Goal: Task Accomplishment & Management: Use online tool/utility

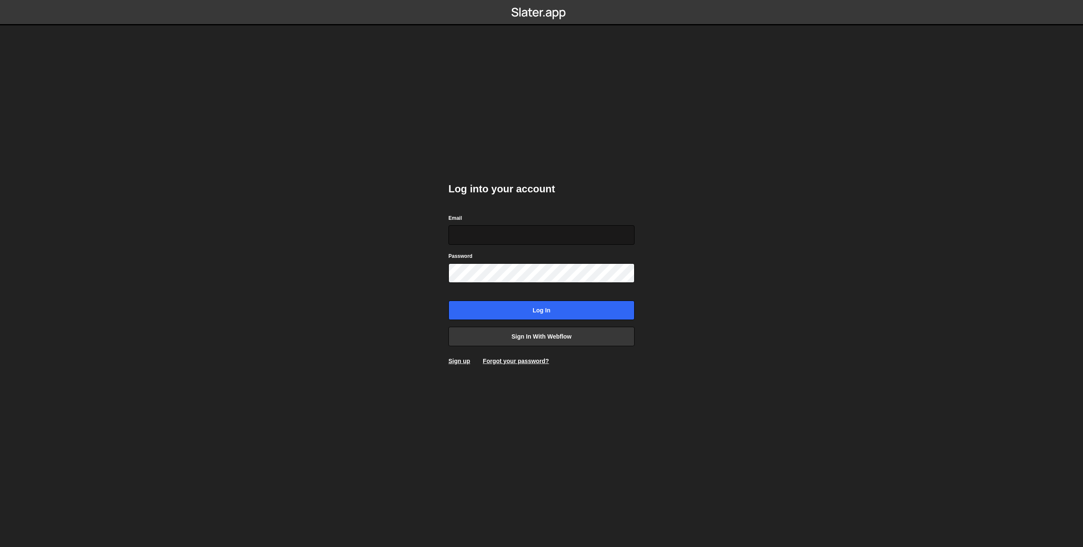
click at [484, 229] on input "Email" at bounding box center [541, 234] width 186 height 19
click at [526, 236] on input "Email" at bounding box center [541, 234] width 186 height 19
type input "prod-web@cadcom.fr"
click at [541, 313] on input "Log in" at bounding box center [541, 310] width 186 height 19
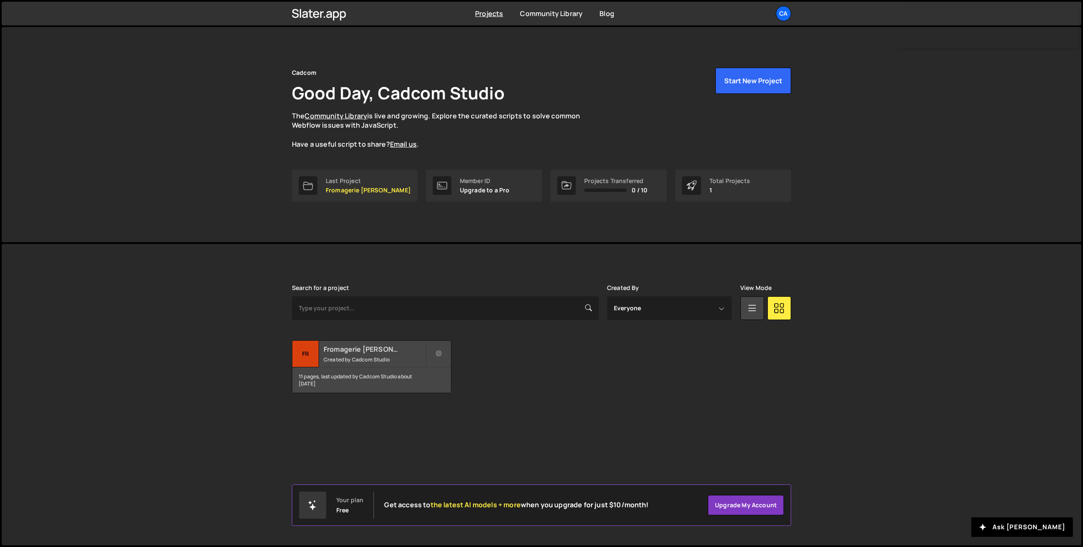
click at [362, 360] on small "Created by Cadcom Studio" at bounding box center [375, 359] width 102 height 7
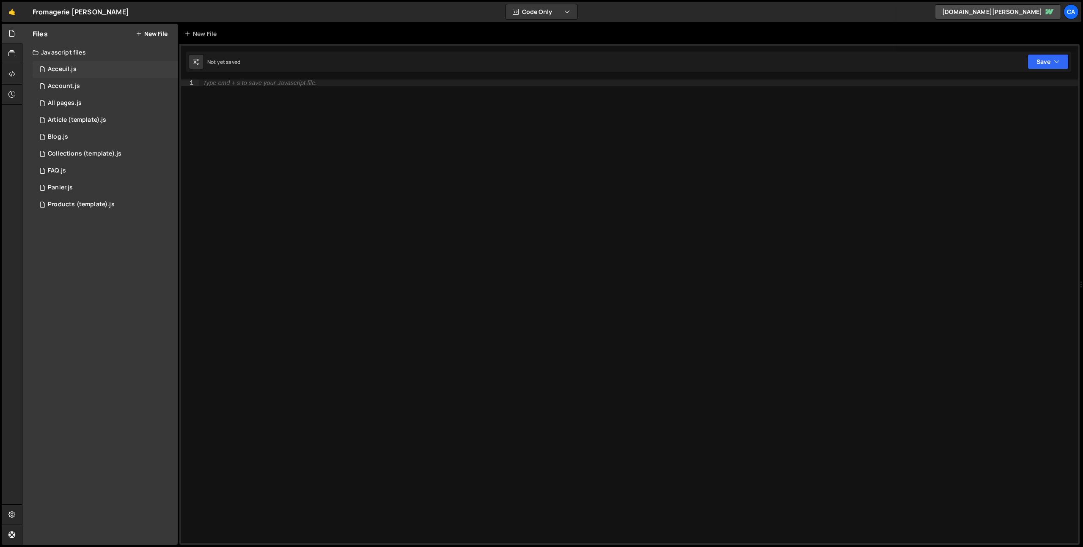
click at [91, 64] on div "1 Acceuil.js 0" at bounding box center [105, 69] width 145 height 17
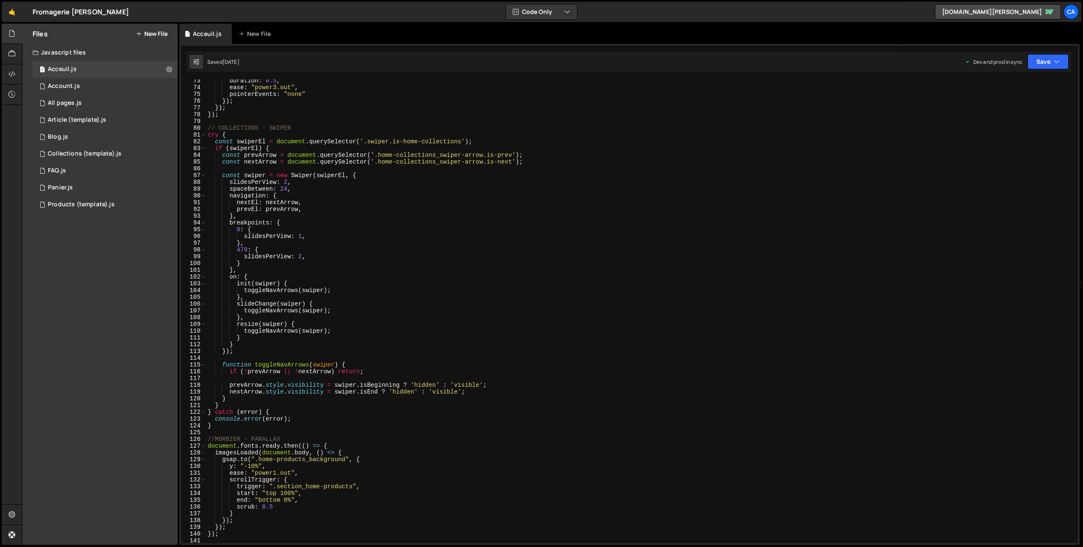
scroll to position [505, 0]
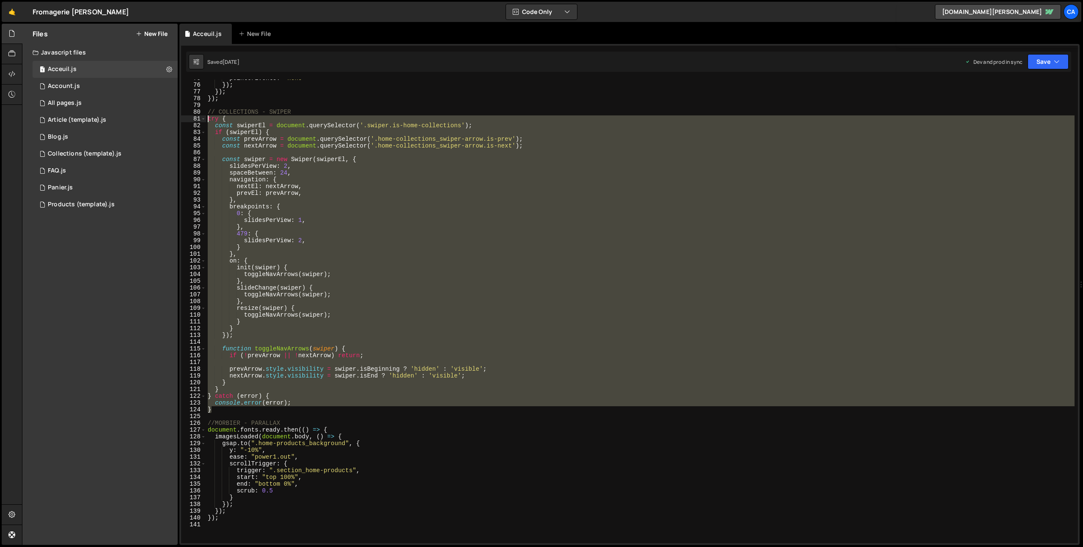
drag, startPoint x: 215, startPoint y: 412, endPoint x: 194, endPoint y: 118, distance: 295.5
click at [194, 118] on div "} 75 76 77 78 79 80 81 82 83 84 85 86 87 88 89 90 91 92 93 94 95 96 97 98 99 10…" at bounding box center [629, 312] width 897 height 464
type textarea "try { const swiperEl = document.querySelector('.swiper.is-home-collections');"
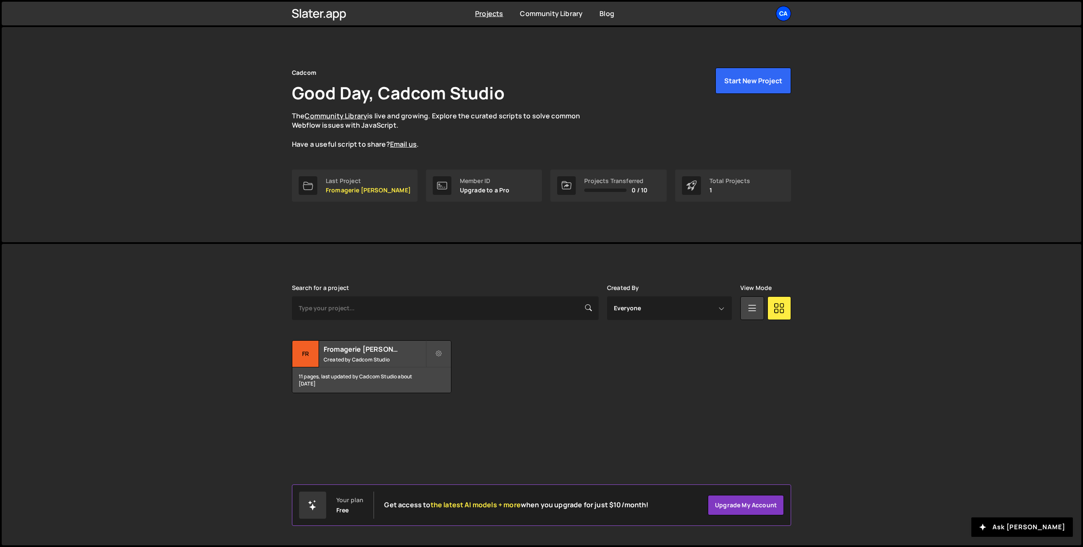
click at [782, 15] on div "Ca" at bounding box center [783, 13] width 15 height 15
click at [718, 94] on button "Logout" at bounding box center [737, 94] width 105 height 15
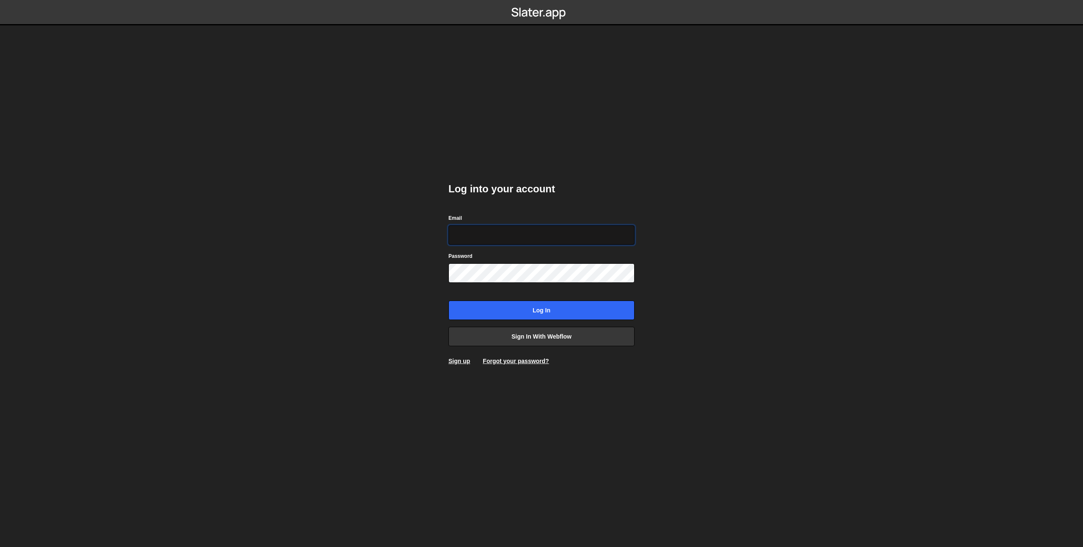
type input "theophile.menard@hotmail.com"
click at [548, 303] on input "Log in" at bounding box center [541, 310] width 186 height 19
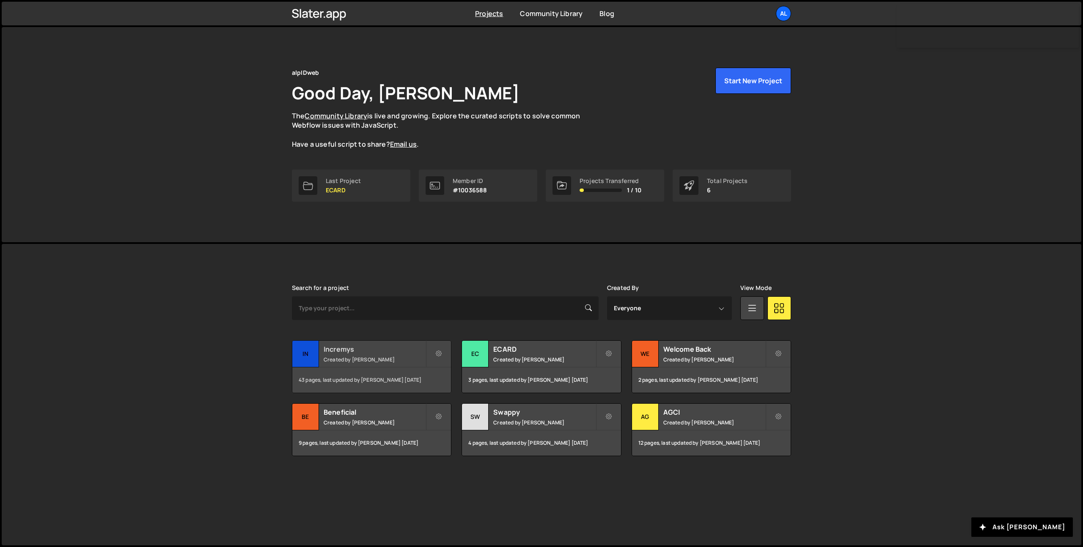
click at [352, 360] on small "Created by [PERSON_NAME]" at bounding box center [375, 359] width 102 height 7
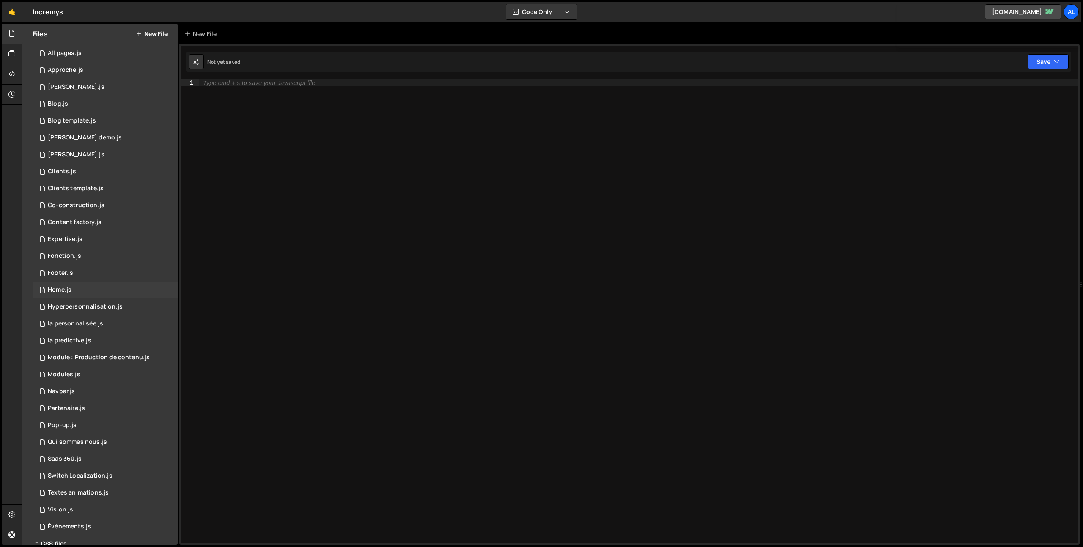
scroll to position [49, 0]
click at [58, 488] on div "1 Évènements.js 0" at bounding box center [105, 494] width 145 height 17
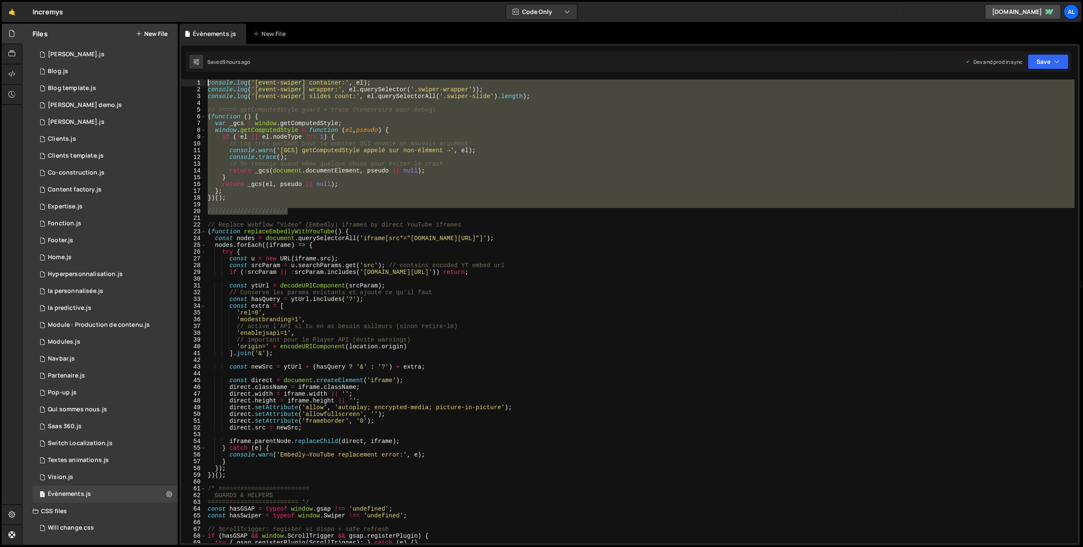
drag, startPoint x: 304, startPoint y: 210, endPoint x: 144, endPoint y: 39, distance: 233.9
click at [144, 39] on div "Files New File Javascript files 1 All pages.js 0 1 Approche.js 0 1 [PERSON_NAME…" at bounding box center [552, 285] width 1061 height 522
type textarea "console.log('[event-swiper] container:', el); console.log('[event-swiper] wrapp…"
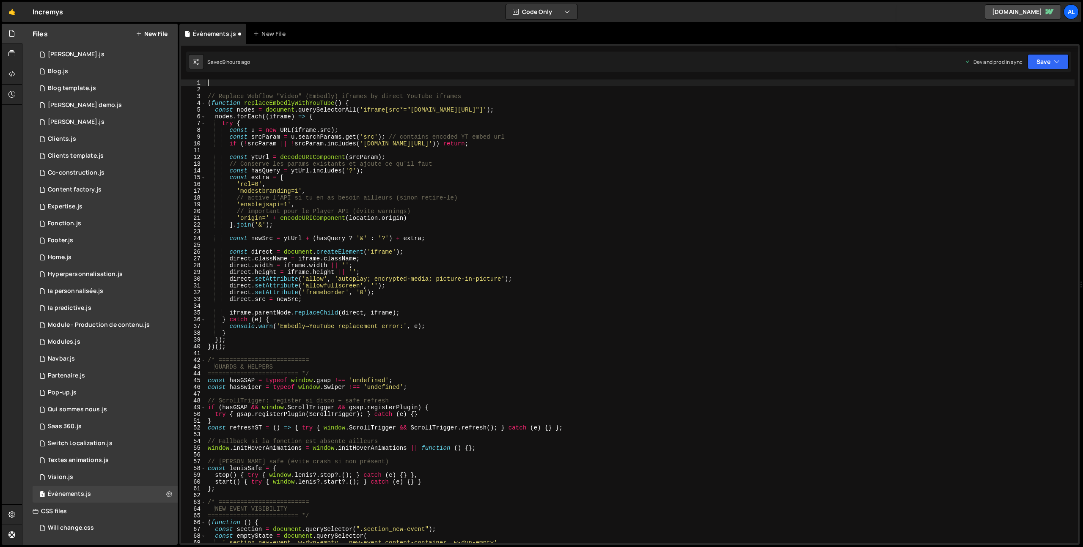
click at [208, 98] on div "// Replace Webflow "Video" (Embedly) iframes by direct YouTube iframes ( functi…" at bounding box center [640, 318] width 868 height 477
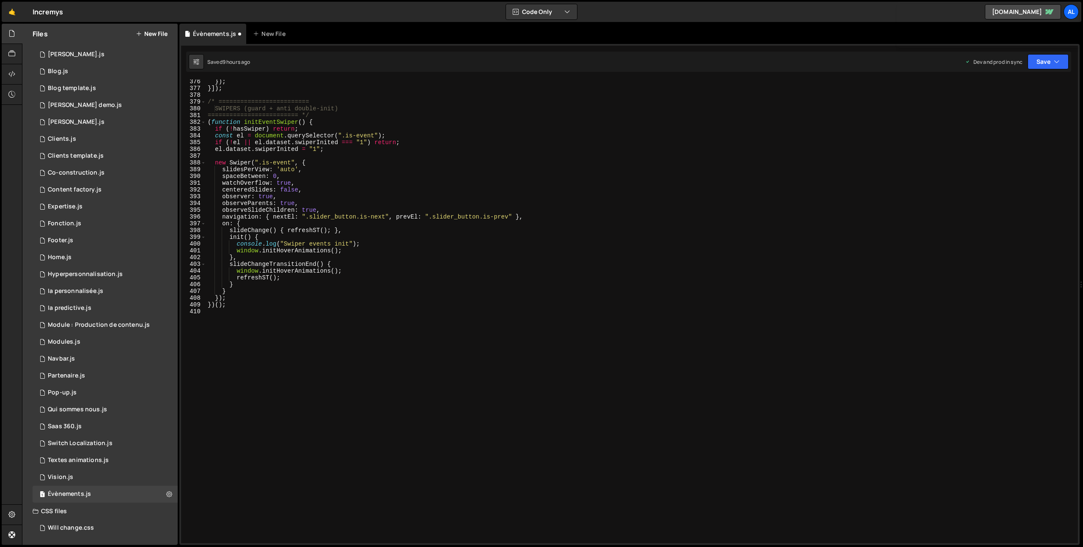
scroll to position [2441, 0]
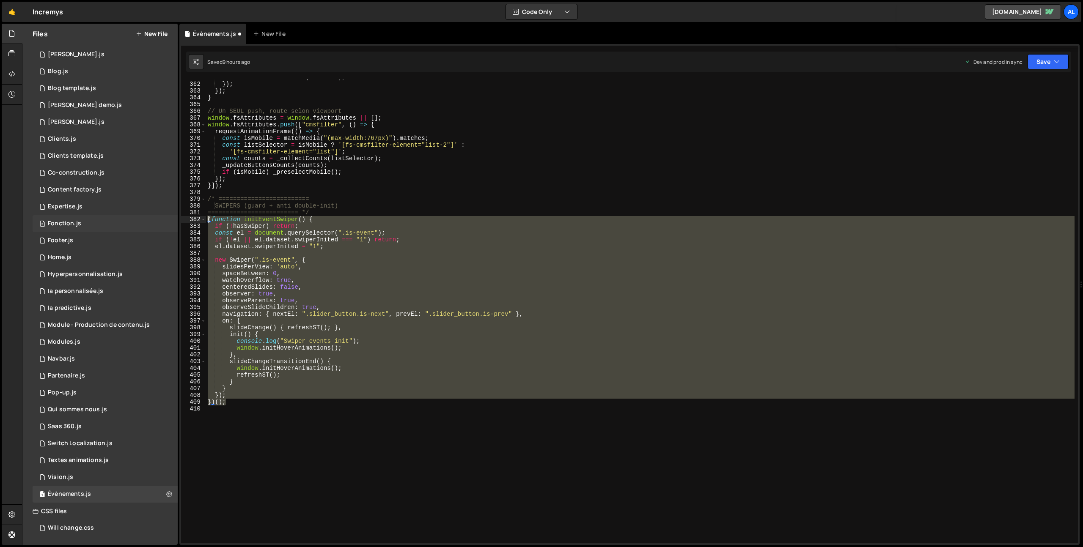
drag, startPoint x: 228, startPoint y: 382, endPoint x: 164, endPoint y: 219, distance: 174.3
click at [164, 219] on div "Files New File Javascript files 1 All pages.js 0 1 Approche.js 0 1 [PERSON_NAME…" at bounding box center [552, 285] width 1061 height 522
click at [294, 404] on div "icon . classList . remove ( "rotate" ) ; }) ; }) ; } // Un SEUL push, route sel…" at bounding box center [640, 312] width 868 height 464
drag, startPoint x: 233, startPoint y: 400, endPoint x: 178, endPoint y: 218, distance: 190.0
click at [178, 218] on div "Files New File Javascript files 1 All pages.js 0 1 Approche.js 0 1 [PERSON_NAME…" at bounding box center [552, 285] width 1061 height 522
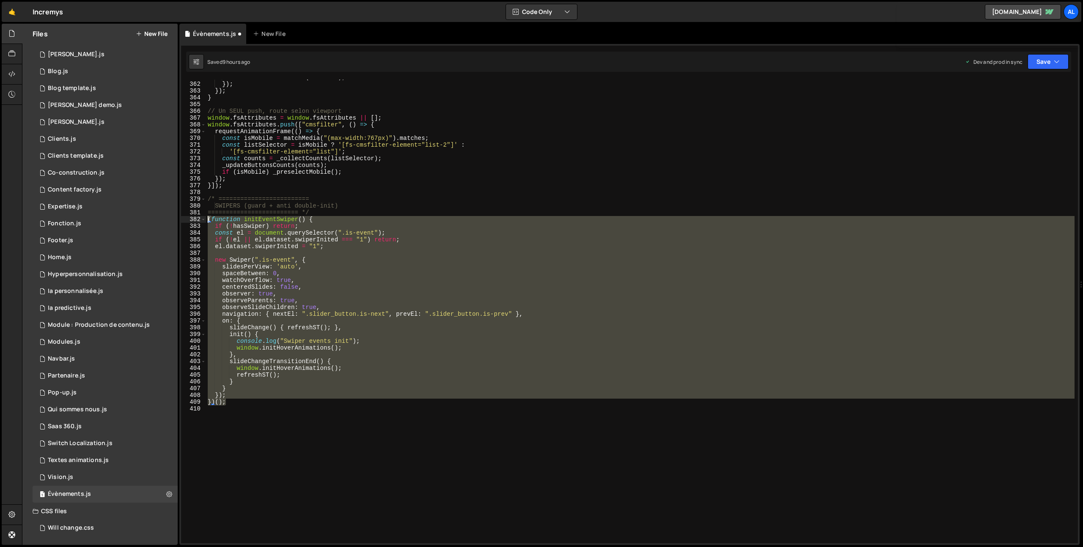
type textarea "(function initEventSwiper() { if (!hasSwiper) return;"
paste textarea
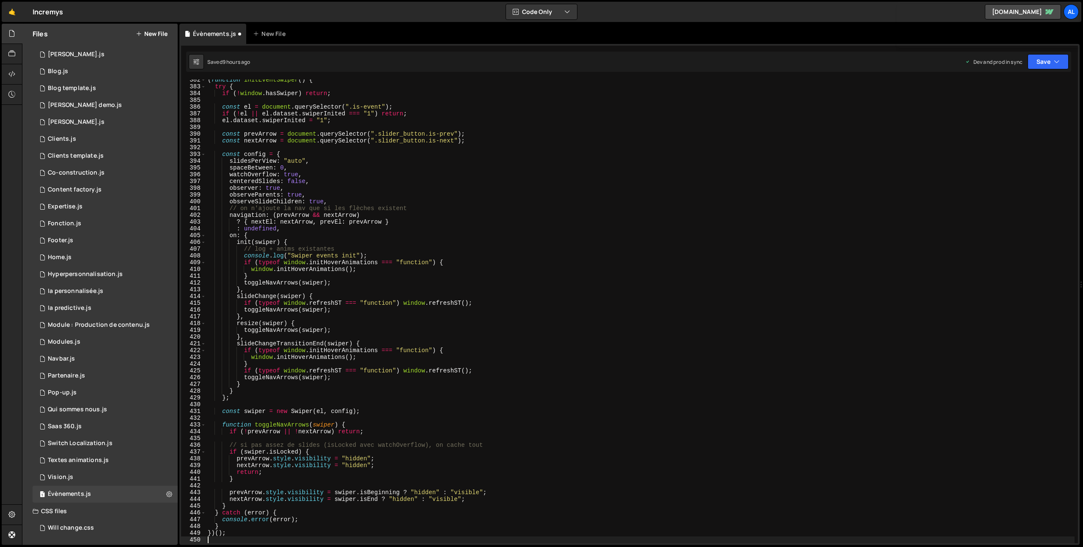
scroll to position [2494, 0]
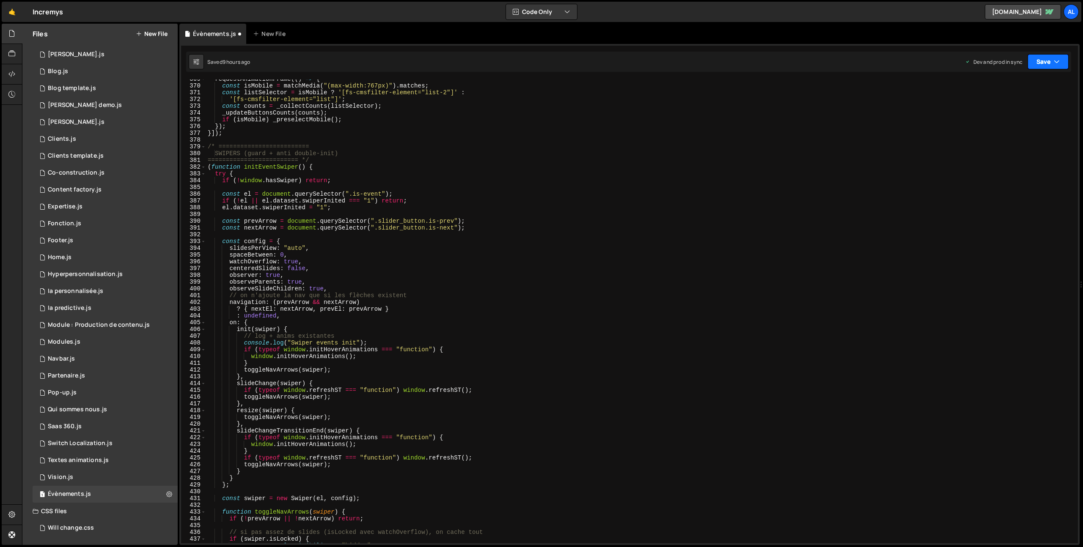
click at [1042, 65] on button "Save" at bounding box center [1047, 61] width 41 height 15
click at [1002, 119] on div "9 hours ago" at bounding box center [1004, 118] width 28 height 7
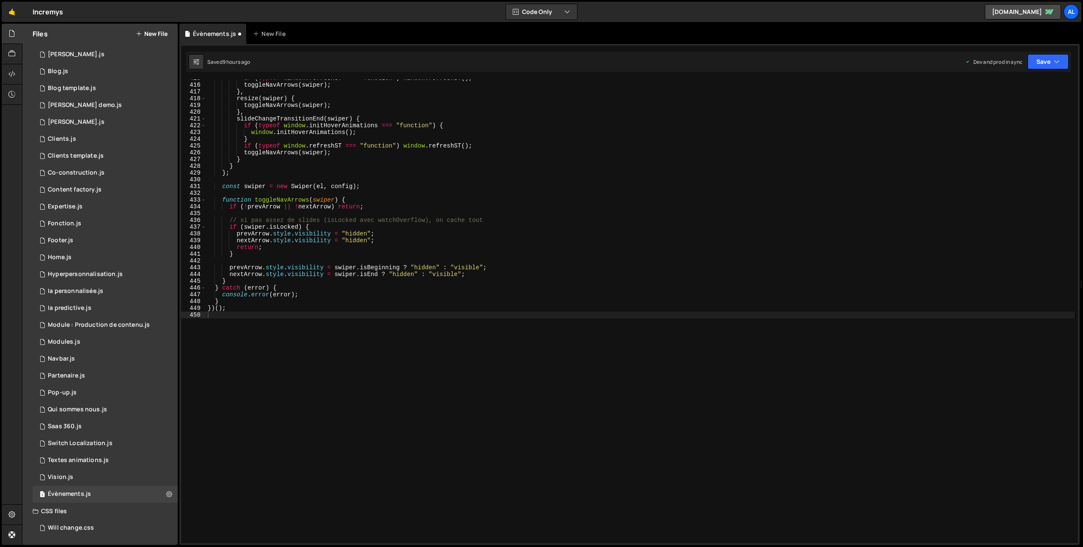
scroll to position [2806, 0]
click at [396, 318] on div "if ( typeof window . refreshST === "function" ) window . refreshST ( ) ; toggle…" at bounding box center [640, 313] width 868 height 477
type textarea "})();"
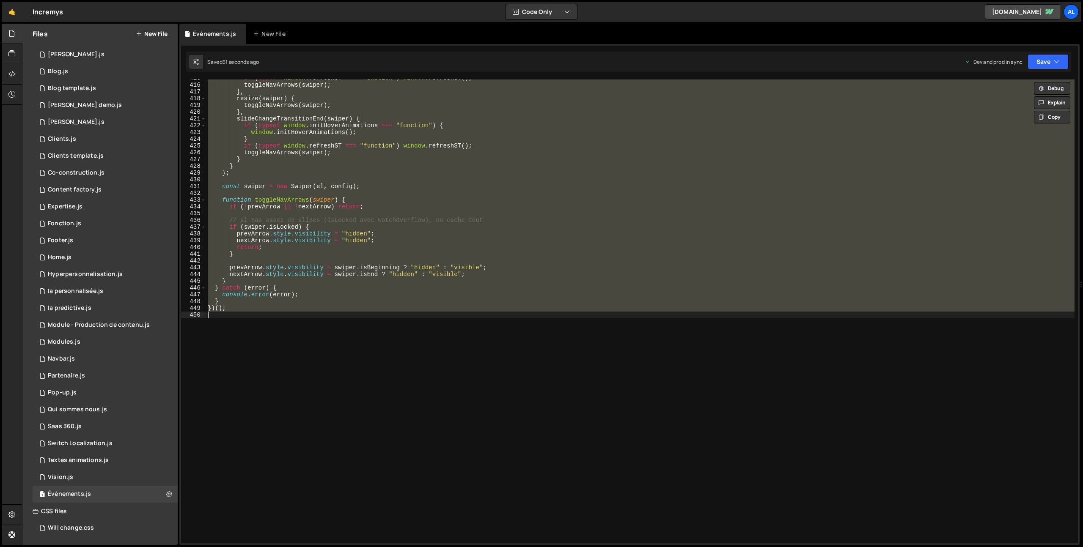
paste textarea
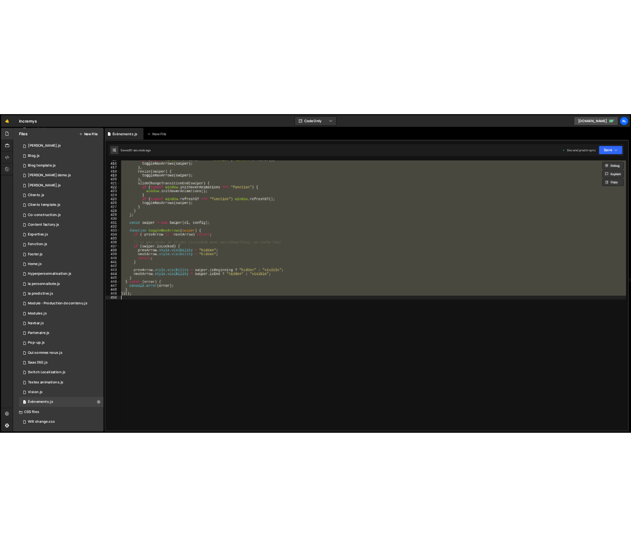
scroll to position [2892, 0]
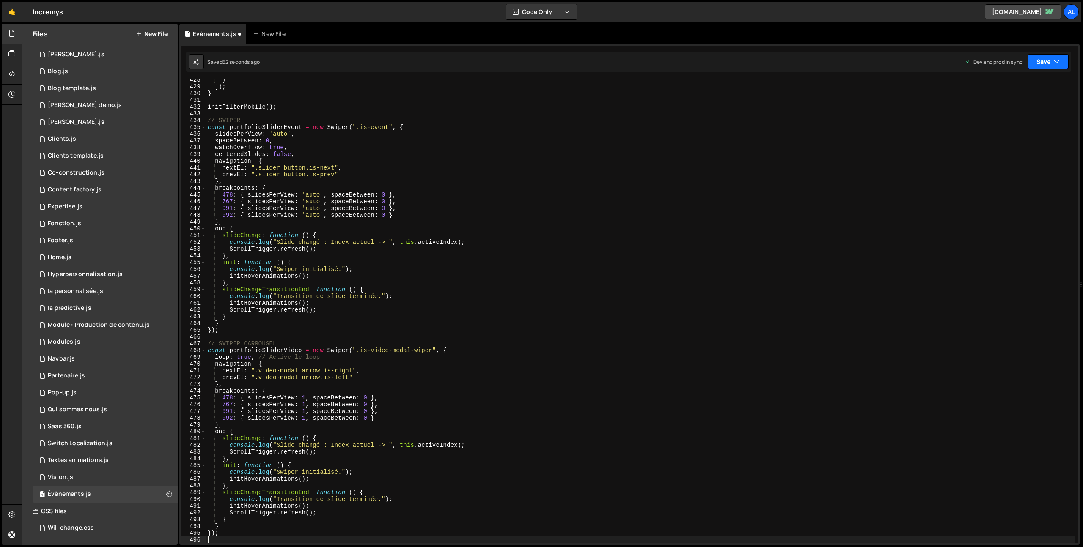
click at [1048, 60] on button "Save" at bounding box center [1047, 61] width 41 height 15
click at [1030, 110] on div "Save to Production S" at bounding box center [1019, 110] width 88 height 8
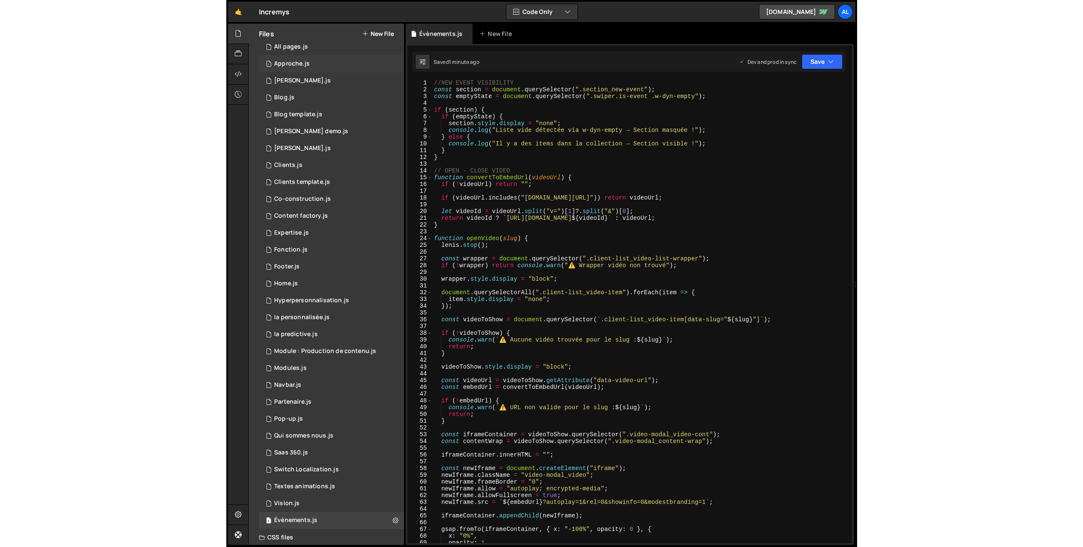
scroll to position [0, 0]
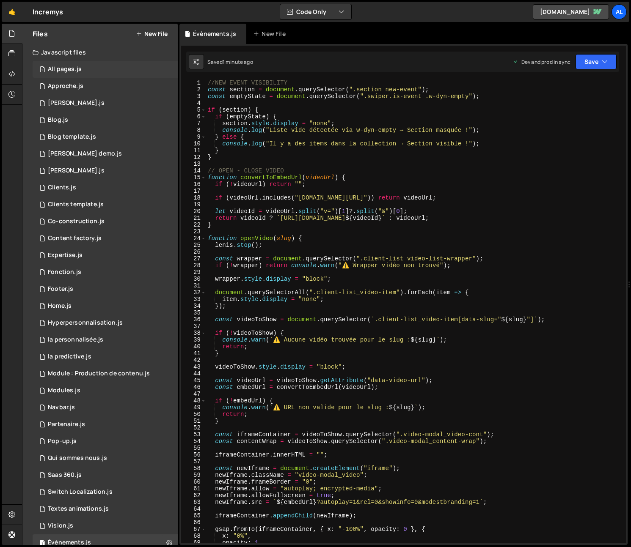
click at [72, 68] on div "All pages.js" at bounding box center [65, 70] width 34 height 8
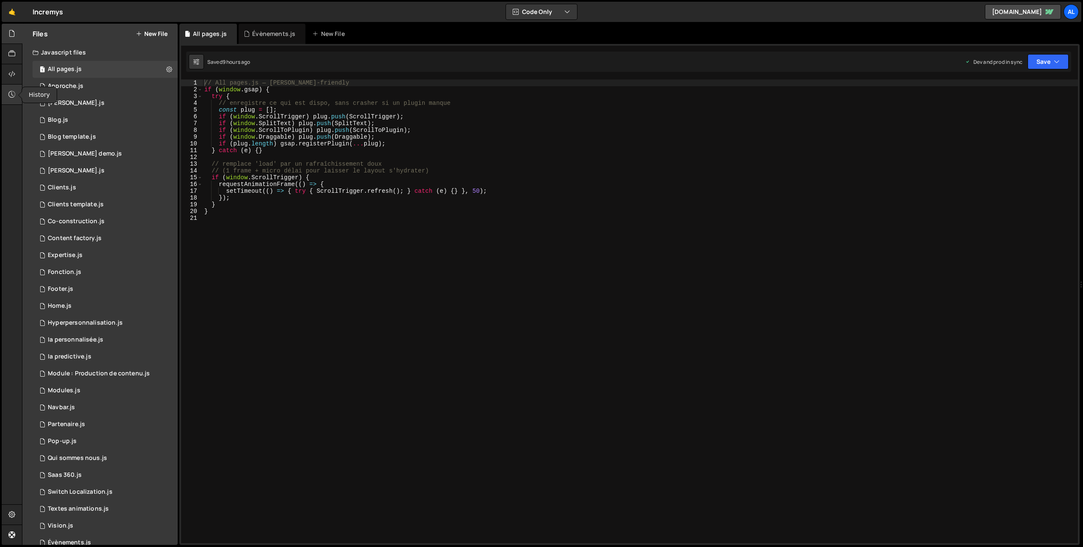
click at [7, 96] on div at bounding box center [12, 95] width 21 height 20
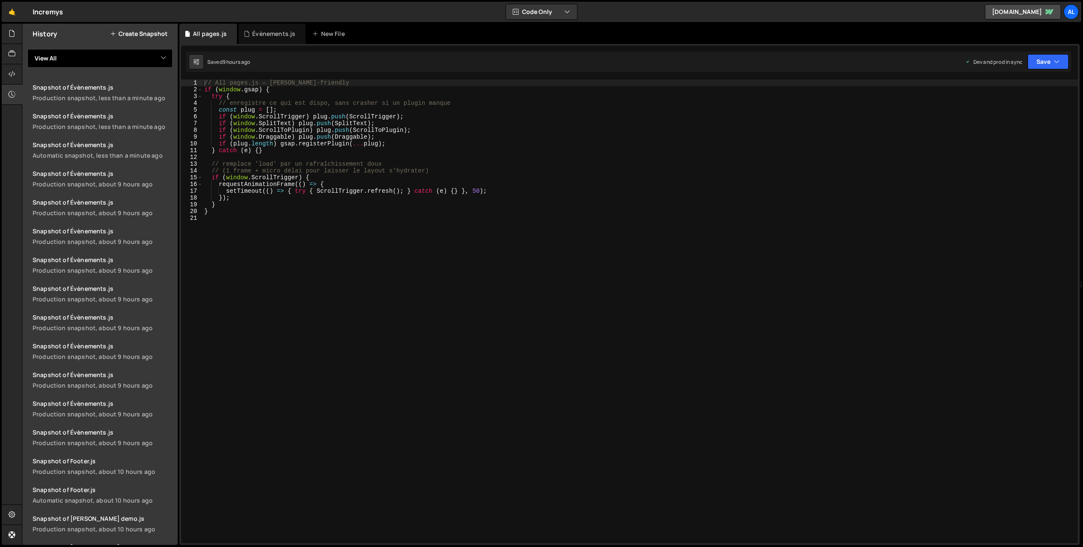
click at [115, 56] on select "View All All pages Approche Barba Blog Blog template Bouton demo Carrière Clien…" at bounding box center [99, 58] width 145 height 19
select select "28356"
click at [27, 49] on select "View All All pages Approche Barba Blog Blog template Bouton demo Carrière Clien…" at bounding box center [99, 58] width 145 height 19
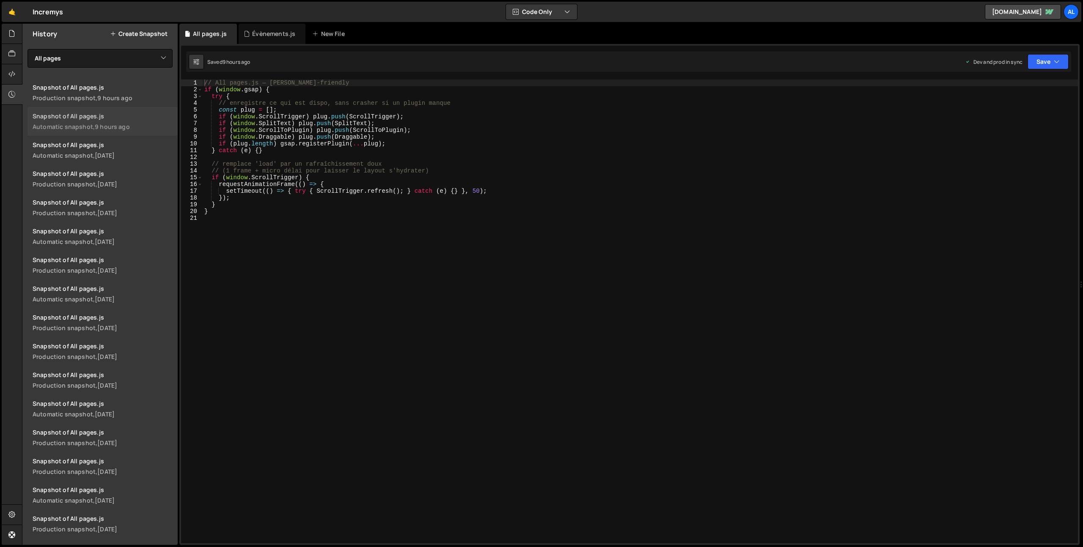
click at [106, 125] on div "9 hours ago" at bounding box center [112, 127] width 35 height 8
click at [90, 141] on div "Snapshot of All pages.js" at bounding box center [103, 145] width 140 height 8
click at [270, 224] on div "// All pages.js — Slater-friendly if ( window . gsap ) { try { // enregistre ce…" at bounding box center [640, 318] width 875 height 477
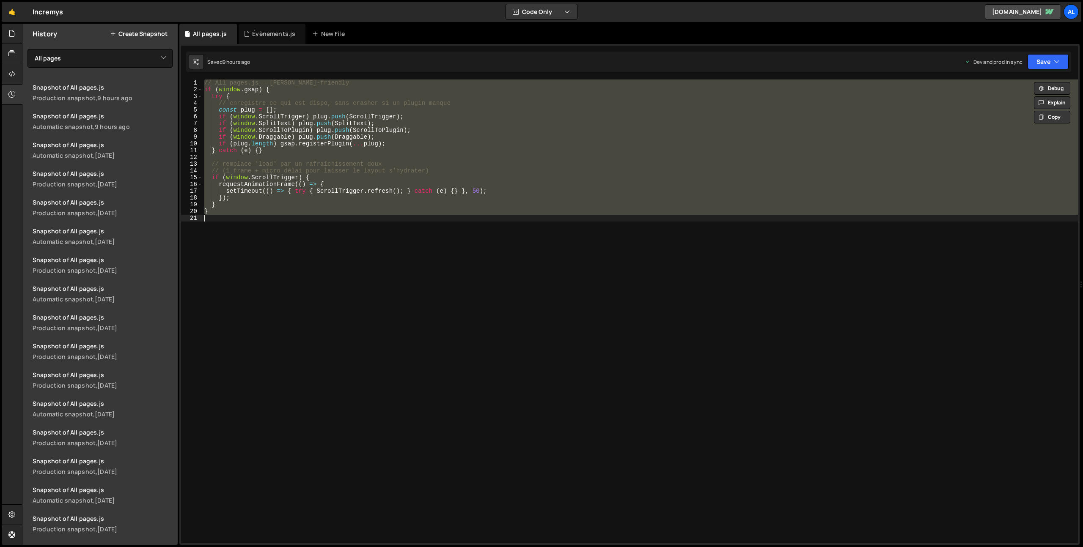
paste textarea ");"
type textarea "});"
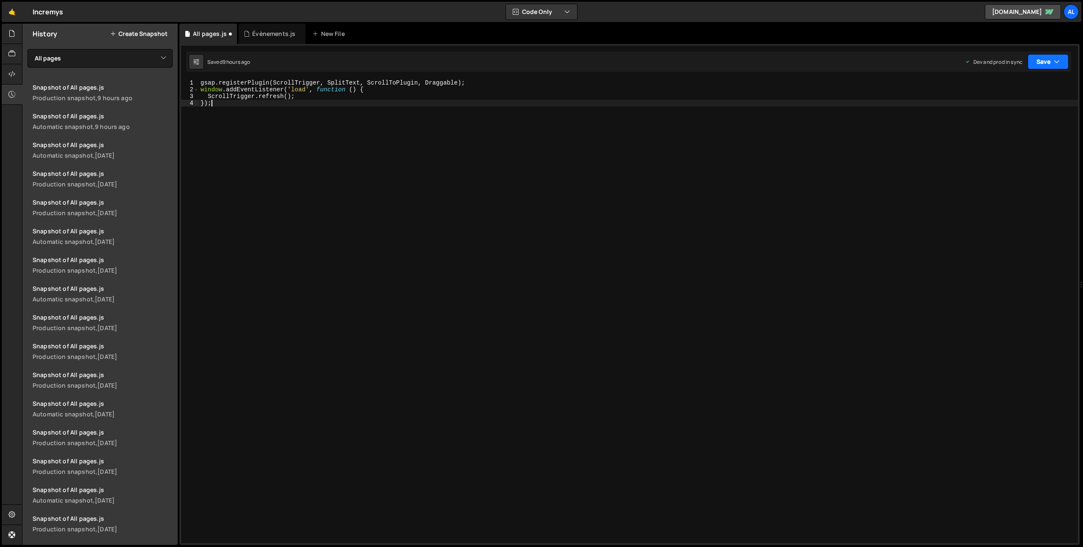
click at [1039, 61] on button "Save" at bounding box center [1047, 61] width 41 height 15
click at [1002, 119] on div "9 hours ago" at bounding box center [1004, 118] width 28 height 7
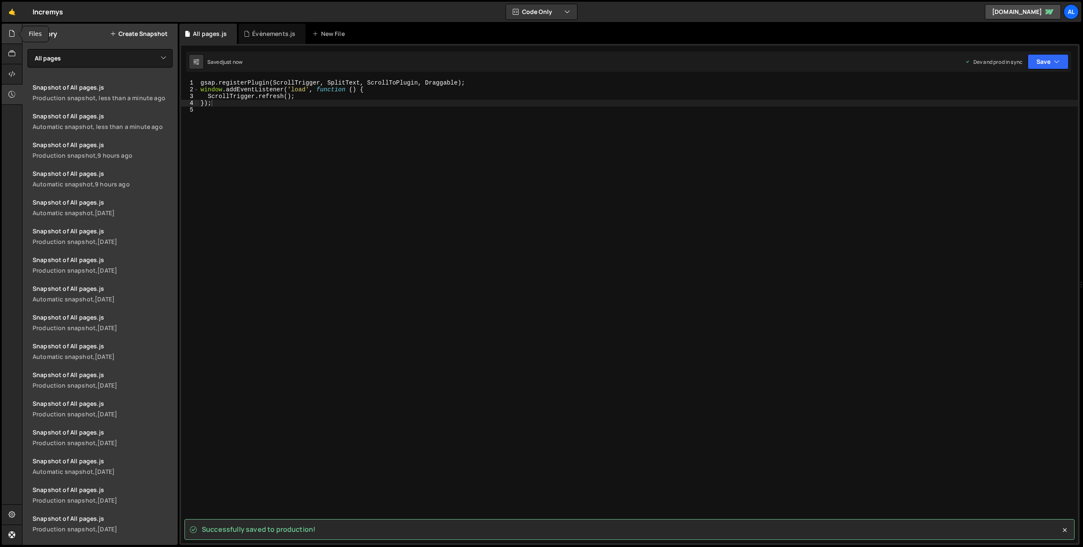
click at [12, 29] on icon at bounding box center [11, 33] width 7 height 9
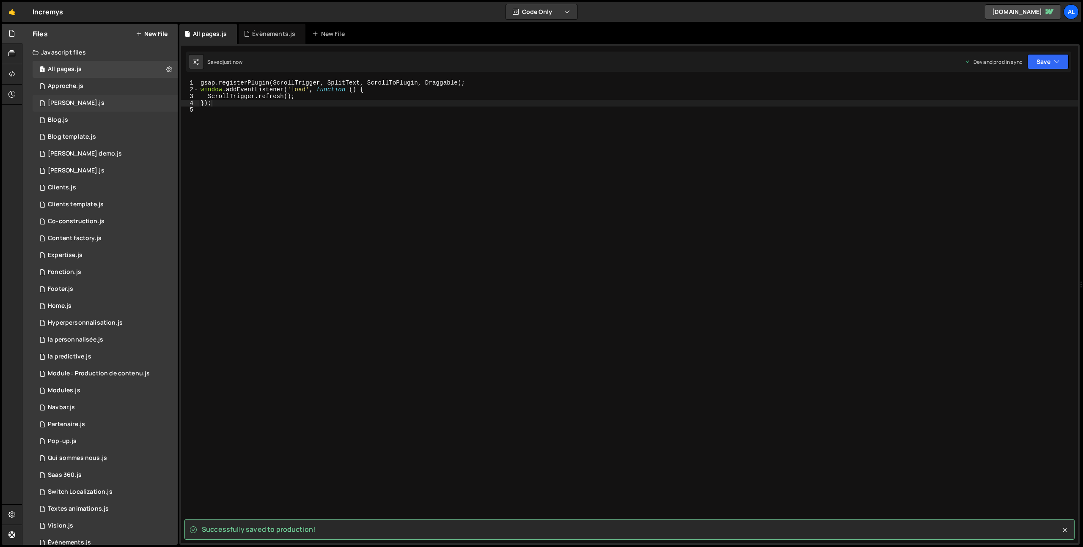
click at [76, 99] on div "1 Barba.js 0" at bounding box center [105, 103] width 145 height 17
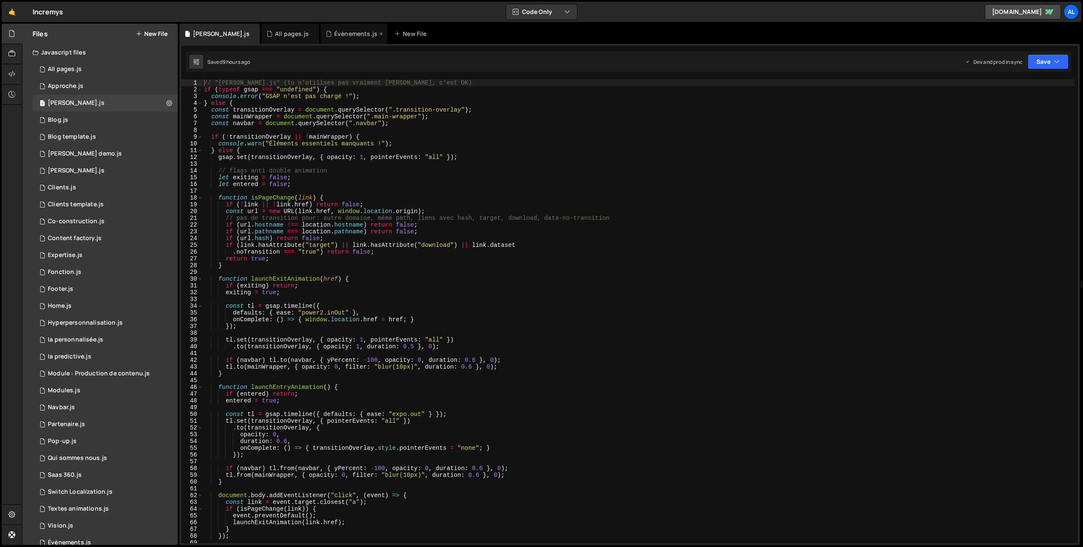
click at [0, 0] on icon at bounding box center [0, 0] width 0 height 0
click at [319, 33] on icon at bounding box center [322, 34] width 6 height 8
click at [5, 97] on div at bounding box center [12, 95] width 21 height 20
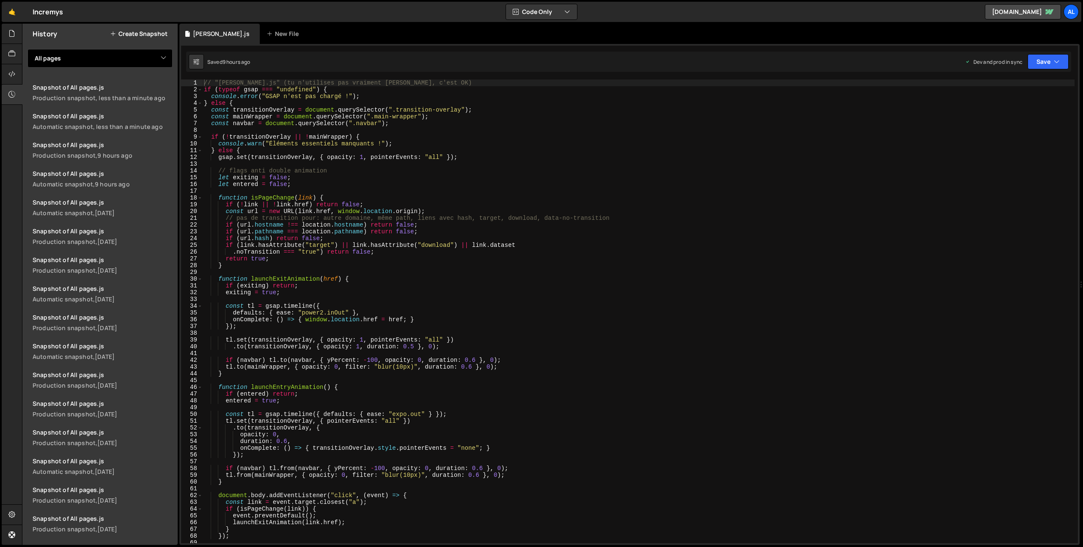
click at [133, 52] on select "View All All pages Approche Barba Blog Blog template Bouton demo Carrière Clien…" at bounding box center [99, 58] width 145 height 19
select select "28365"
click at [27, 49] on select "View All All pages Approche Barba Blog Blog template Bouton demo Carrière Clien…" at bounding box center [99, 58] width 145 height 19
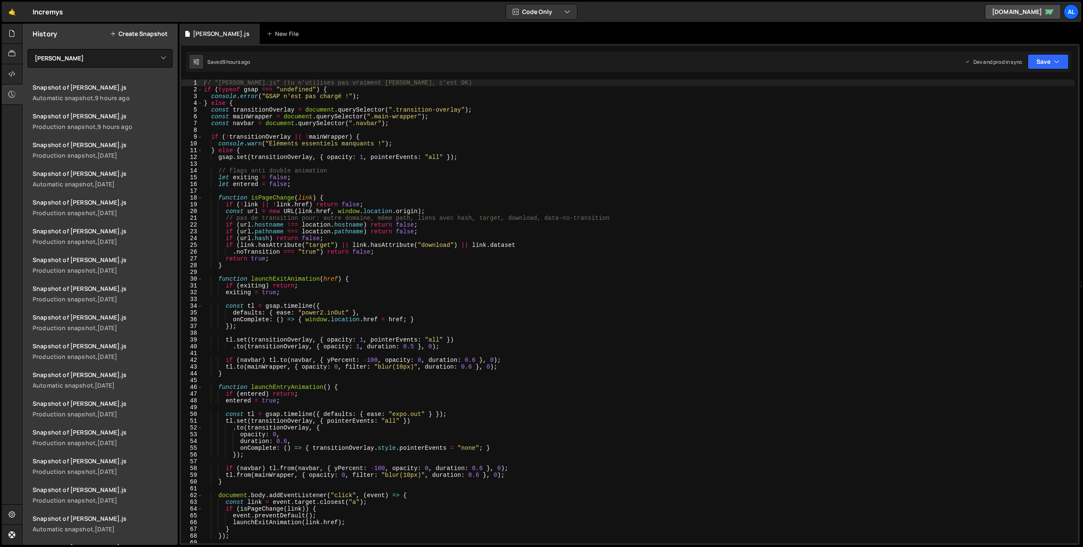
click at [310, 264] on div "// "Barba.js" (tu n'utilises pas vraiment Barba, c'est OK) if ( typeof gsap ===…" at bounding box center [638, 318] width 872 height 477
type textarea "}"
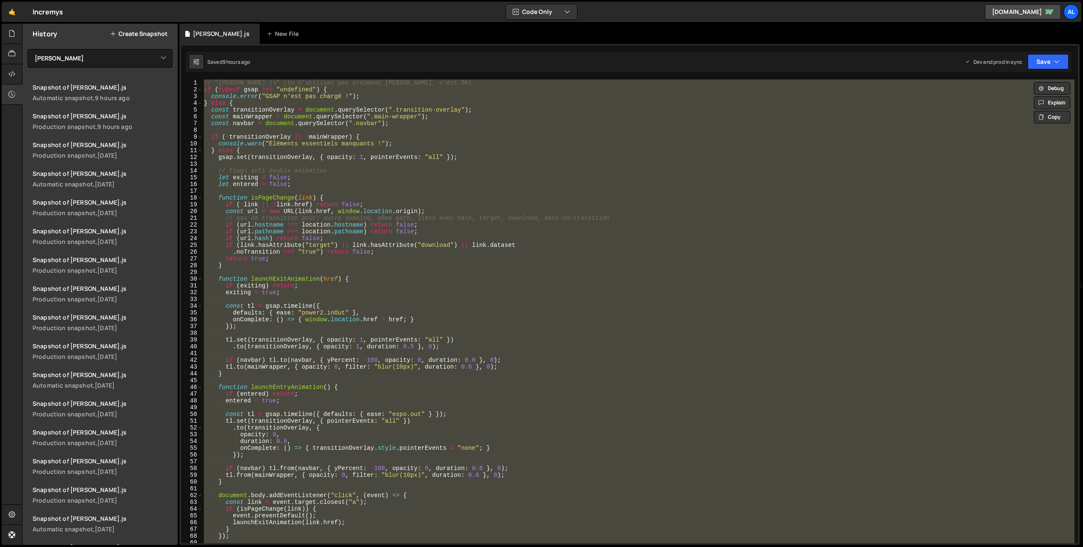
paste textarea
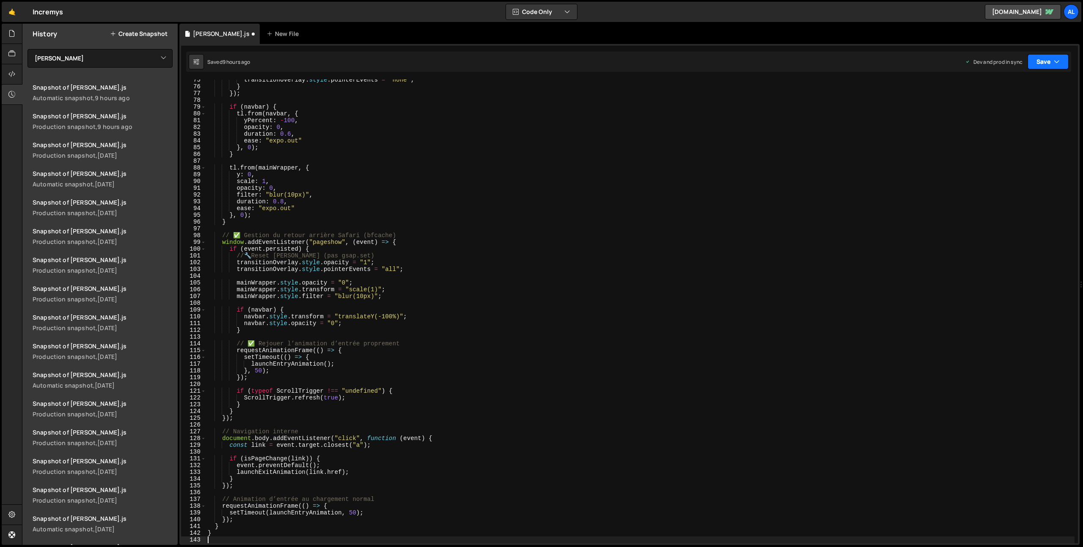
click at [1050, 63] on button "Save" at bounding box center [1047, 61] width 41 height 15
click at [1020, 107] on div "Save to Production S" at bounding box center [1019, 110] width 88 height 8
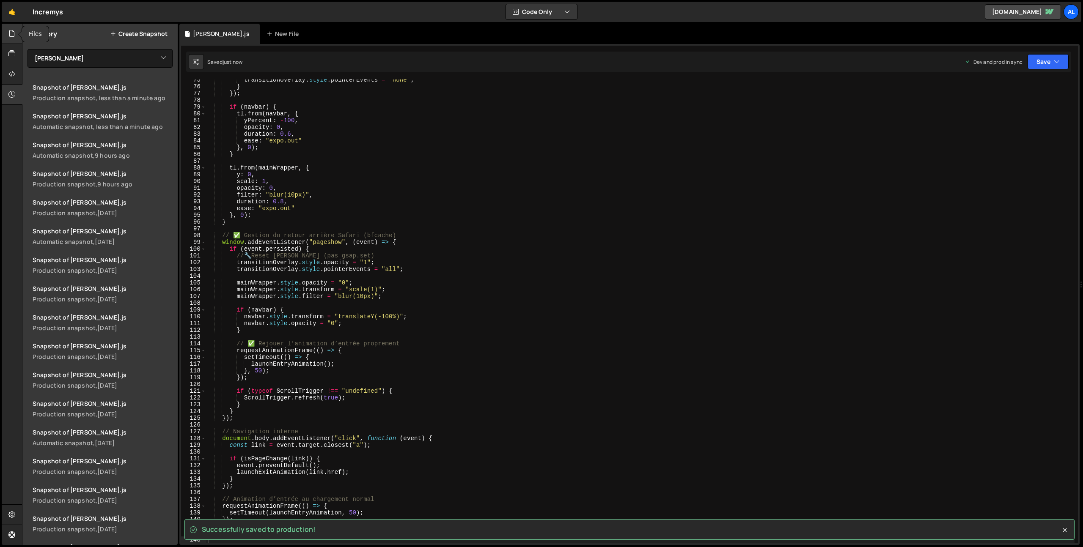
click at [13, 34] on icon at bounding box center [11, 33] width 7 height 9
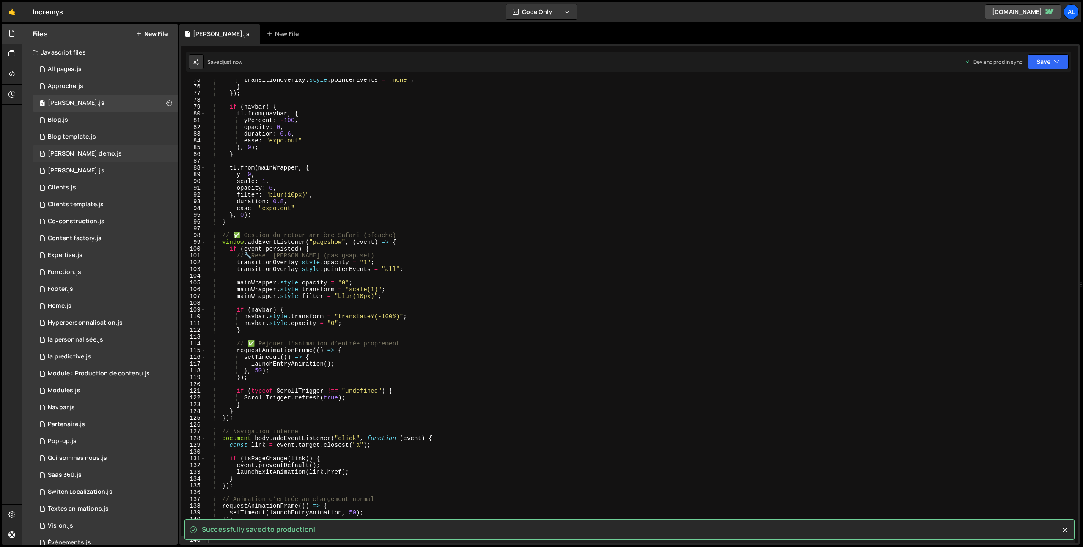
click at [80, 154] on div "[PERSON_NAME] demo.js" at bounding box center [85, 154] width 74 height 8
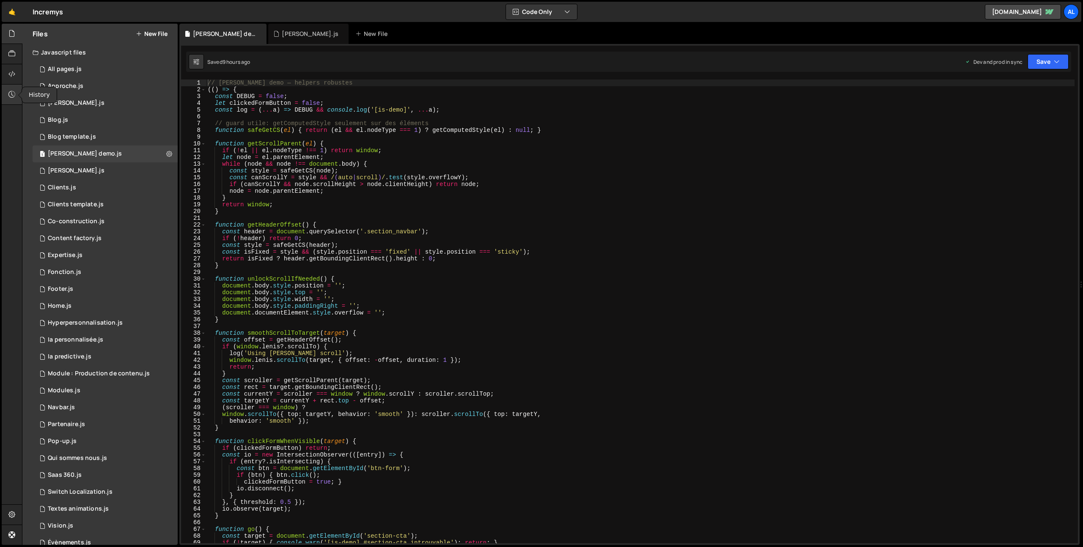
click at [14, 94] on icon at bounding box center [11, 94] width 7 height 9
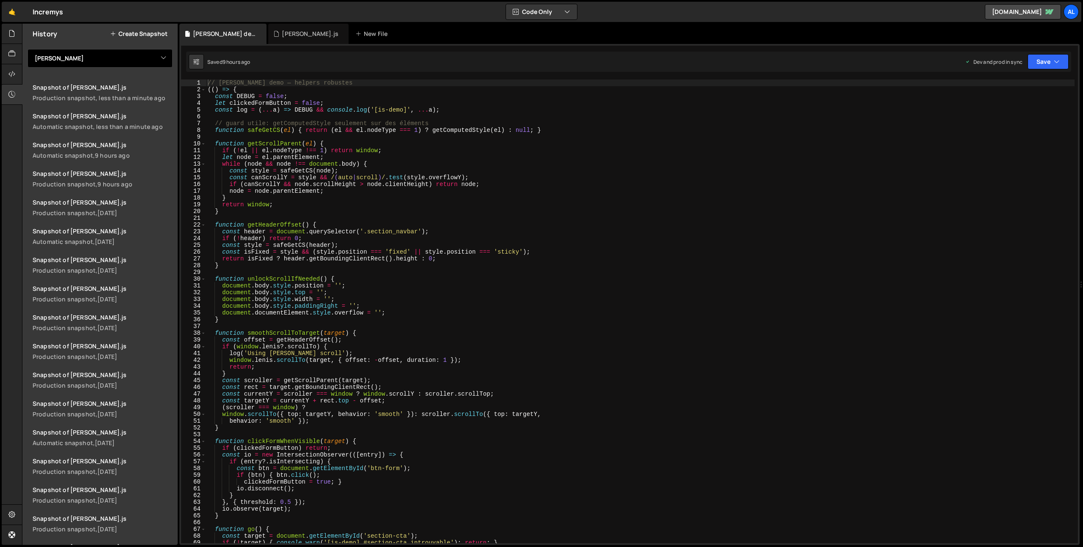
click at [142, 52] on select "View All All pages Approche Barba Blog Blog template Bouton demo Carrière Clien…" at bounding box center [99, 58] width 145 height 19
select select "33606"
click at [27, 49] on select "View All All pages Approche Barba Blog Blog template Bouton demo Carrière Clien…" at bounding box center [99, 58] width 145 height 19
click at [115, 145] on div "Snapshot of Bouton demo.js" at bounding box center [103, 145] width 140 height 8
click at [135, 228] on div "Snapshot of Bouton demo.js" at bounding box center [103, 231] width 140 height 8
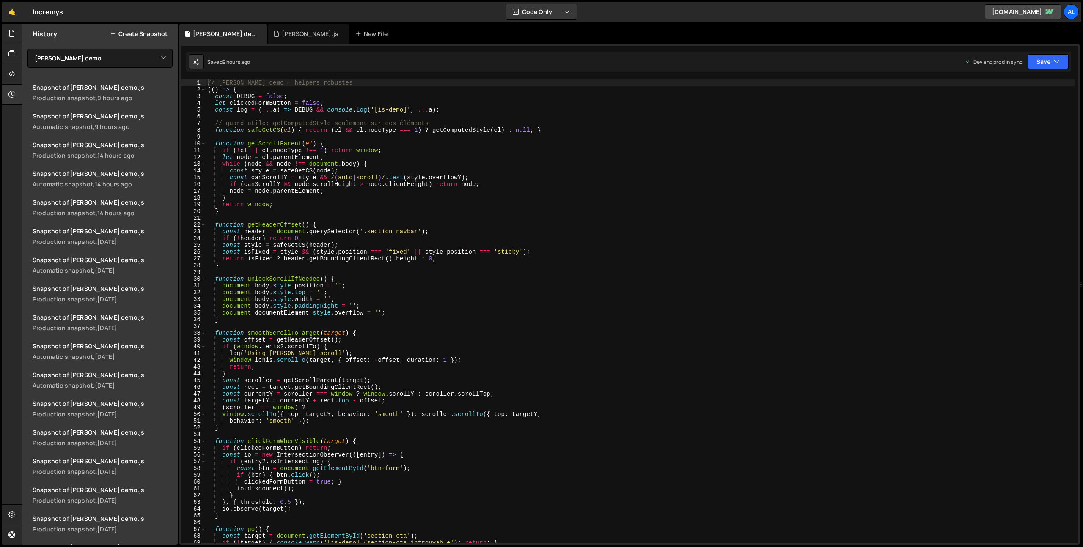
click at [269, 196] on div "// Bouton demo — helpers robustes (( ) => { const DEBUG = false ; let clickedFo…" at bounding box center [640, 318] width 868 height 477
type textarea "})();"
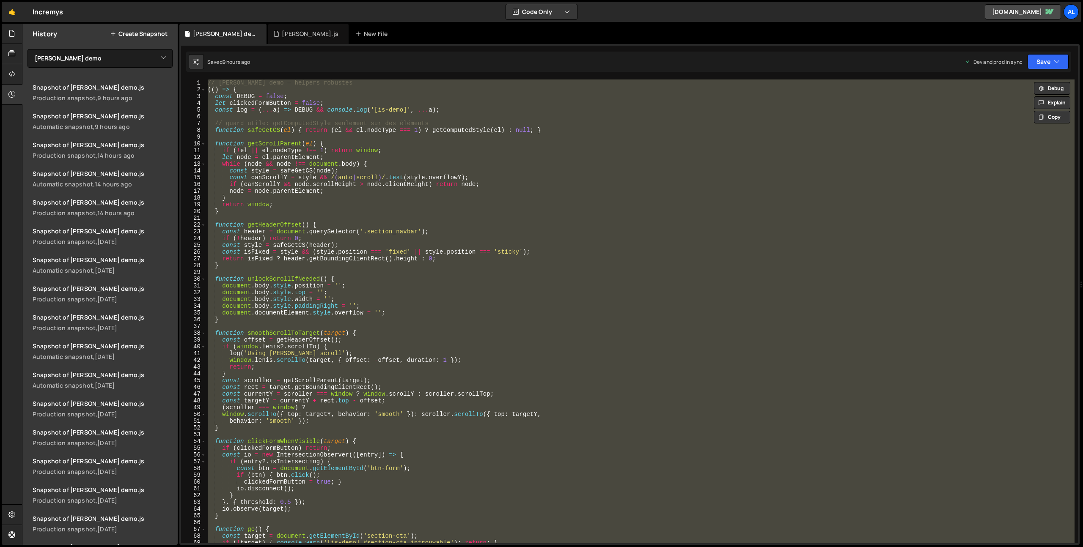
paste textarea
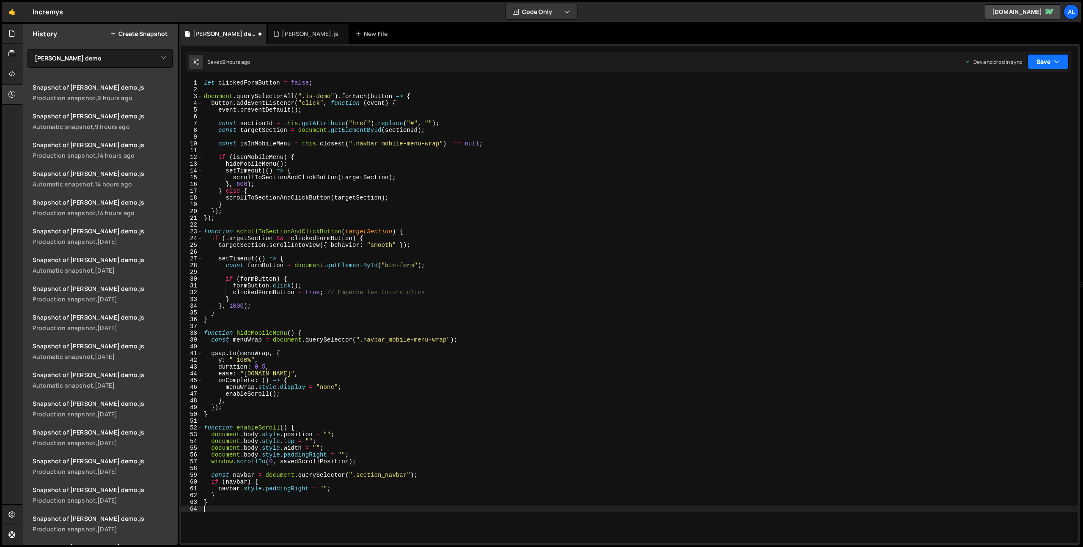
click at [1058, 58] on icon "button" at bounding box center [1056, 62] width 6 height 8
click at [1007, 120] on div "9 hours ago" at bounding box center [1004, 118] width 28 height 7
click at [9, 35] on icon at bounding box center [11, 33] width 7 height 9
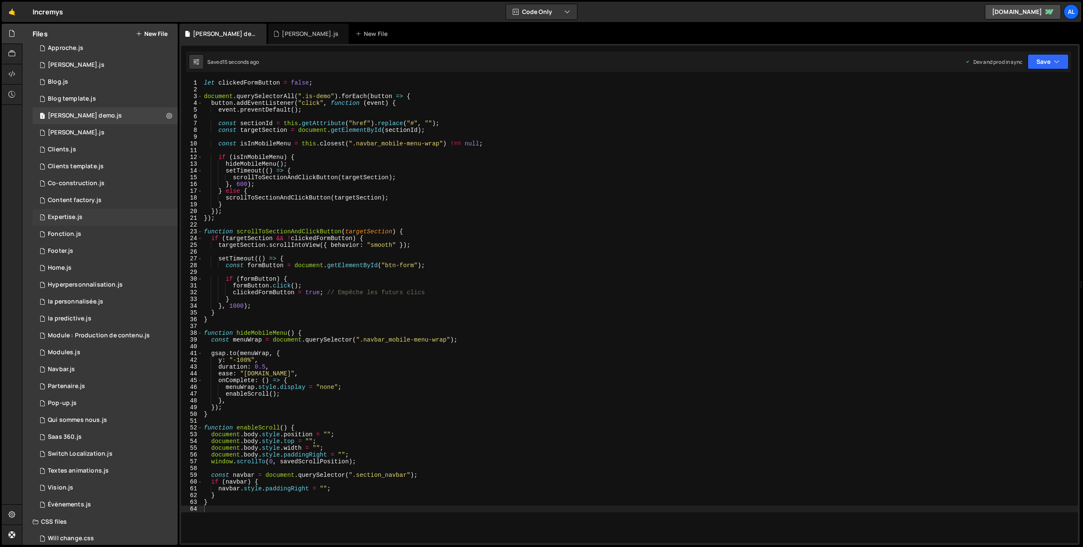
scroll to position [49, 0]
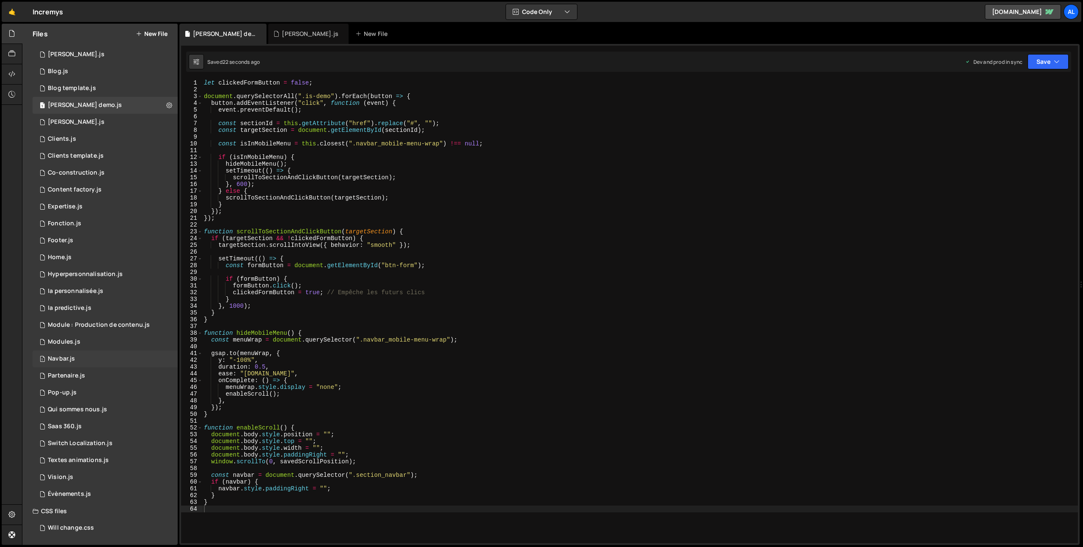
click at [116, 356] on div "1 Navbar.js 0" at bounding box center [105, 359] width 145 height 17
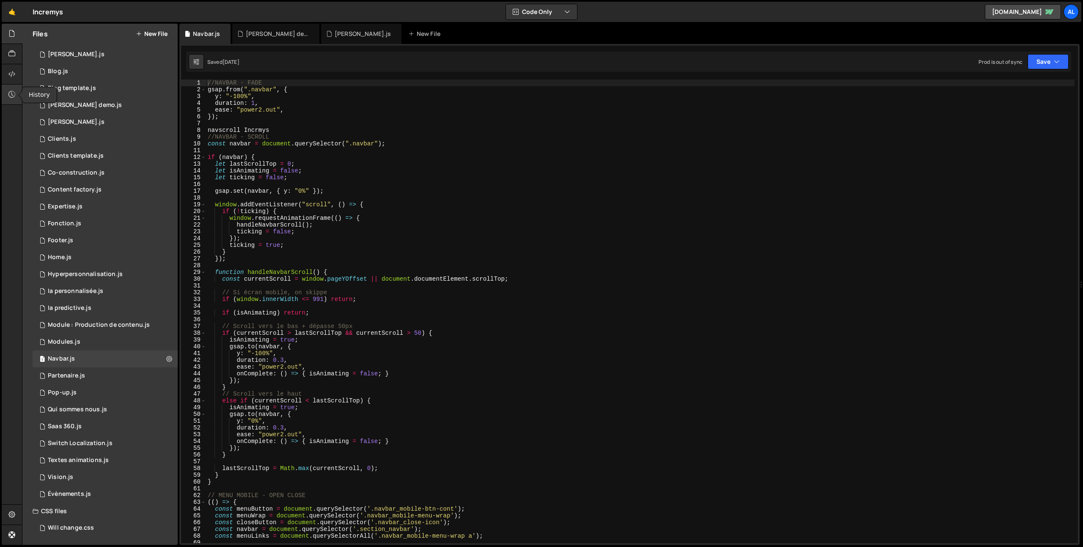
click at [15, 90] on div at bounding box center [12, 95] width 21 height 20
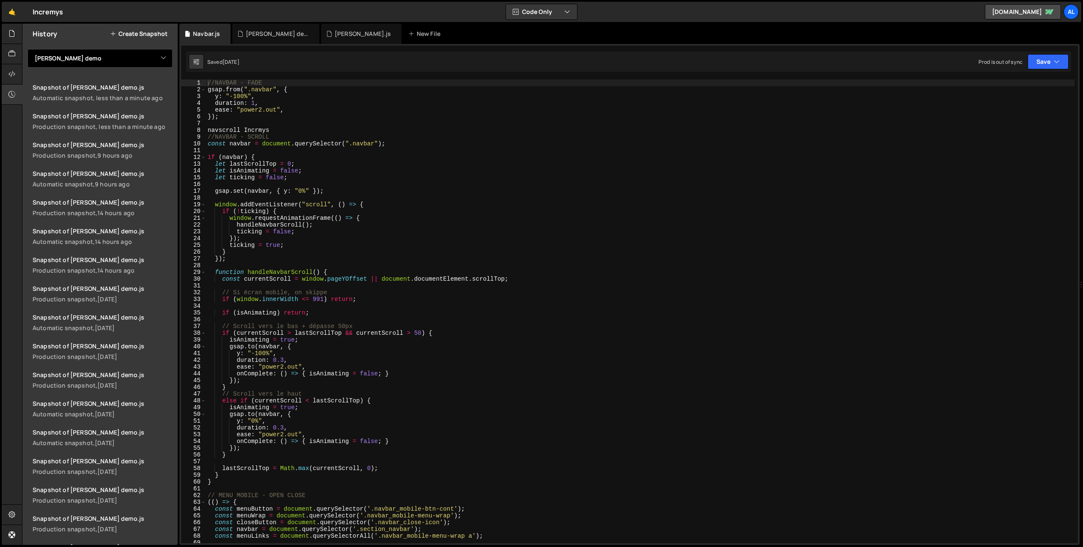
click at [82, 62] on select "View All All pages Approche Barba Blog Blog template Bouton demo Carrière Clien…" at bounding box center [99, 58] width 145 height 19
select select "29326"
click at [27, 49] on select "View All All pages Approche Barba Blog Blog template Bouton demo Carrière Clien…" at bounding box center [99, 58] width 145 height 19
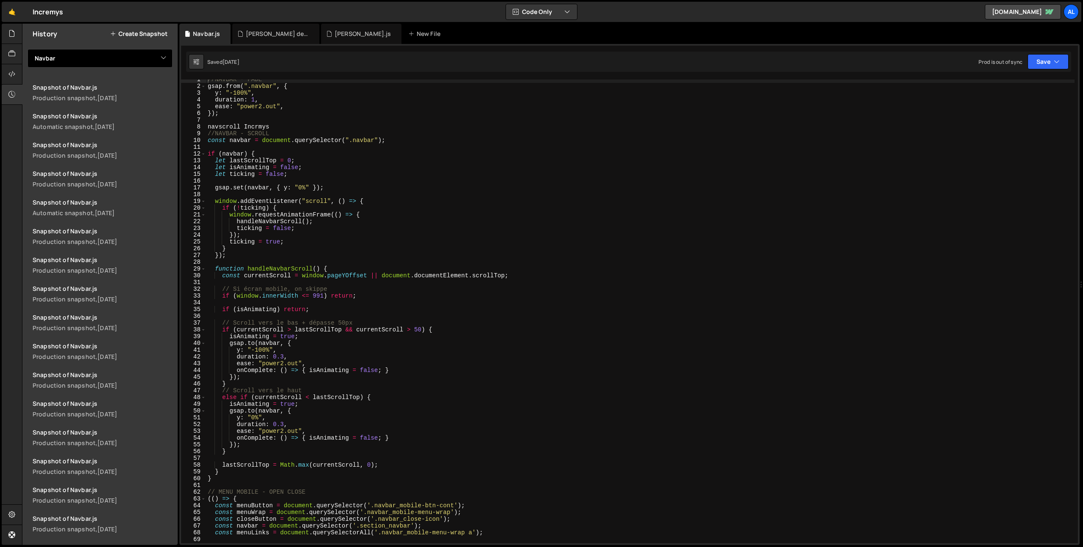
scroll to position [0, 0]
click at [103, 98] on div "1 month ago" at bounding box center [107, 98] width 20 height 8
click at [262, 125] on div "//NAVBAR - FADE gsap . from ( ".navbar" , { y : "-100%" , duration : 1 , ease :…" at bounding box center [640, 318] width 868 height 477
drag, startPoint x: 282, startPoint y: 130, endPoint x: 204, endPoint y: 127, distance: 78.3
click at [204, 127] on div "1 2 3 4 5 6 7 8 9 10 11 12 13 14 15 16 17 18 19 20 21 22 23 24 25 26 27 28 29 3…" at bounding box center [629, 312] width 897 height 464
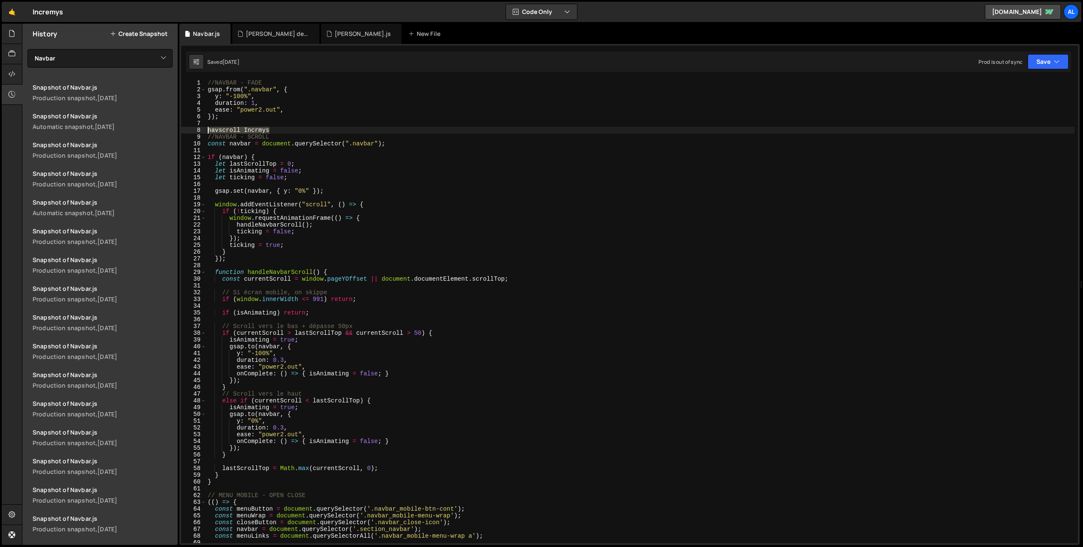
type textarea "navscroll Incrmys"
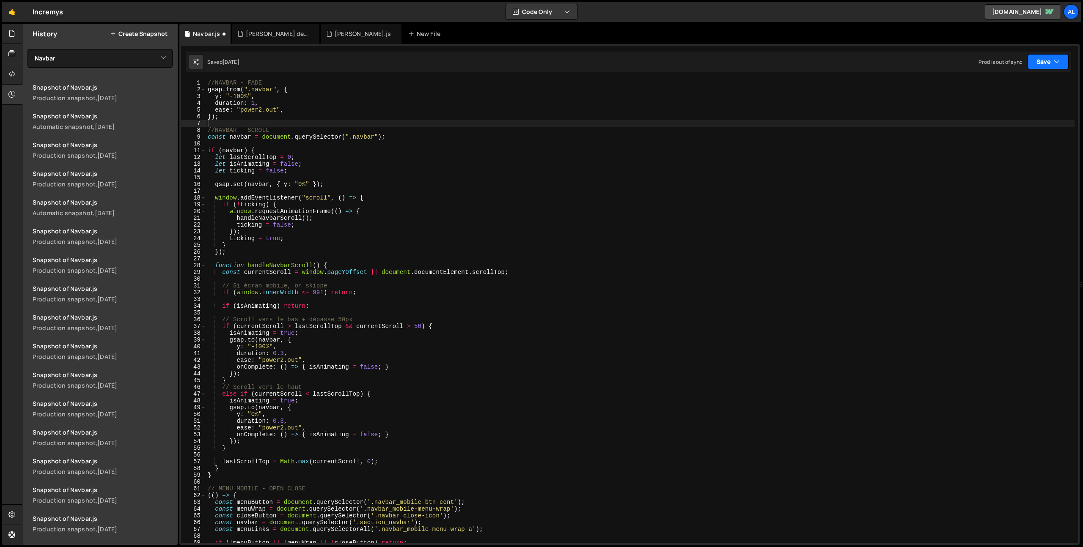
click at [1053, 63] on button "Save" at bounding box center [1047, 61] width 41 height 15
click at [1012, 115] on div "Saved 1 month ago" at bounding box center [1019, 119] width 88 height 10
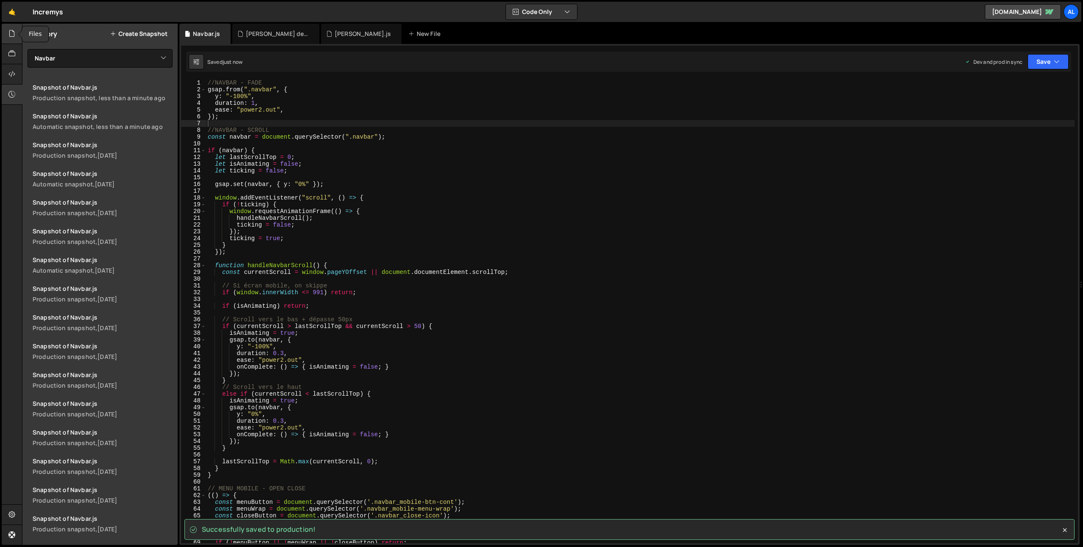
click at [14, 33] on icon at bounding box center [11, 33] width 7 height 9
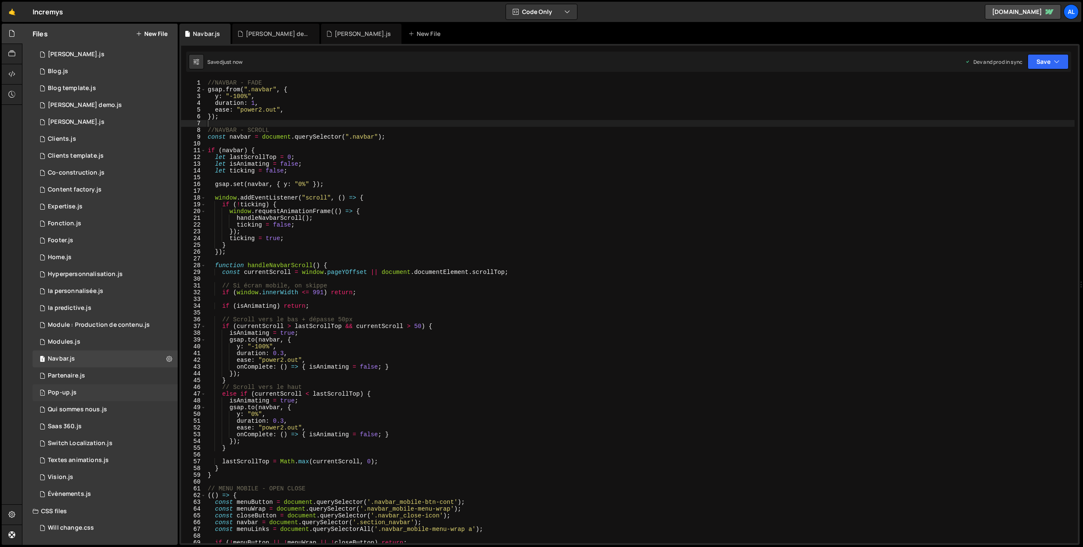
click at [102, 395] on div "1 Pop-up.js 0" at bounding box center [105, 392] width 145 height 17
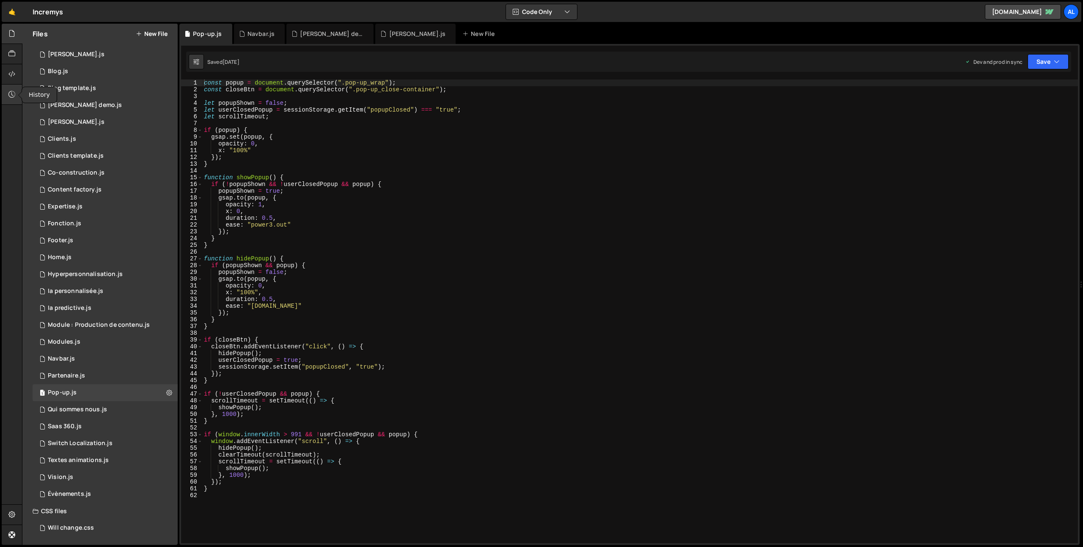
click at [3, 96] on div at bounding box center [12, 95] width 21 height 20
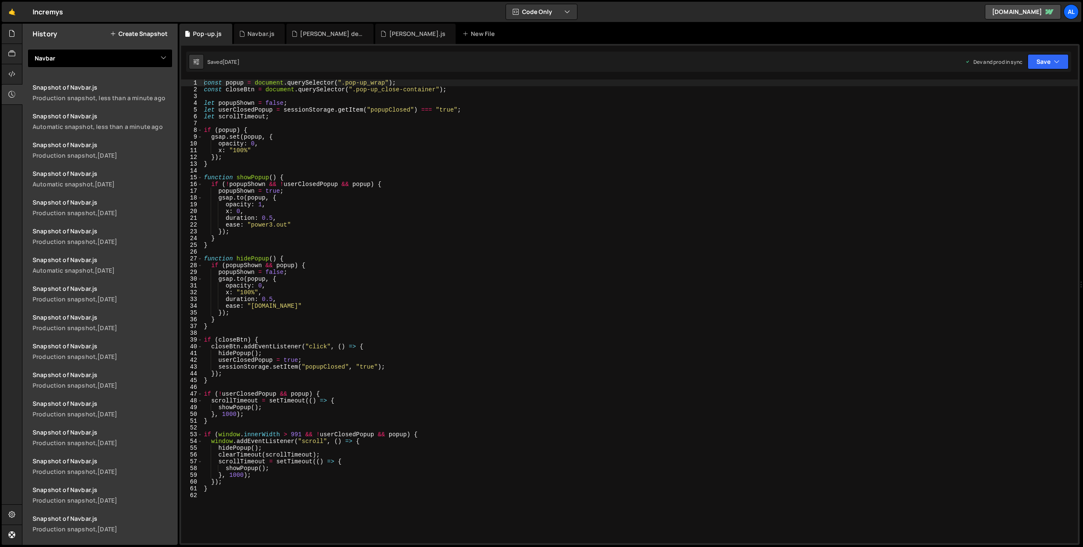
click at [130, 53] on select "View All All pages Approche Barba Blog Blog template Bouton demo Carrière Clien…" at bounding box center [99, 58] width 145 height 19
select select "35177"
click at [27, 49] on select "View All All pages Approche Barba Blog Blog template Bouton demo Carrière Clien…" at bounding box center [99, 58] width 145 height 19
click at [124, 93] on link "Snapshot of Pop-up.js Production snapshot, 4 months ago" at bounding box center [102, 92] width 150 height 29
click at [273, 166] on div "const popup = document . querySelector ( ".pop-up_wrap" ) ; const closeBtn = do…" at bounding box center [639, 318] width 875 height 477
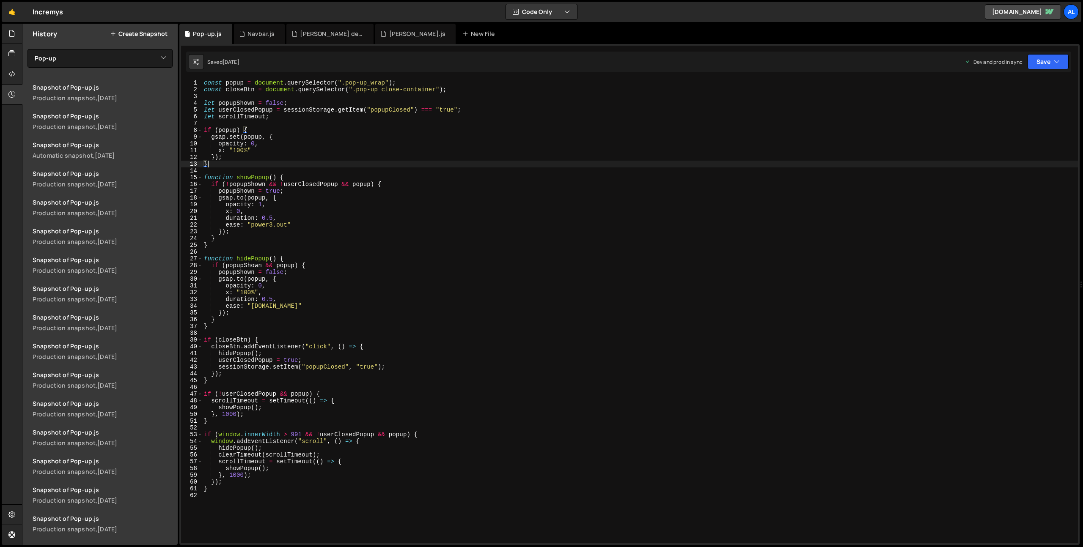
type textarea "}"
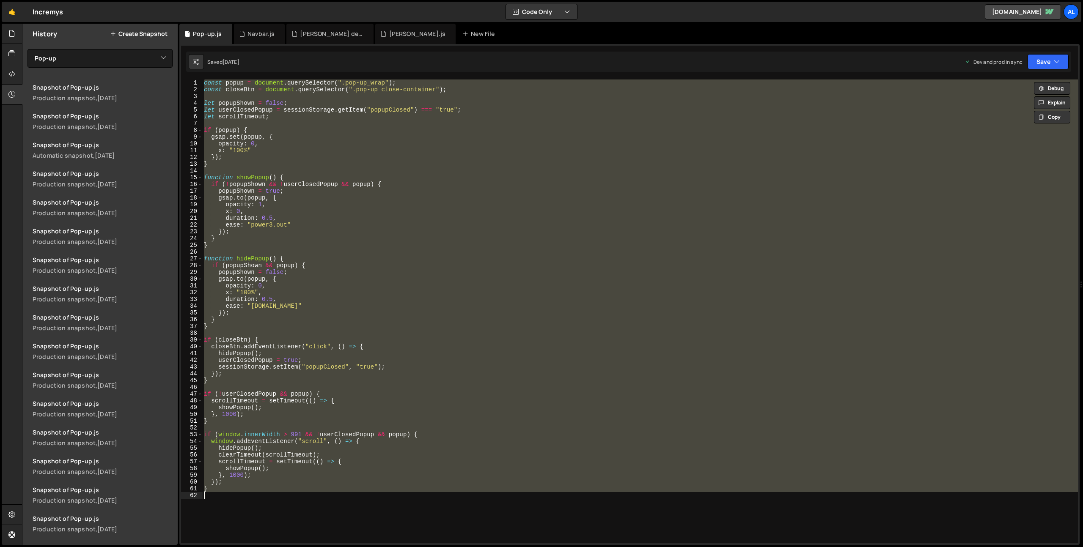
paste textarea
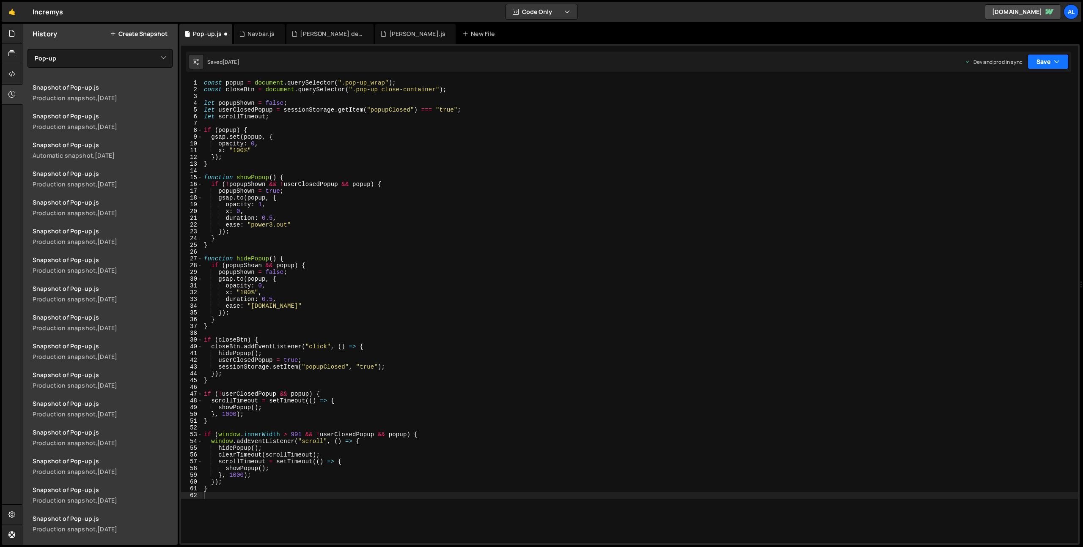
click at [1045, 58] on button "Save" at bounding box center [1047, 61] width 41 height 15
click at [1006, 120] on div "4 months ago" at bounding box center [998, 118] width 16 height 7
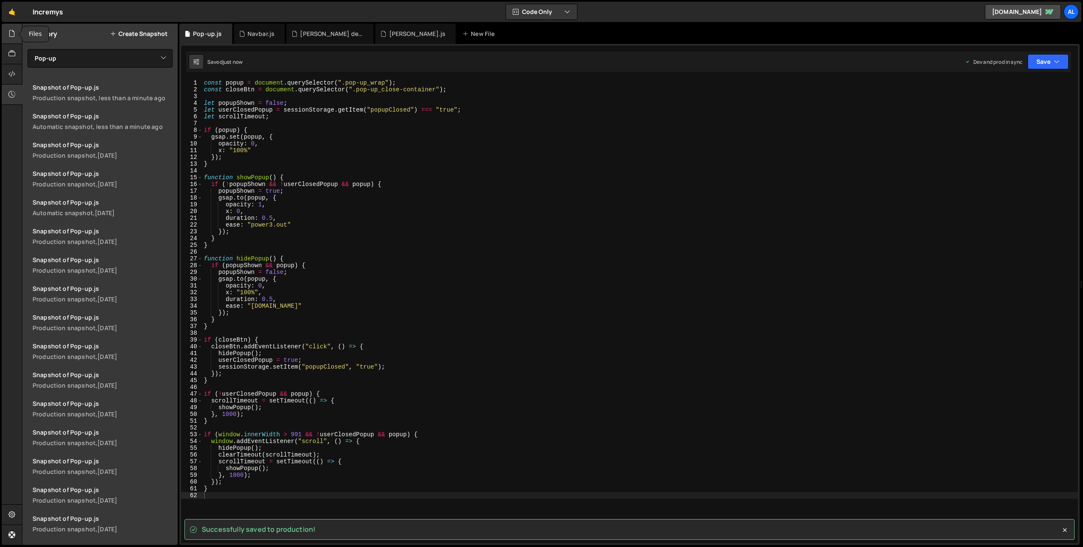
click at [9, 31] on icon at bounding box center [11, 33] width 7 height 9
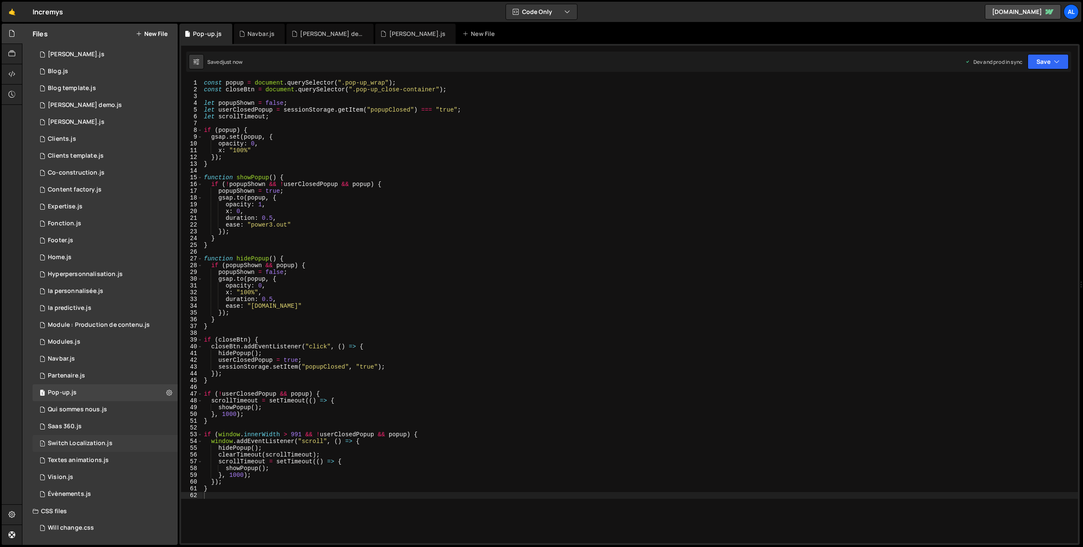
click at [116, 443] on div "1 Switch Localization.js 0" at bounding box center [105, 443] width 145 height 17
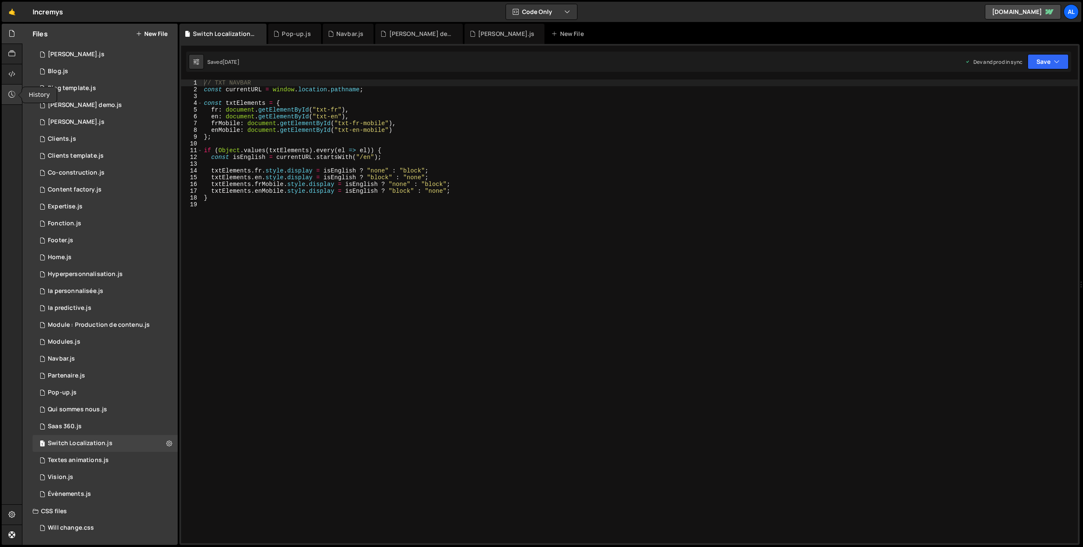
click at [14, 93] on icon at bounding box center [11, 94] width 7 height 9
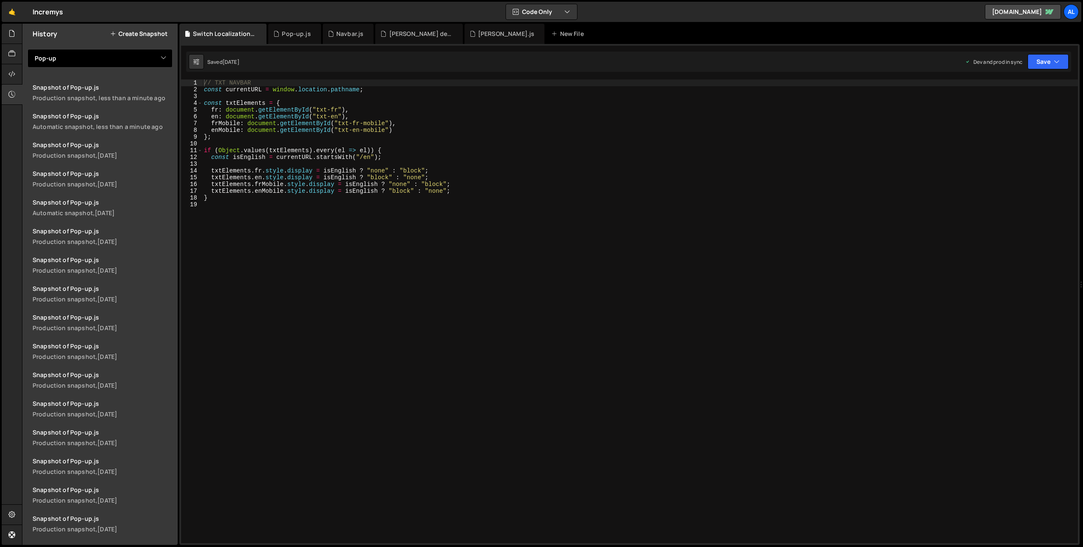
click at [64, 61] on select "View All All pages Approche Barba Blog Blog template Bouton demo Carrière Clien…" at bounding box center [99, 58] width 145 height 19
click at [66, 57] on select "View All All pages Approche Barba Blog Blog template Bouton demo Carrière Clien…" at bounding box center [99, 58] width 145 height 19
click at [27, 49] on select "View All All pages Approche Barba Blog Blog template Bouton demo Carrière Clien…" at bounding box center [99, 58] width 145 height 19
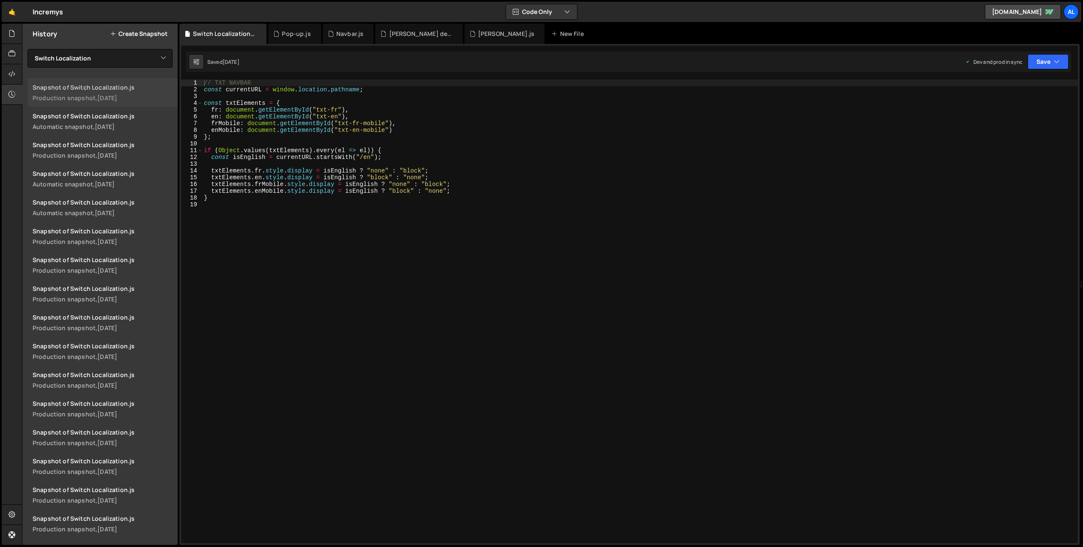
click at [108, 85] on div "Snapshot of Switch Localization.js" at bounding box center [103, 87] width 140 height 8
click at [11, 37] on icon at bounding box center [11, 33] width 7 height 9
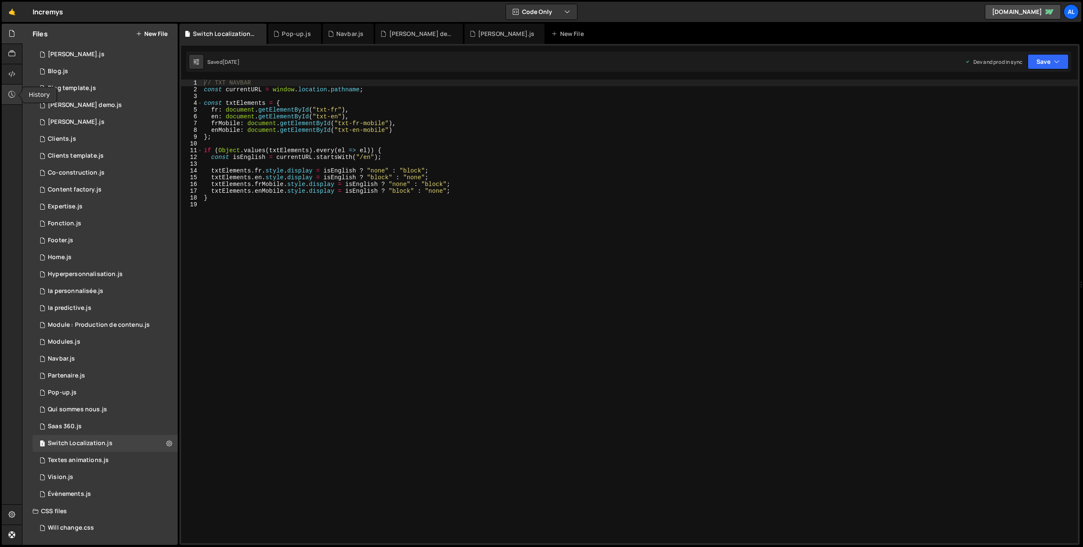
click at [9, 94] on icon at bounding box center [11, 94] width 7 height 9
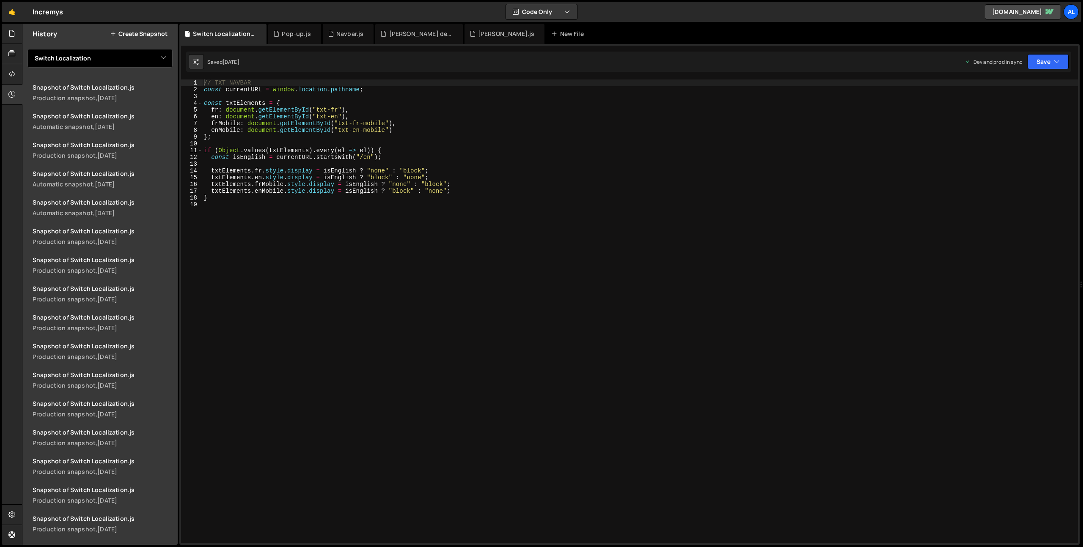
click at [80, 60] on select "View All All pages Approche Barba Blog Blog template Bouton demo Carrière Clien…" at bounding box center [99, 58] width 145 height 19
select select "29325"
click at [27, 49] on select "View All All pages Approche Barba Blog Blog template Bouton demo Carrière Clien…" at bounding box center [99, 58] width 145 height 19
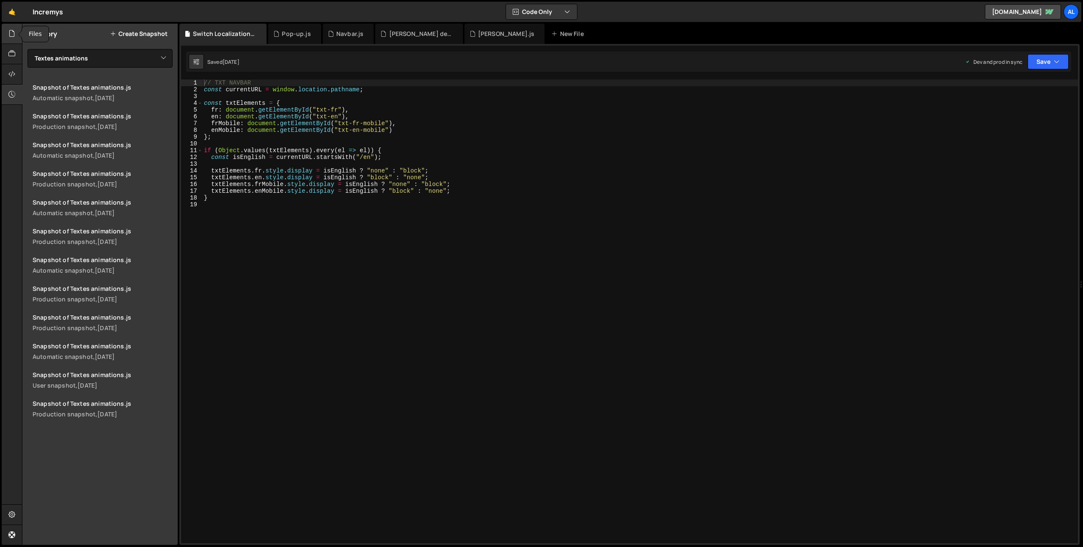
click at [11, 36] on icon at bounding box center [11, 33] width 7 height 9
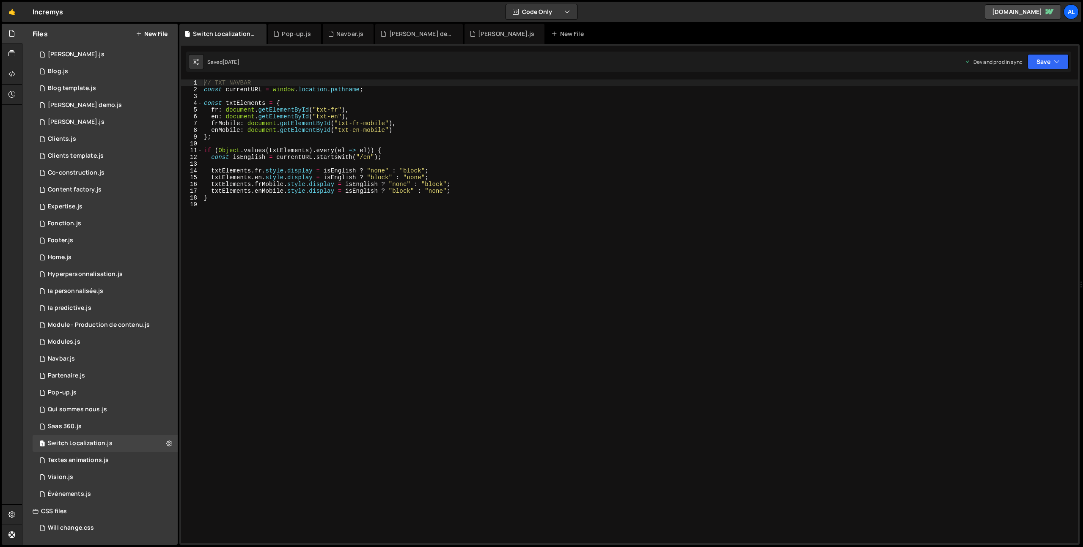
click at [1039, 69] on div "Saved 5 months ago Dev and prod in sync Upgrade to Edit Save Save to Staging S …" at bounding box center [628, 62] width 885 height 20
click at [1038, 67] on button "Save" at bounding box center [1047, 61] width 41 height 15
type textarea "txtElements.frMobile.style.display = isEnglish ? "none" : "block";"
click at [582, 187] on div "// TXT NAVBAR const currentURL = window . location . pathname ; const txtElemen…" at bounding box center [639, 318] width 875 height 477
click at [259, 33] on icon at bounding box center [260, 34] width 6 height 8
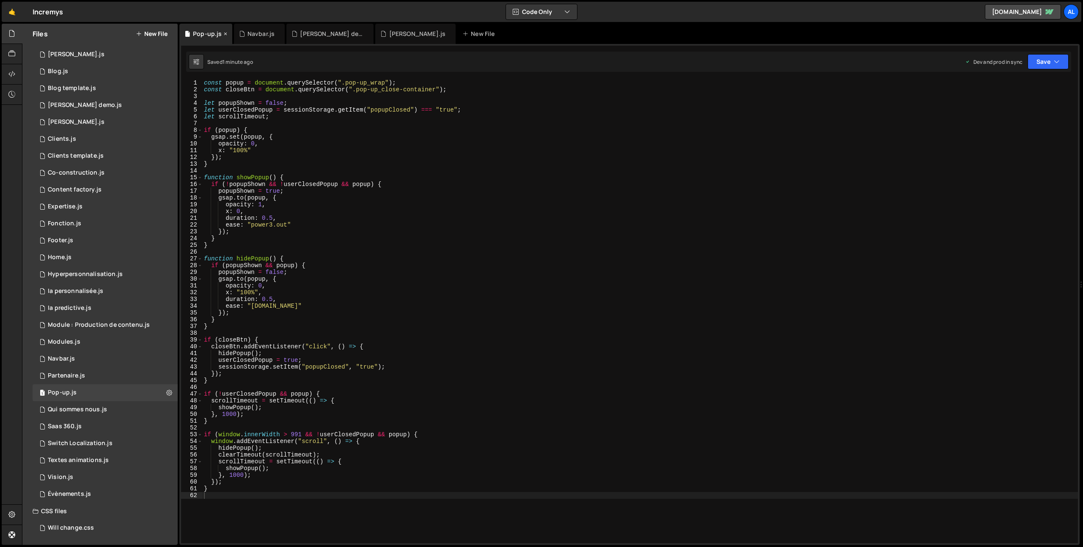
click at [223, 33] on icon at bounding box center [225, 34] width 6 height 8
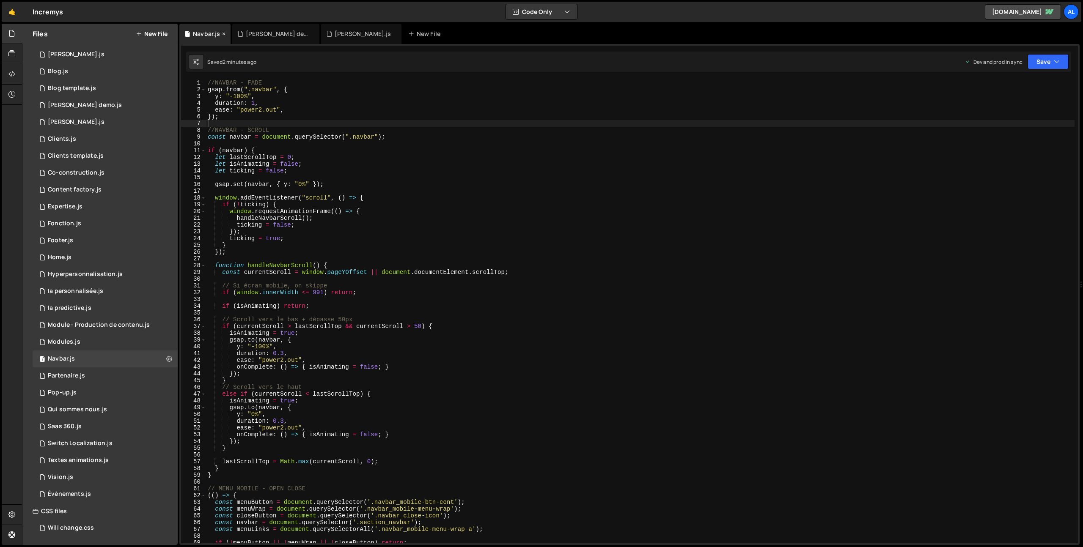
click at [224, 33] on icon at bounding box center [224, 34] width 6 height 8
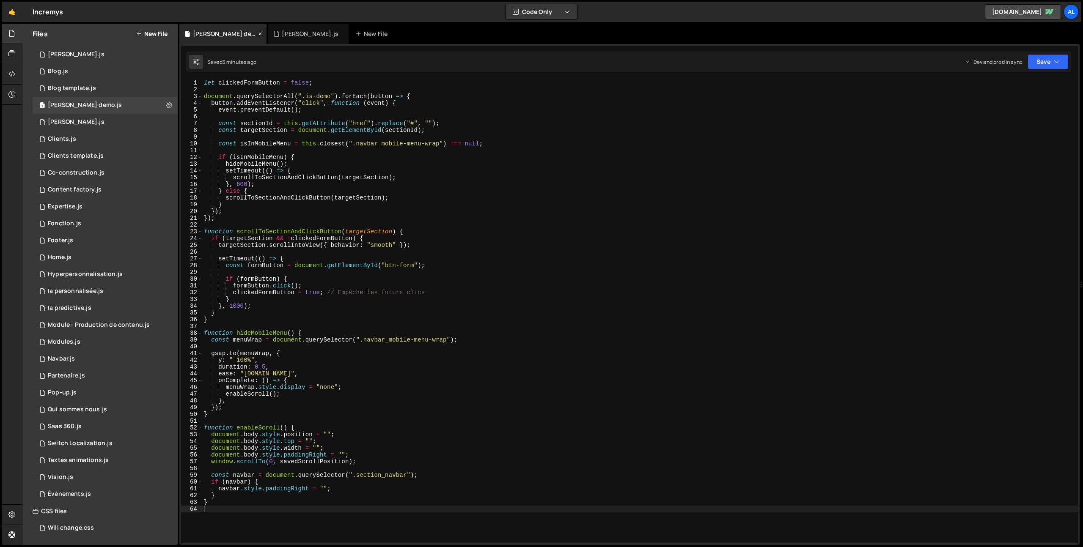
click at [257, 32] on icon at bounding box center [260, 34] width 6 height 8
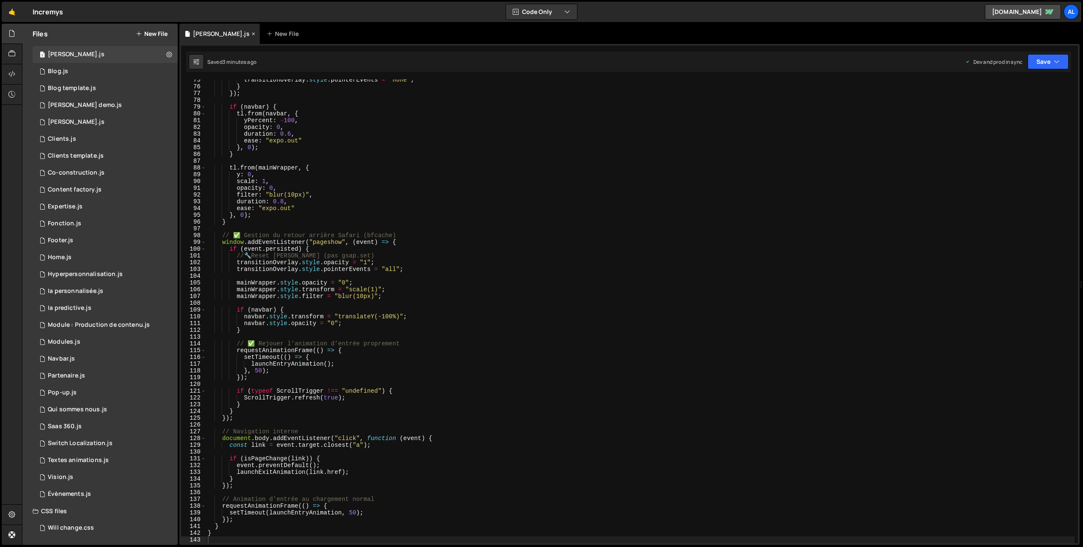
click at [250, 34] on icon at bounding box center [253, 34] width 6 height 8
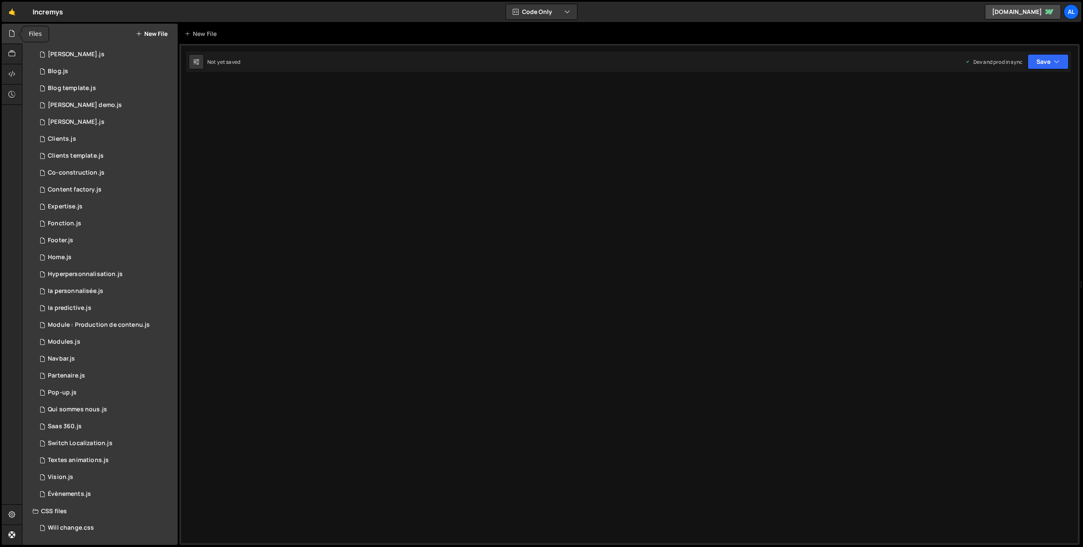
click at [11, 35] on icon at bounding box center [11, 33] width 7 height 9
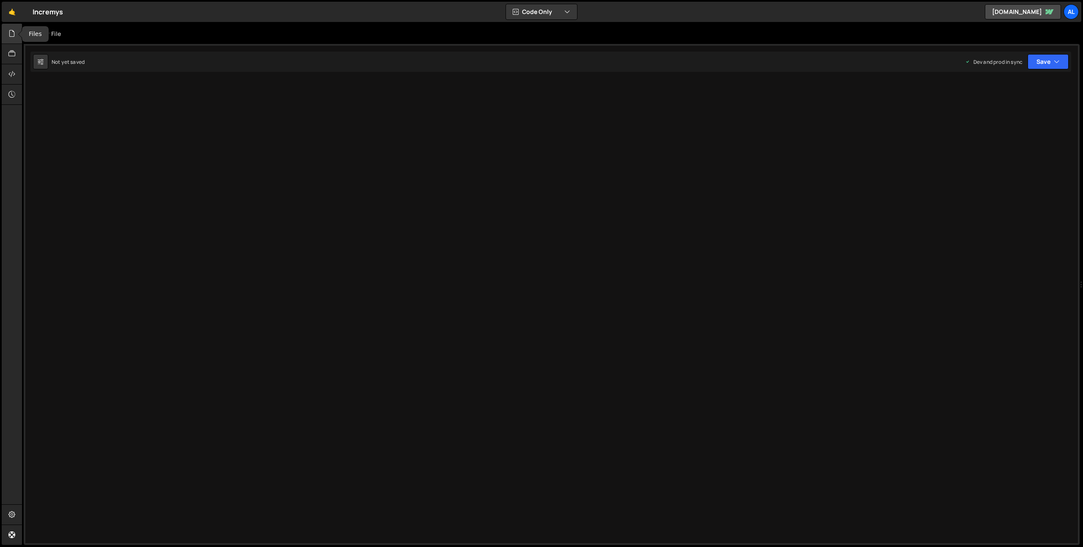
click at [9, 35] on icon at bounding box center [11, 33] width 7 height 9
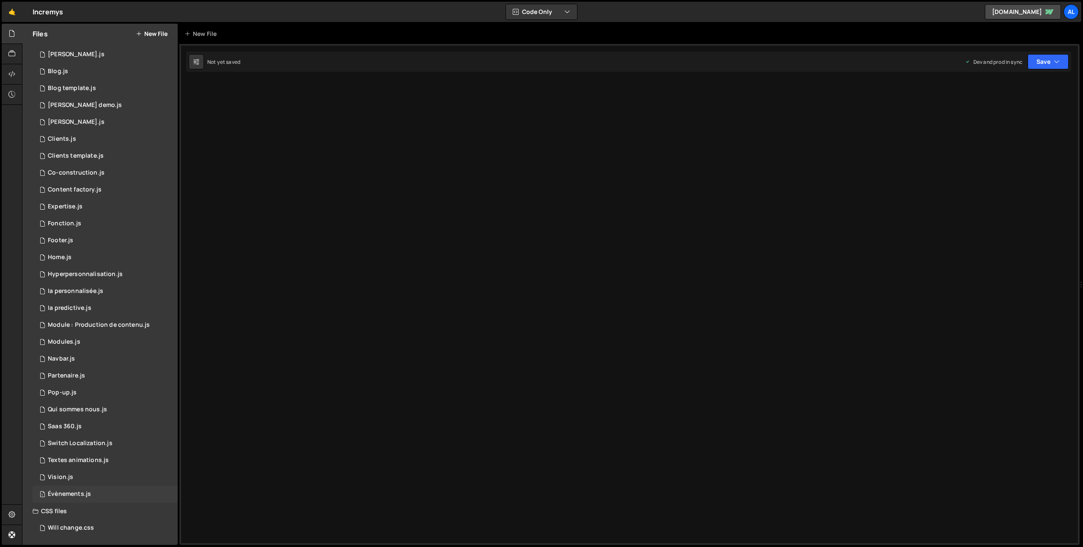
click at [71, 491] on div "Évènements.js" at bounding box center [69, 495] width 43 height 8
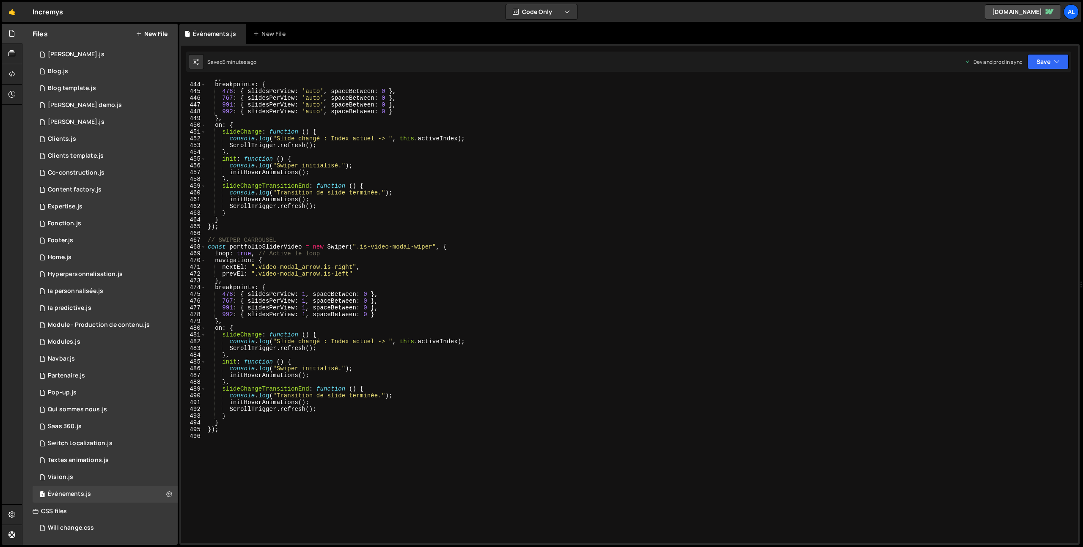
scroll to position [2996, 0]
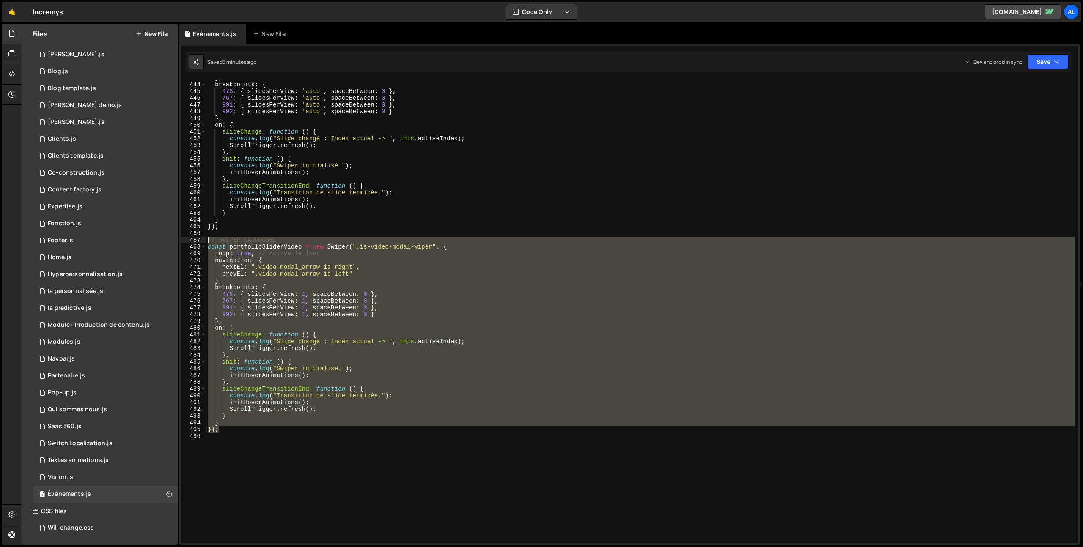
drag, startPoint x: 222, startPoint y: 432, endPoint x: 175, endPoint y: 243, distance: 195.3
click at [175, 243] on div "Files New File Javascript files 1 All pages.js 0 1 Approche.js 0 1 [PERSON_NAME…" at bounding box center [552, 285] width 1061 height 522
type textarea "// SWIPER CARROUSEL const portfolioSliderVideo = new Swiper(".is-video-modal-wi…"
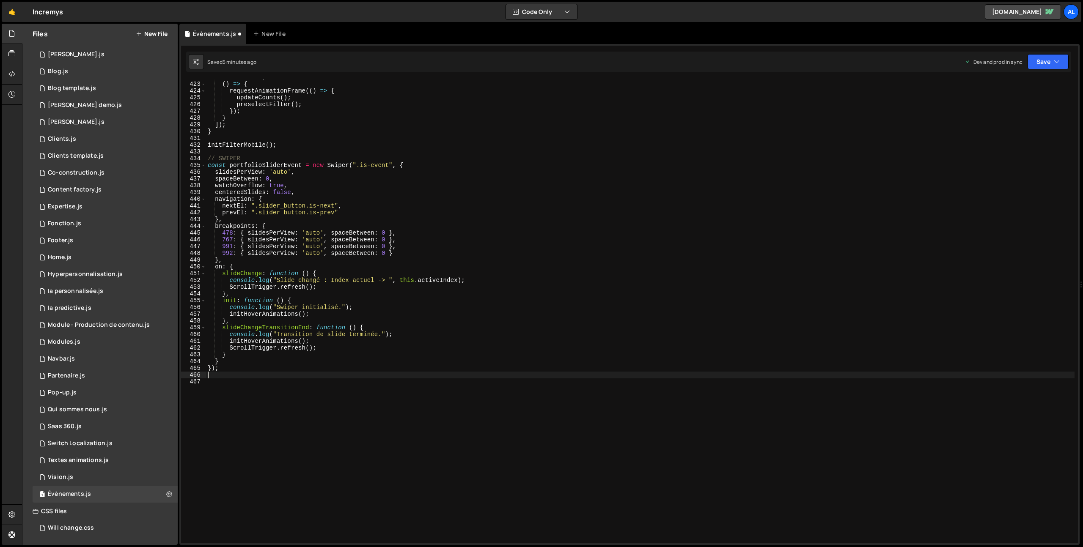
scroll to position [2822, 0]
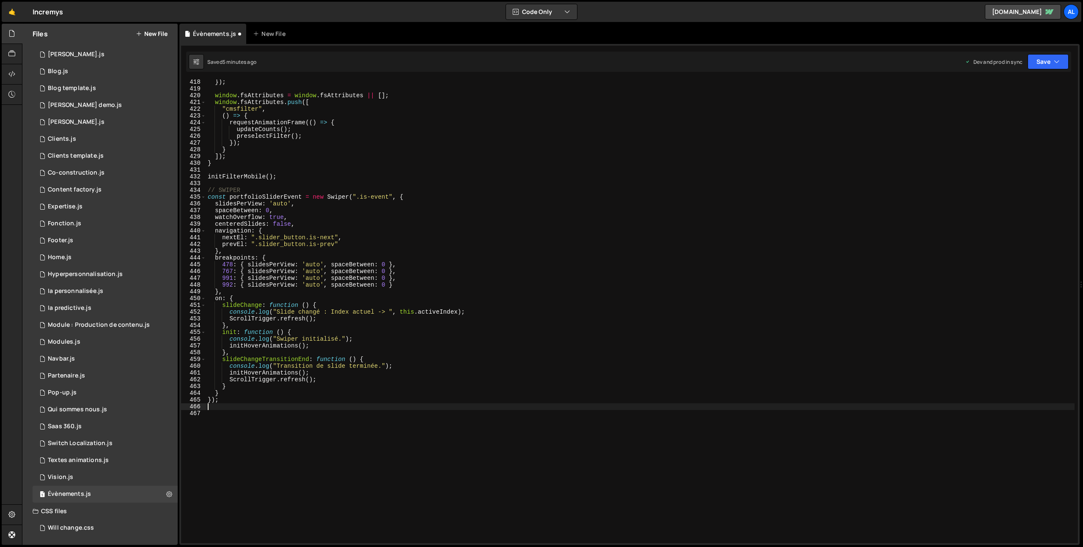
click at [1036, 72] on div "Type cmd + s to save your Javascript file. XXXXXXXXXXXXXXXXXXXXXXXXXXXXXXXXXXXX…" at bounding box center [629, 294] width 900 height 501
click at [1037, 69] on button "Save" at bounding box center [1047, 61] width 41 height 15
click at [982, 115] on div "Saved 5 minutes ago" at bounding box center [1019, 119] width 88 height 10
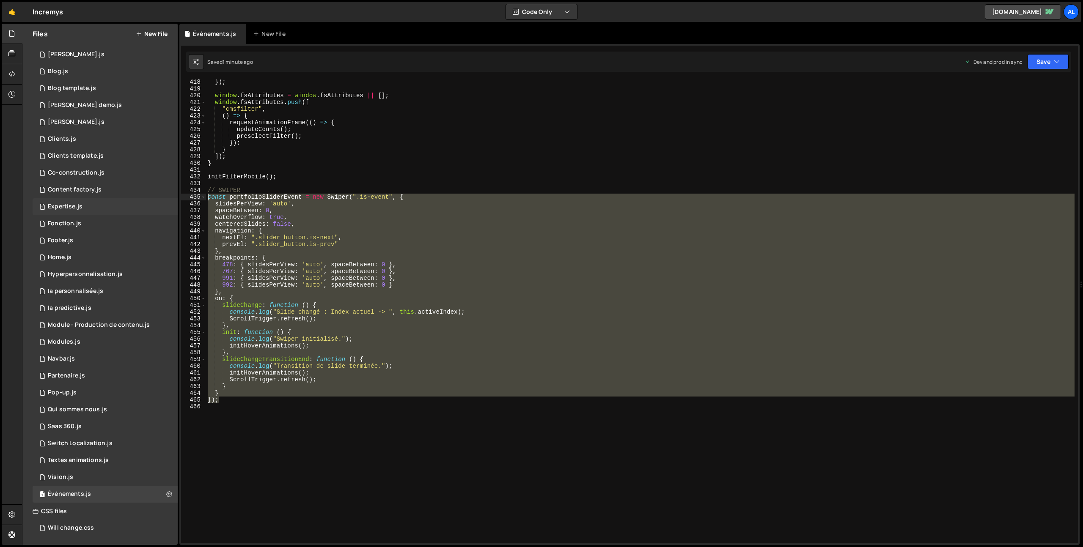
drag, startPoint x: 227, startPoint y: 402, endPoint x: 167, endPoint y: 199, distance: 211.0
click at [167, 199] on div "Files New File Javascript files 1 All pages.js 0 1 Approche.js 0 1 [PERSON_NAME…" at bounding box center [552, 285] width 1061 height 522
click at [238, 394] on div "}) ; window . fsAttributes = window . fsAttributes || [ ] ; window . fsAttribut…" at bounding box center [640, 312] width 868 height 464
drag, startPoint x: 225, startPoint y: 403, endPoint x: 178, endPoint y: 198, distance: 210.9
click at [178, 198] on div "Files New File Javascript files 1 All pages.js 0 1 Approche.js 0 1 [PERSON_NAME…" at bounding box center [552, 285] width 1061 height 522
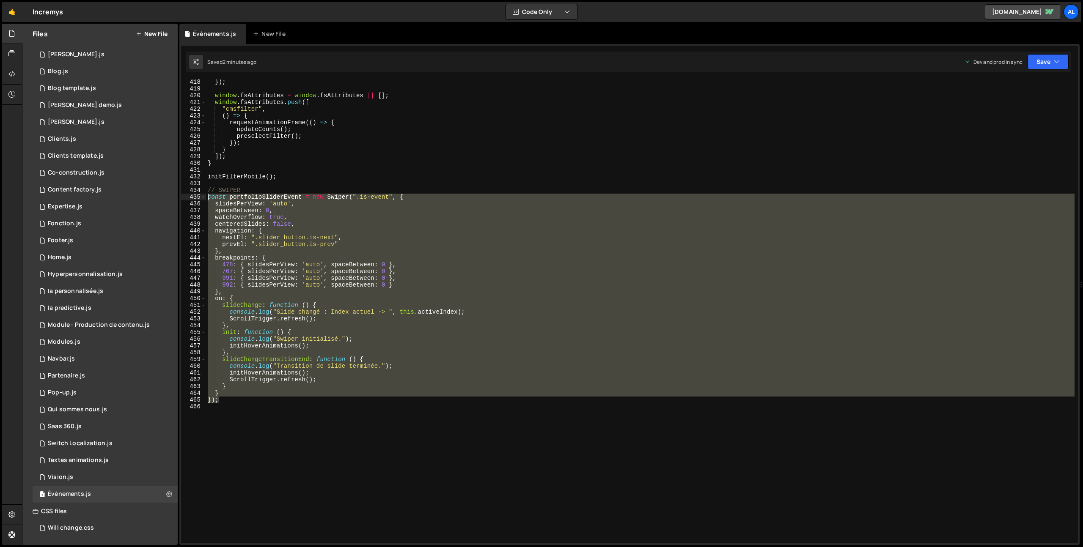
type textarea "const portfolioSliderEvent = new Swiper(".is-event", { slidesPerView: 'auto',"
click at [256, 407] on div "}) ; window . fsAttributes = window . fsAttributes || [ ] ; window . fsAttribut…" at bounding box center [640, 317] width 868 height 477
drag, startPoint x: 226, startPoint y: 402, endPoint x: 167, endPoint y: 198, distance: 211.7
click at [167, 198] on div "Files New File Javascript files 1 All pages.js 0 1 Approche.js 0 1 [PERSON_NAME…" at bounding box center [552, 285] width 1061 height 522
type textarea "const portfolioSliderEvent = new Swiper(".is-event", { slidesPerView: 'auto',"
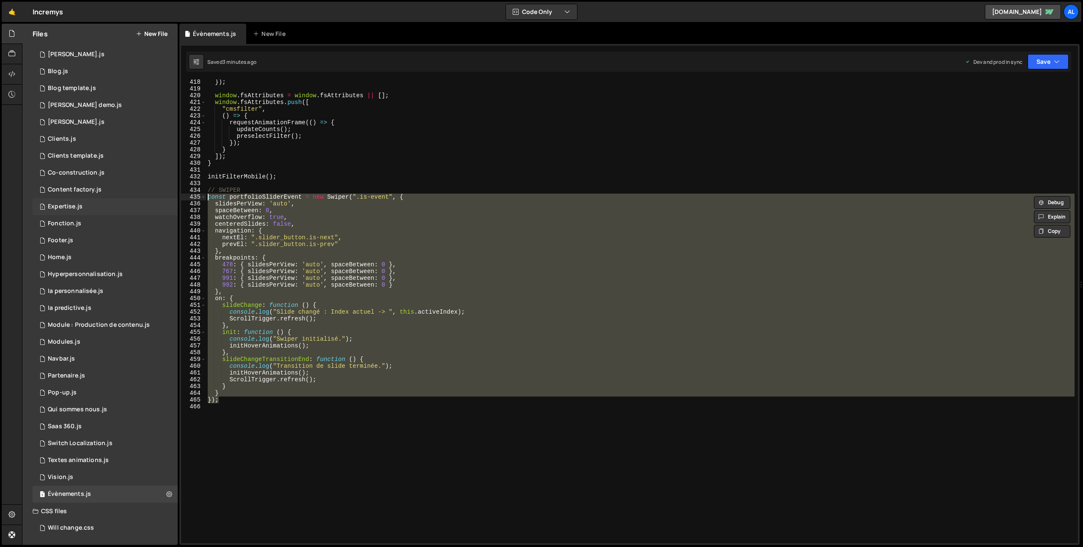
paste textarea
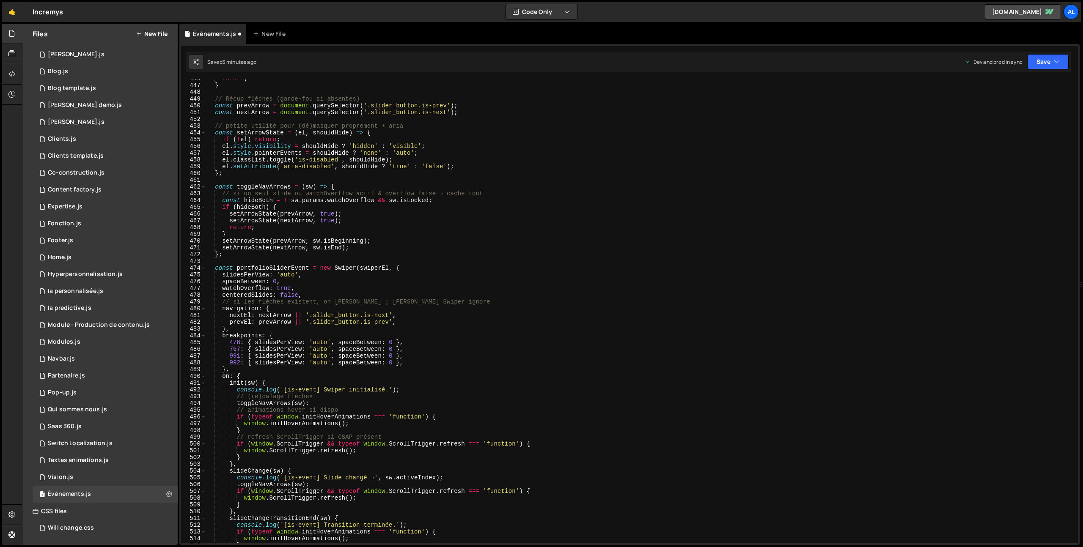
scroll to position [3015, 0]
click at [1034, 63] on button "Save" at bounding box center [1047, 61] width 41 height 15
click at [984, 114] on div "Saved 3 minutes ago" at bounding box center [1019, 119] width 88 height 10
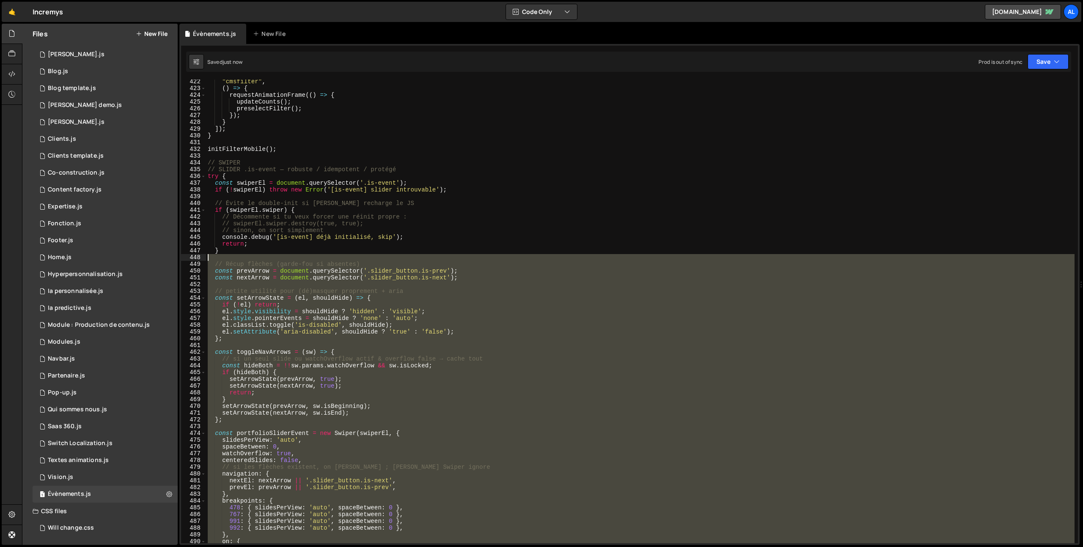
scroll to position [2850, 0]
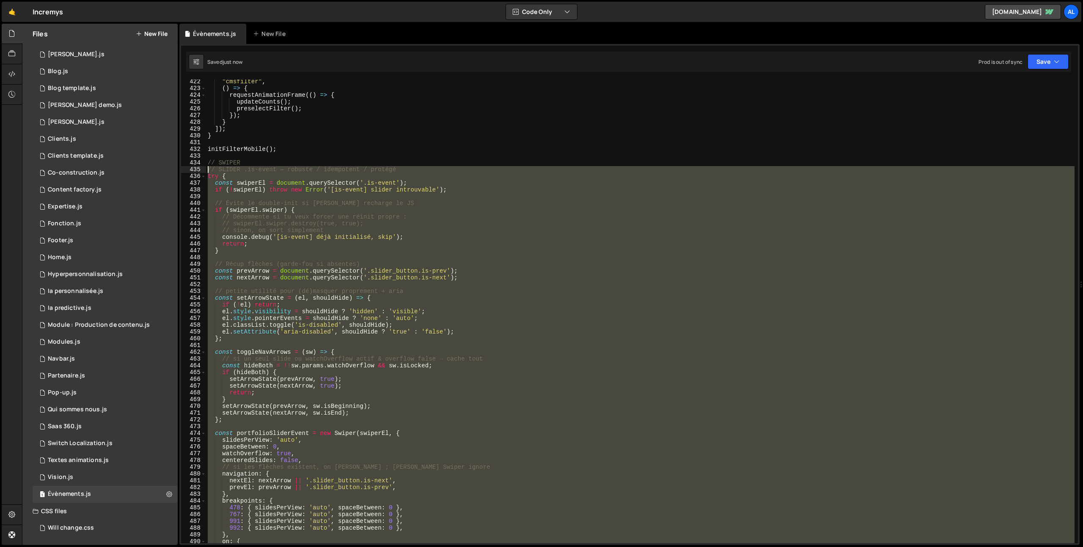
drag, startPoint x: 211, startPoint y: 384, endPoint x: 191, endPoint y: 171, distance: 214.5
click at [191, 171] on div "422 423 424 425 426 427 428 429 430 431 432 433 434 435 436 437 438 439 440 441…" at bounding box center [629, 312] width 897 height 464
type textarea "// SLIDER .is-event — robuste / idempotent / protégé try {"
paste textarea
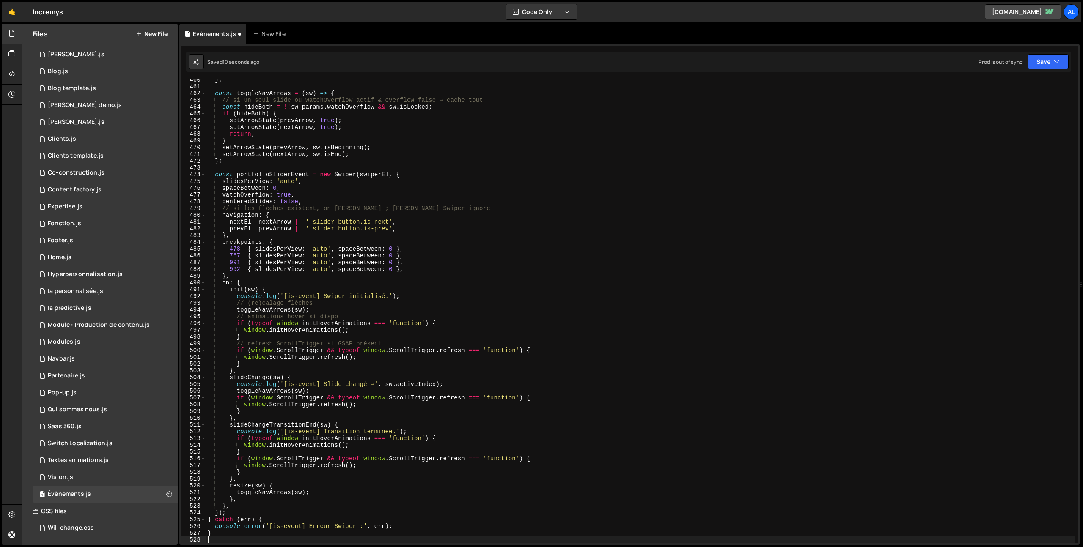
scroll to position [3738, 0]
click at [1041, 57] on button "Save" at bounding box center [1047, 61] width 41 height 15
click at [1017, 110] on div "Save to Production S" at bounding box center [1019, 110] width 88 height 8
click at [1053, 60] on icon "button" at bounding box center [1056, 62] width 6 height 8
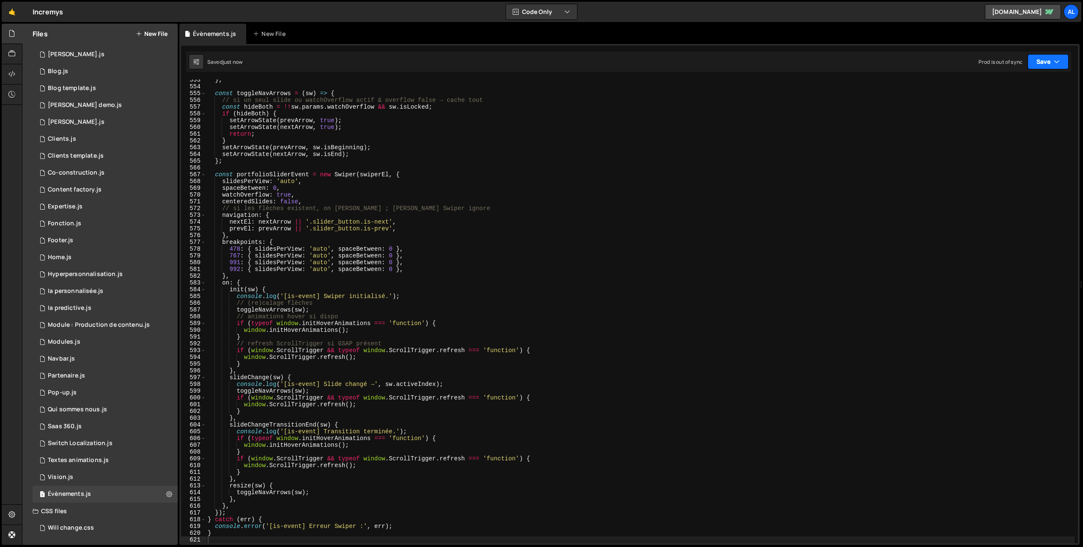
click at [1043, 65] on button "Save" at bounding box center [1047, 61] width 41 height 15
click at [995, 115] on div "3 minutes ago" at bounding box center [1006, 118] width 33 height 7
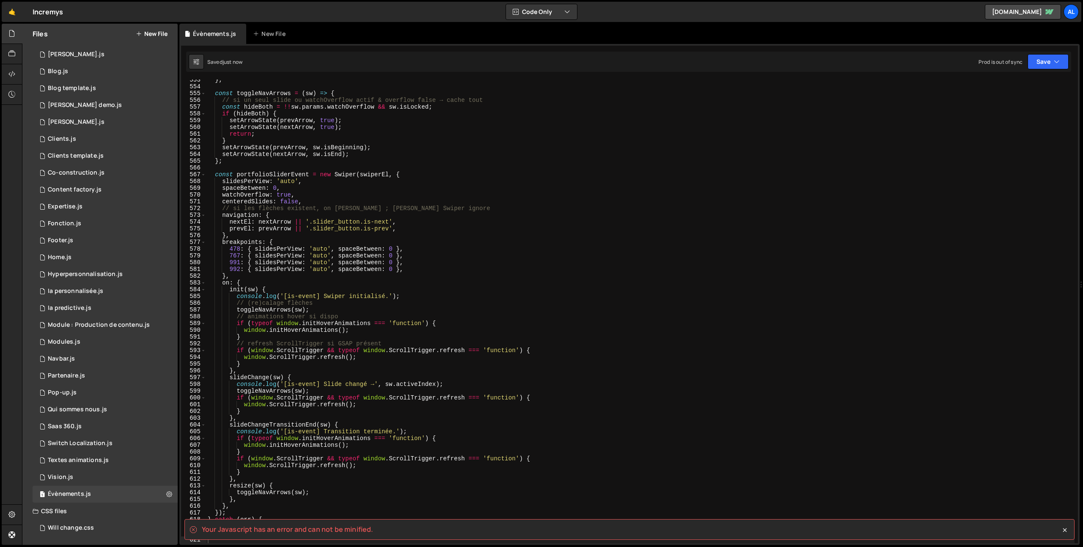
click at [205, 529] on spa "Your Javascript has an error and can not be minified." at bounding box center [287, 529] width 171 height 9
drag, startPoint x: 205, startPoint y: 529, endPoint x: 395, endPoint y: 529, distance: 190.7
click at [390, 529] on div "Your Javascript has an error and can not be minified." at bounding box center [629, 529] width 890 height 21
copy div "Your Javascript has an error and can not be minified. Type cmd + s to save your…"
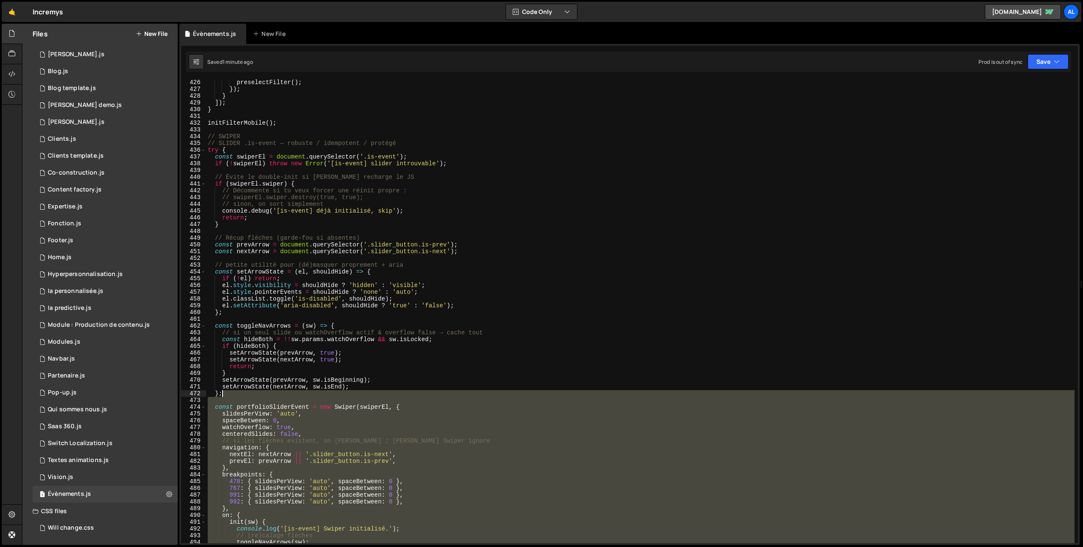
scroll to position [2876, 0]
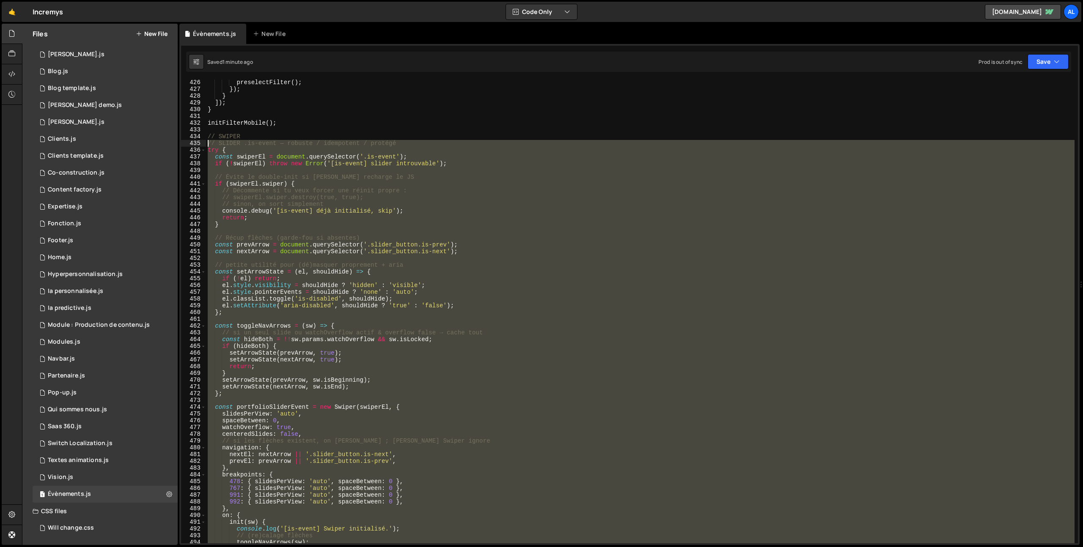
drag, startPoint x: 233, startPoint y: 494, endPoint x: 176, endPoint y: 143, distance: 355.6
click at [176, 143] on div "Files New File Javascript files 1 All pages.js 0 1 Approche.js 0 1 [PERSON_NAME…" at bounding box center [552, 285] width 1061 height 522
type textarea "// SLIDER .is-event — robuste / idempotent / protégé try {"
paste textarea
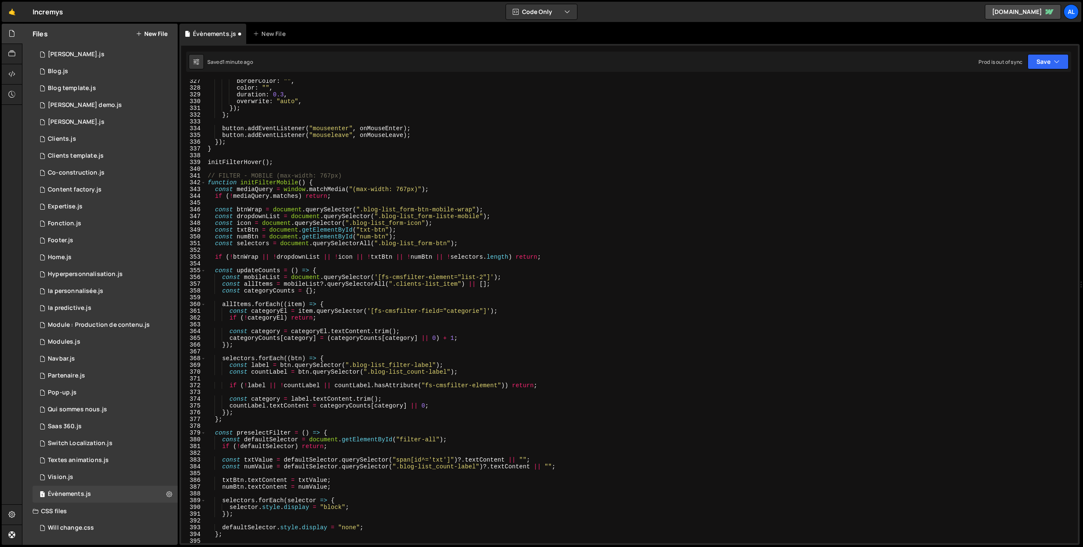
scroll to position [2144, 0]
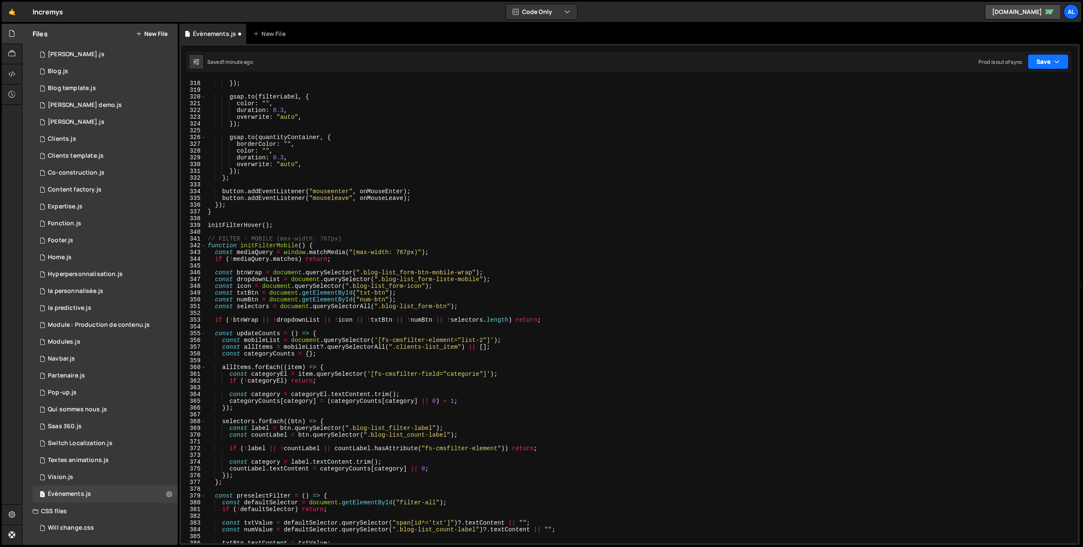
click at [1050, 59] on button "Save" at bounding box center [1047, 61] width 41 height 15
click at [1013, 119] on div "5 minutes ago" at bounding box center [1006, 118] width 33 height 7
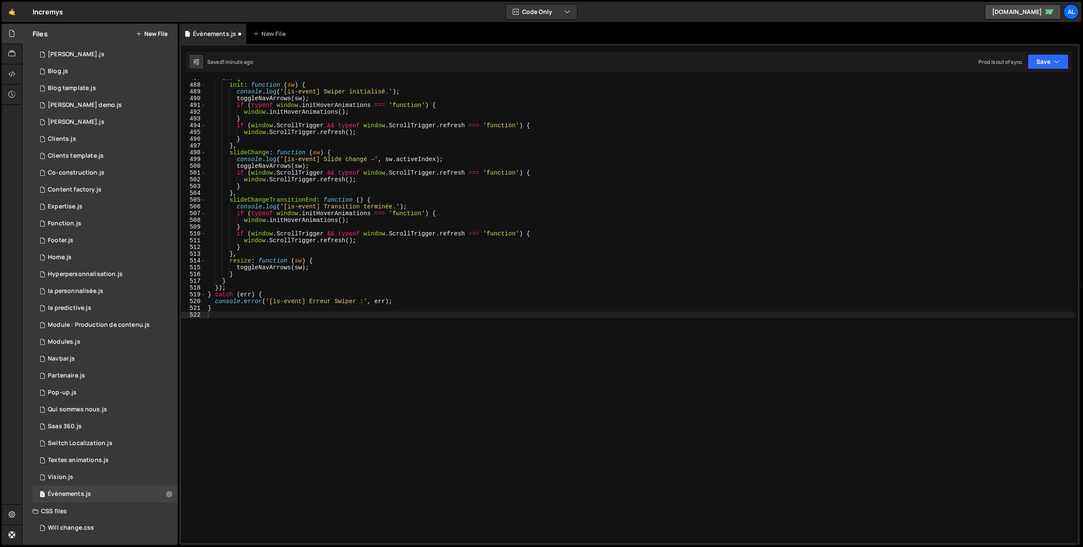
scroll to position [3293, 0]
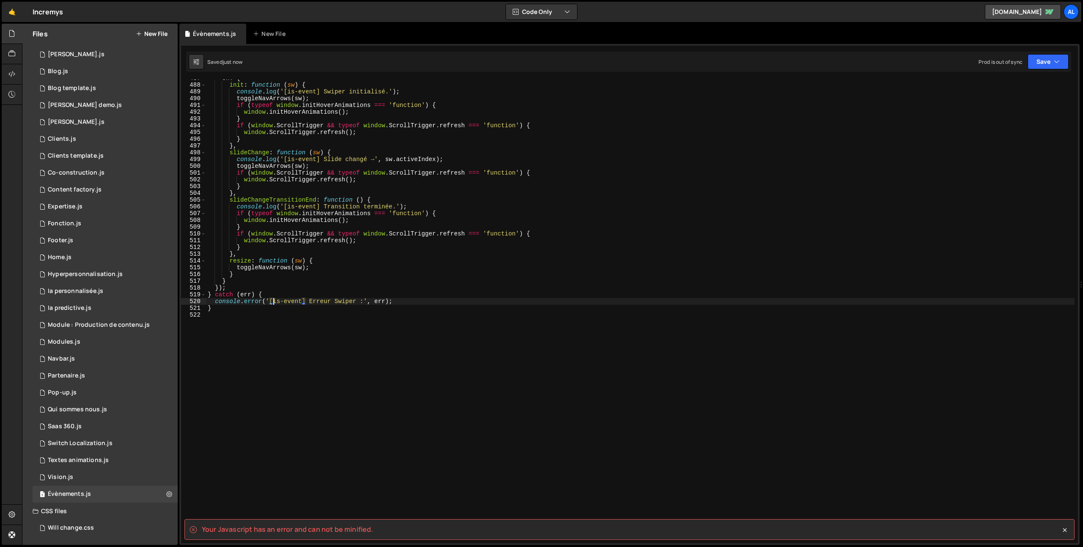
click at [272, 302] on div "on : { init : function ( sw ) { console . log ( '[is-event] Swiper initialisé.'…" at bounding box center [640, 313] width 868 height 477
type textarea "}"
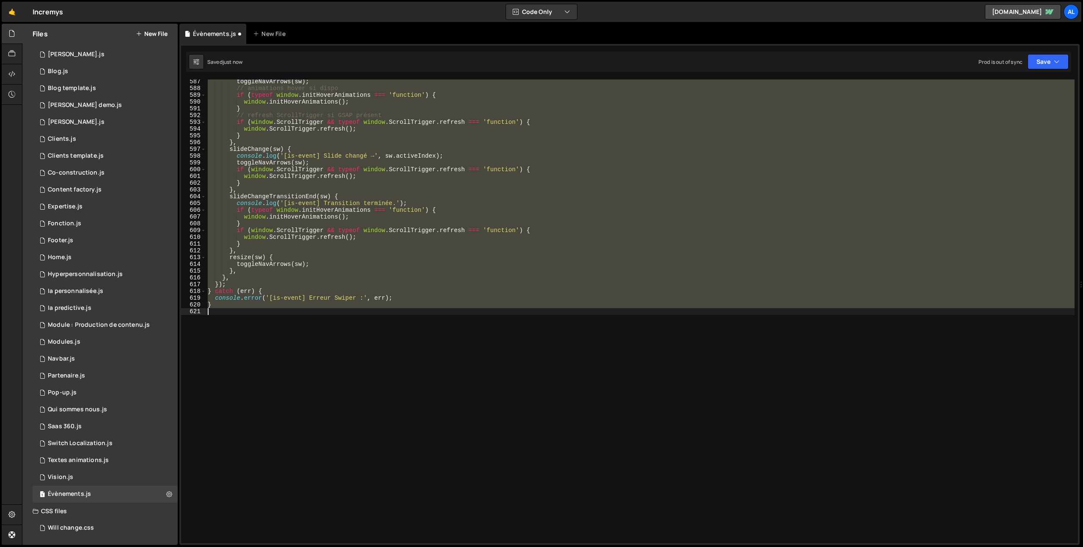
scroll to position [3334, 0]
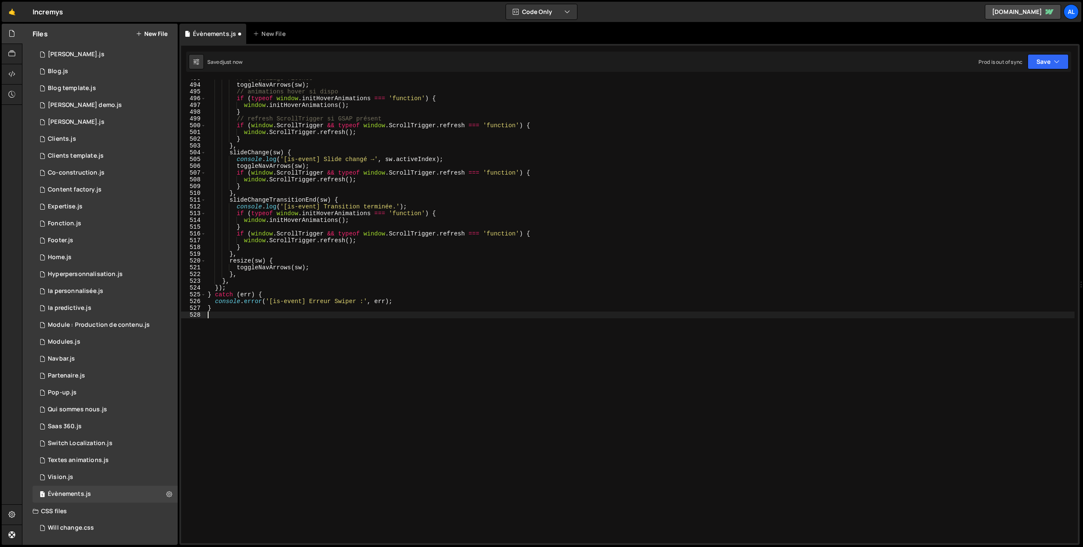
type textarea "}"
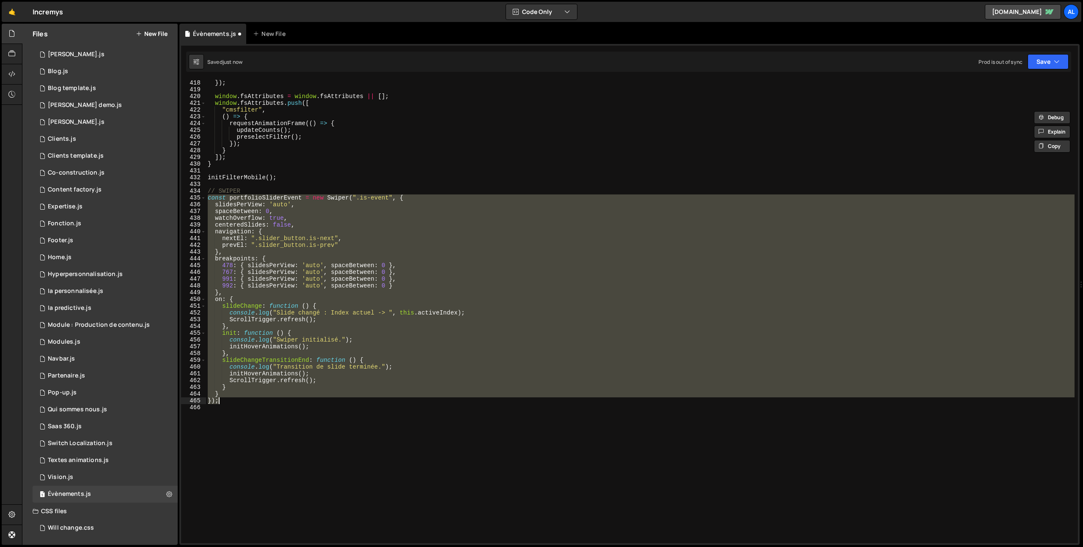
scroll to position [2821, 0]
click at [294, 269] on div "}) ; window . fsAttributes = window . fsAttributes || [ ] ; window . fsAttribut…" at bounding box center [640, 312] width 868 height 464
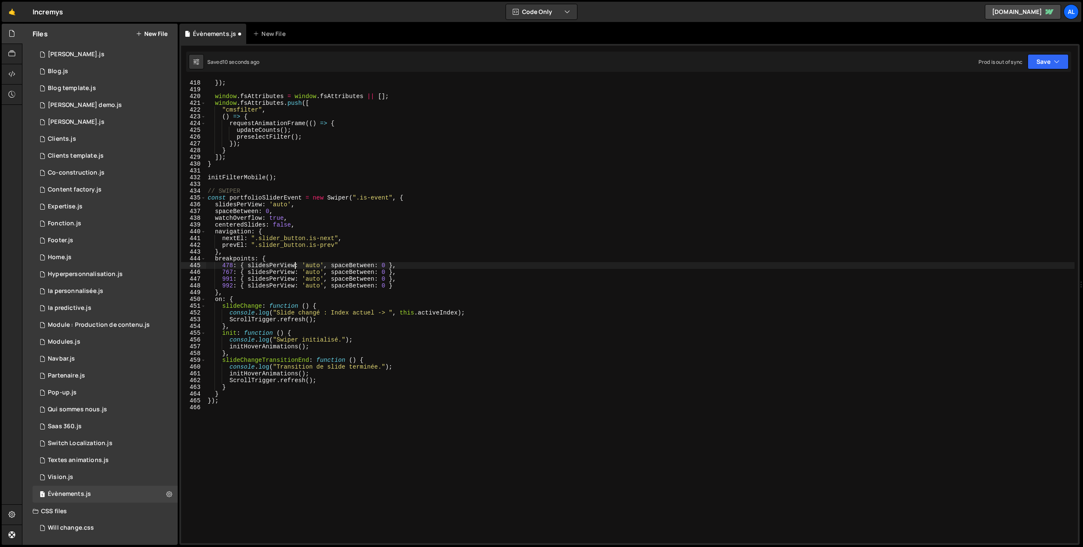
click at [244, 394] on div "}) ; window . fsAttributes = window . fsAttributes || [ ] ; window . fsAttribut…" at bounding box center [640, 318] width 868 height 477
type textarea "}"
click at [234, 405] on div "}) ; window . fsAttributes = window . fsAttributes || [ ] ; window . fsAttribut…" at bounding box center [640, 318] width 868 height 477
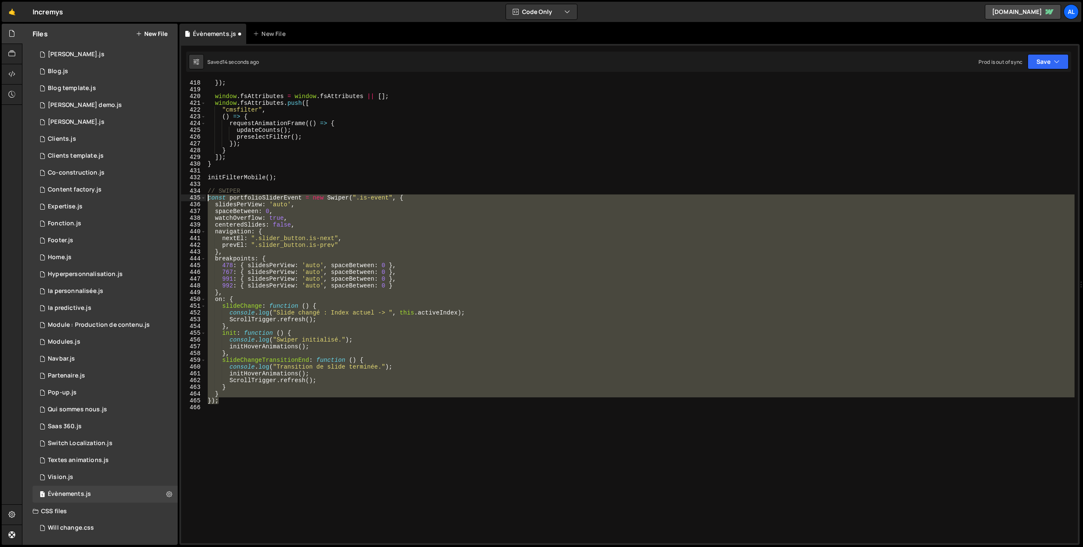
drag, startPoint x: 251, startPoint y: 403, endPoint x: 178, endPoint y: 198, distance: 217.8
click at [178, 198] on div "Files New File Javascript files 1 All pages.js 0 1 Approche.js 0 1 [PERSON_NAME…" at bounding box center [552, 285] width 1061 height 522
click at [261, 366] on div "}) ; window . fsAttributes = window . fsAttributes || [ ] ; window . fsAttribut…" at bounding box center [640, 312] width 868 height 464
drag, startPoint x: 223, startPoint y: 402, endPoint x: 191, endPoint y: 198, distance: 205.9
click at [191, 198] on div "console.log("Transition de slide terminée."); 418 419 420 421 422 423 424 425 4…" at bounding box center [629, 312] width 897 height 464
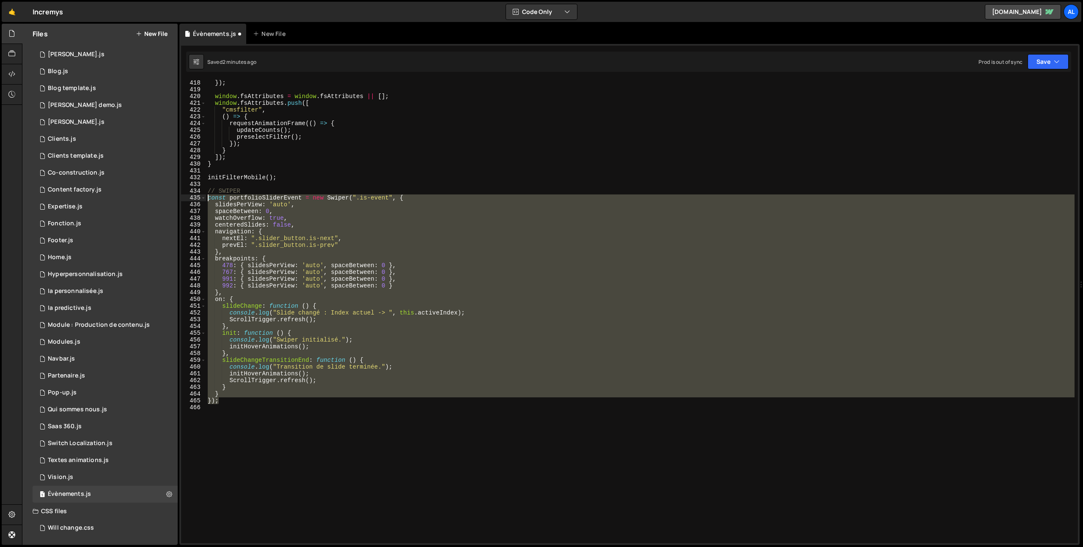
type textarea "const portfolioSliderEvent = new Swiper(".is-event", { slidesPerView: 'auto',"
paste textarea
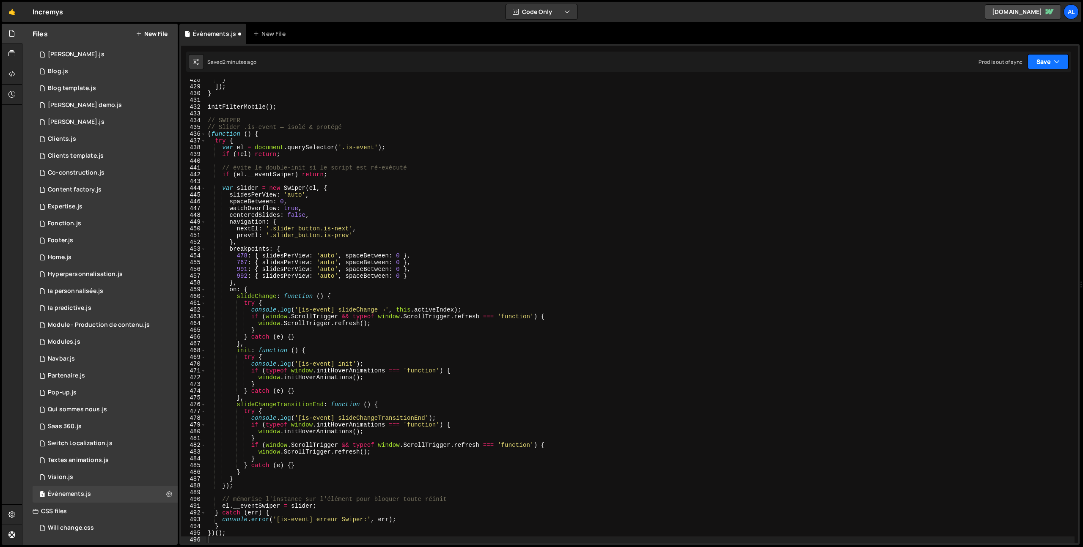
click at [1039, 63] on button "Save" at bounding box center [1047, 61] width 41 height 15
click at [1014, 110] on div "Save to Production S" at bounding box center [1019, 110] width 88 height 8
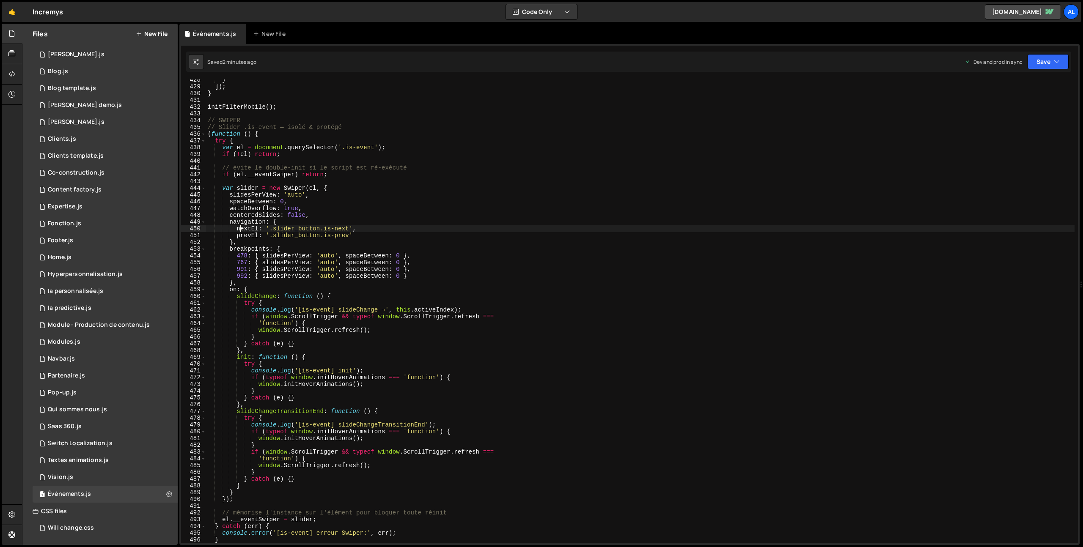
click at [242, 229] on div "} ]) ; } initFilterMobile ( ) ; // SWIPER // Slider .is-event — isolé & protégé…" at bounding box center [640, 315] width 868 height 477
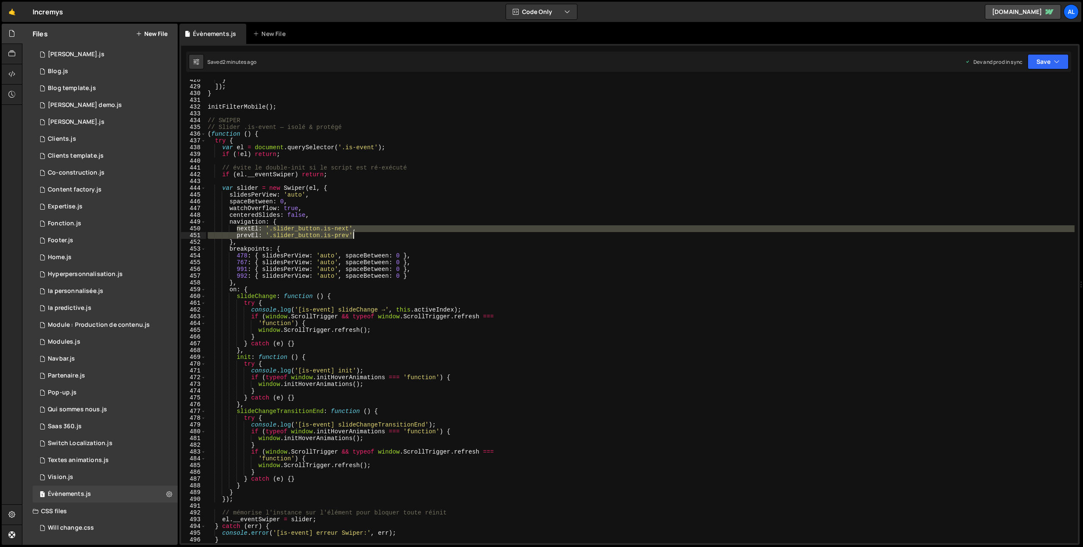
drag, startPoint x: 242, startPoint y: 229, endPoint x: 367, endPoint y: 235, distance: 124.9
click at [367, 235] on div "} ]) ; } initFilterMobile ( ) ; // SWIPER // Slider .is-event — isolé & protégé…" at bounding box center [640, 315] width 868 height 477
click at [207, 132] on div "} ]) ; } initFilterMobile ( ) ; // SWIPER // Slider .is-event — isolé & protégé…" at bounding box center [640, 315] width 868 height 477
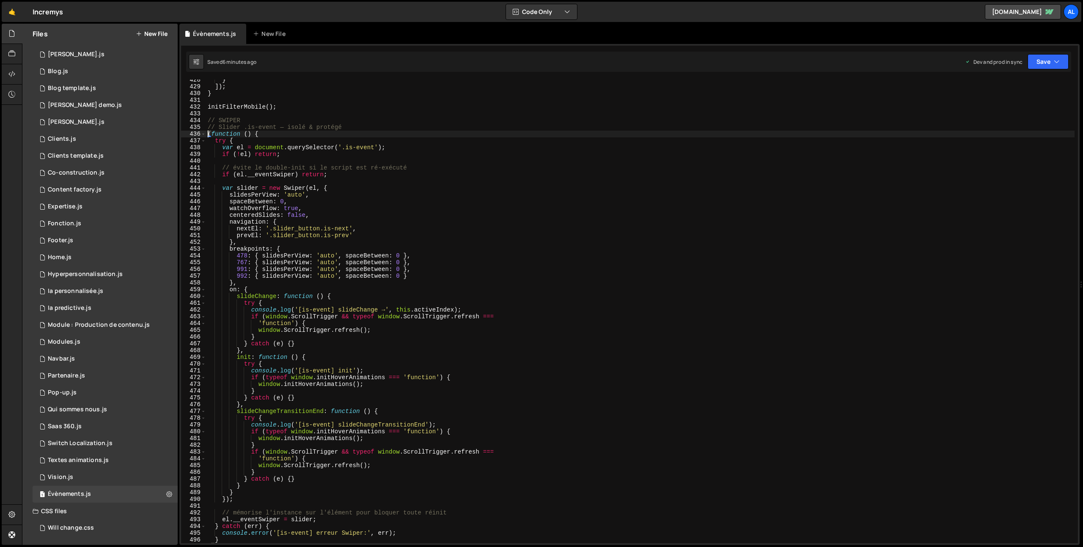
click at [204, 128] on div "435" at bounding box center [193, 127] width 25 height 7
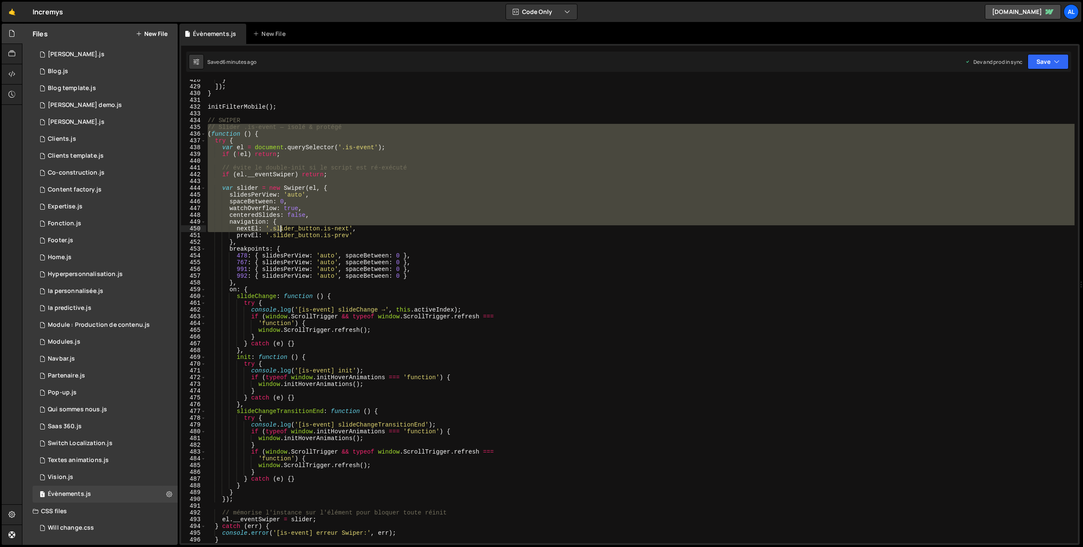
scroll to position [2906, 0]
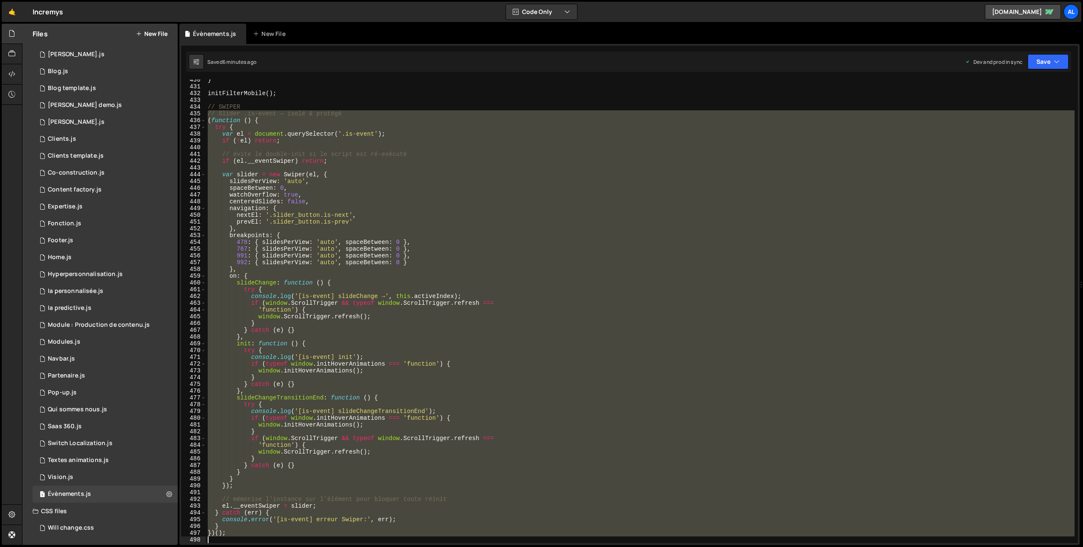
drag, startPoint x: 206, startPoint y: 127, endPoint x: 307, endPoint y: 547, distance: 431.4
click at [307, 547] on div "Hold on a sec... Are you certain you wish to leave this page? Any changes you'v…" at bounding box center [541, 273] width 1083 height 547
type textarea "})();"
paste textarea
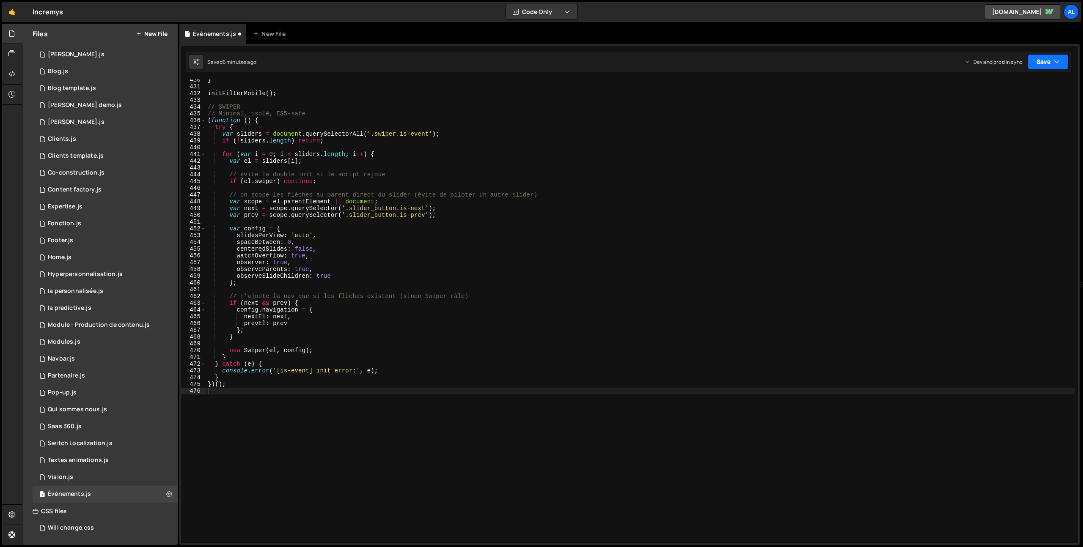
click at [1028, 56] on button "Save" at bounding box center [1047, 61] width 41 height 15
click at [1006, 109] on div "Save to Production S" at bounding box center [1019, 110] width 88 height 8
click at [417, 242] on div "} initFilterMobile ( ) ; // SWIPER // Minimal, isolé, ES5-safe ( function ( ) {…" at bounding box center [640, 315] width 868 height 477
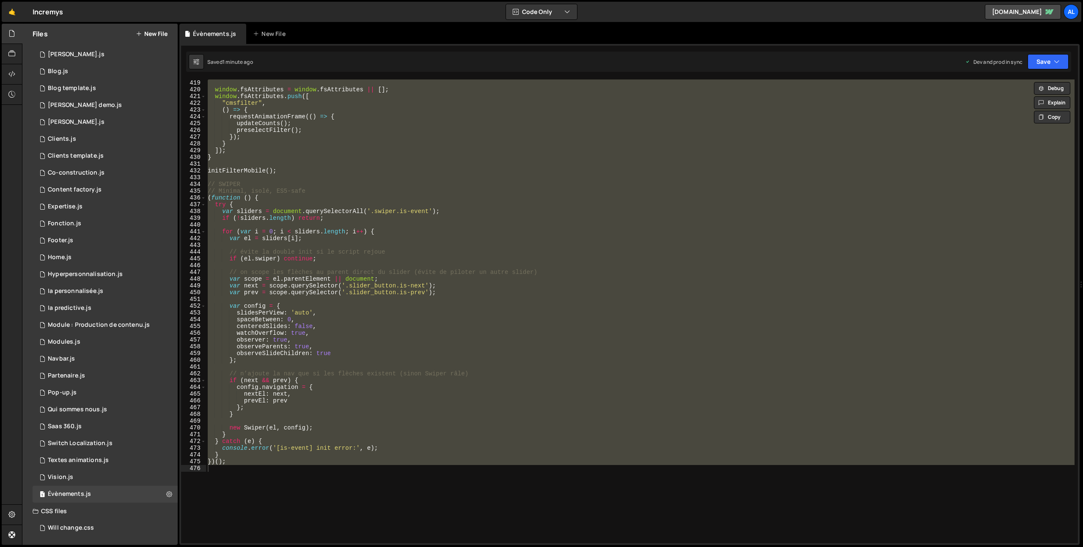
scroll to position [2828, 0]
click at [318, 195] on div "window . fsAttributes = window . fsAttributes || [ ] ; window . fsAttributes . …" at bounding box center [640, 312] width 868 height 464
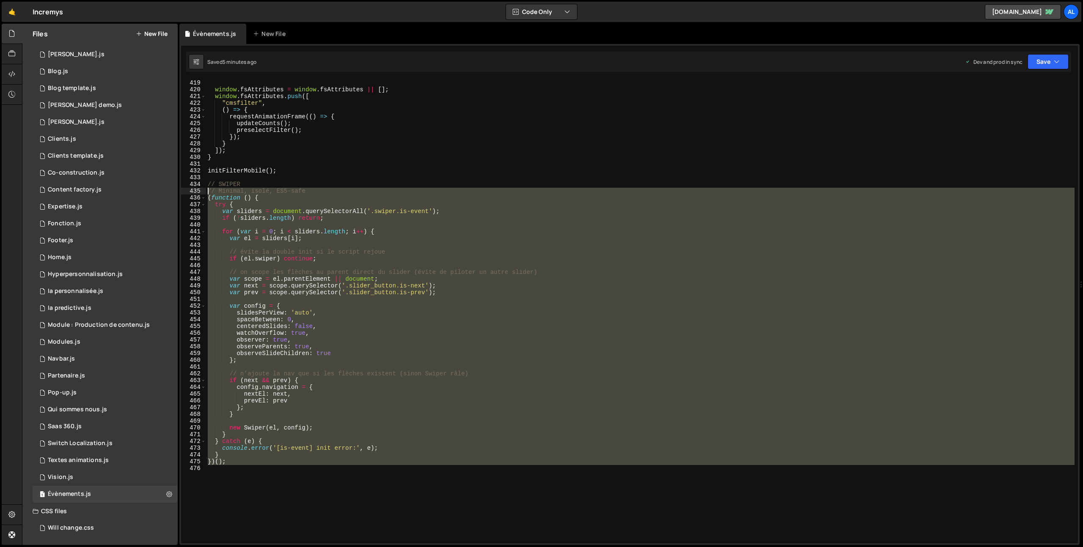
drag, startPoint x: 257, startPoint y: 483, endPoint x: 177, endPoint y: 192, distance: 301.3
click at [177, 192] on div "Files New File Javascript files 1 All pages.js 0 1 Approche.js 0 1 [PERSON_NAME…" at bounding box center [552, 285] width 1061 height 522
type textarea "// Minimal, isolé, ES5-safe (function () {"
paste textarea
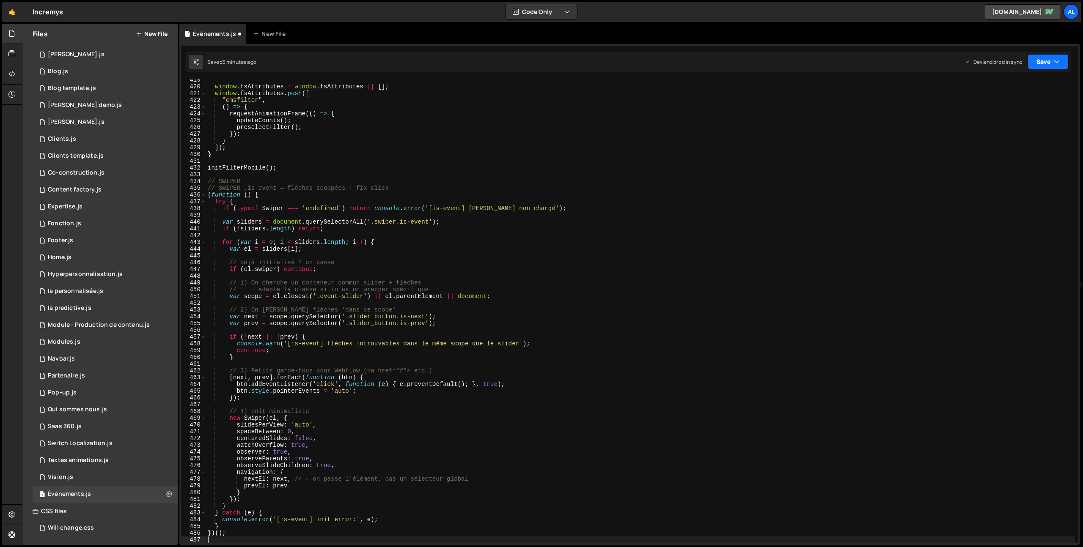
click at [1041, 58] on button "Save" at bounding box center [1047, 61] width 41 height 15
click at [1019, 117] on div "5 minutes ago" at bounding box center [1006, 118] width 33 height 7
click at [469, 310] on div "window . fsAttributes = window . fsAttributes || [ ] ; window . fsAttributes . …" at bounding box center [640, 315] width 868 height 477
type textarea "})();"
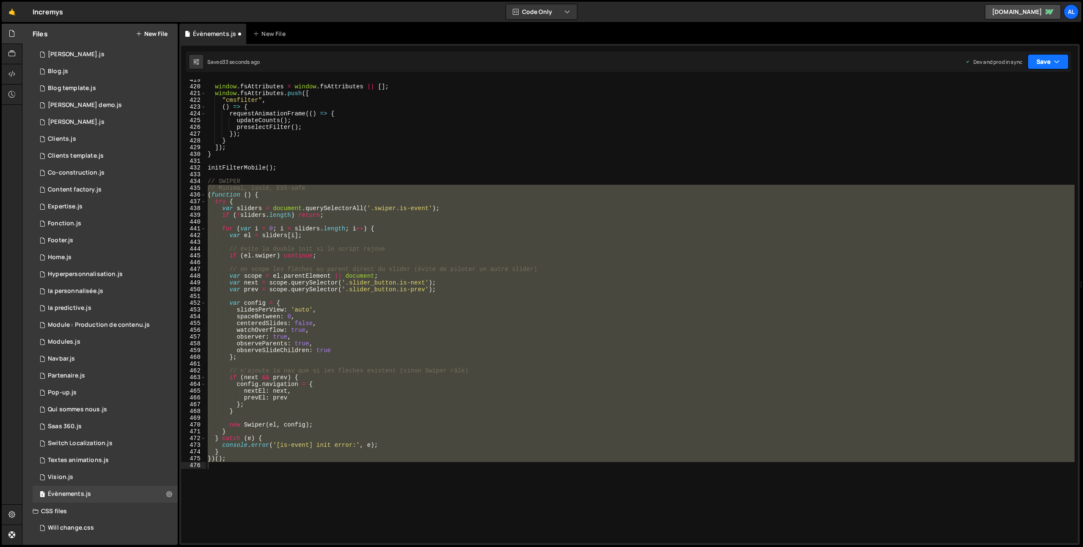
click at [1045, 62] on button "Save" at bounding box center [1047, 61] width 41 height 15
click at [1013, 116] on div "31 seconds ago" at bounding box center [1008, 118] width 37 height 7
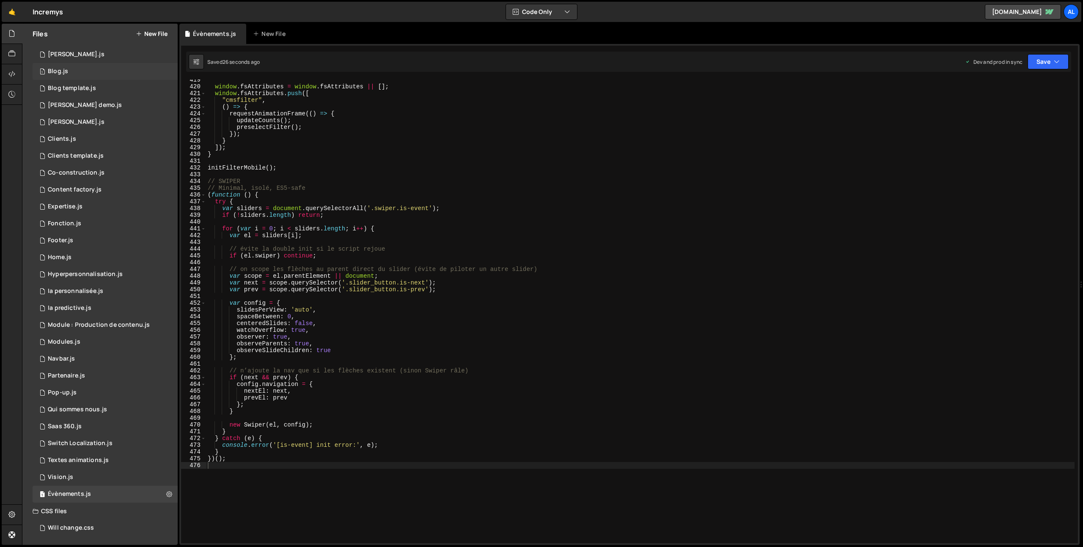
scroll to position [0, 0]
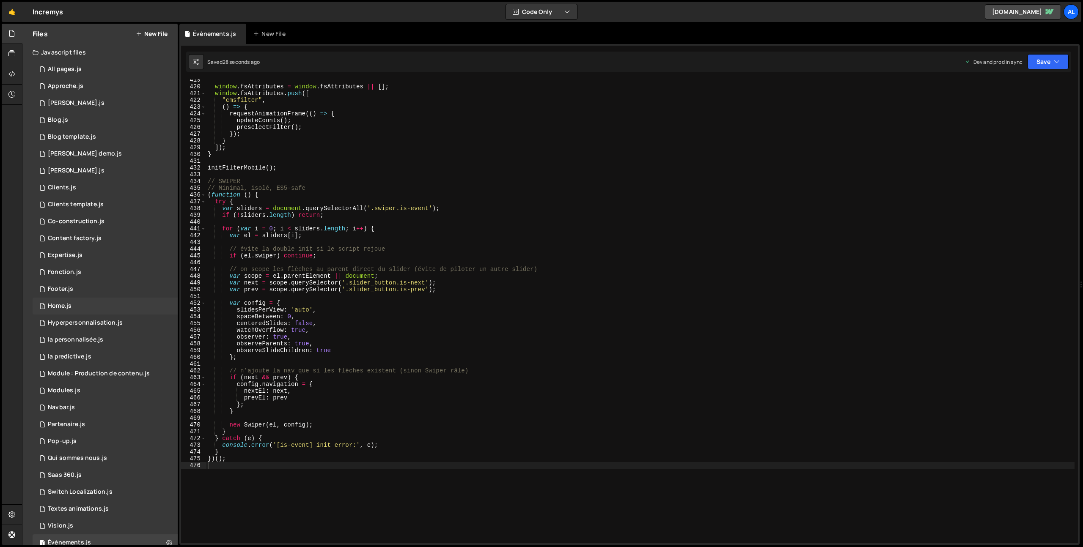
click at [76, 313] on div "1 Home.js 0" at bounding box center [105, 306] width 145 height 17
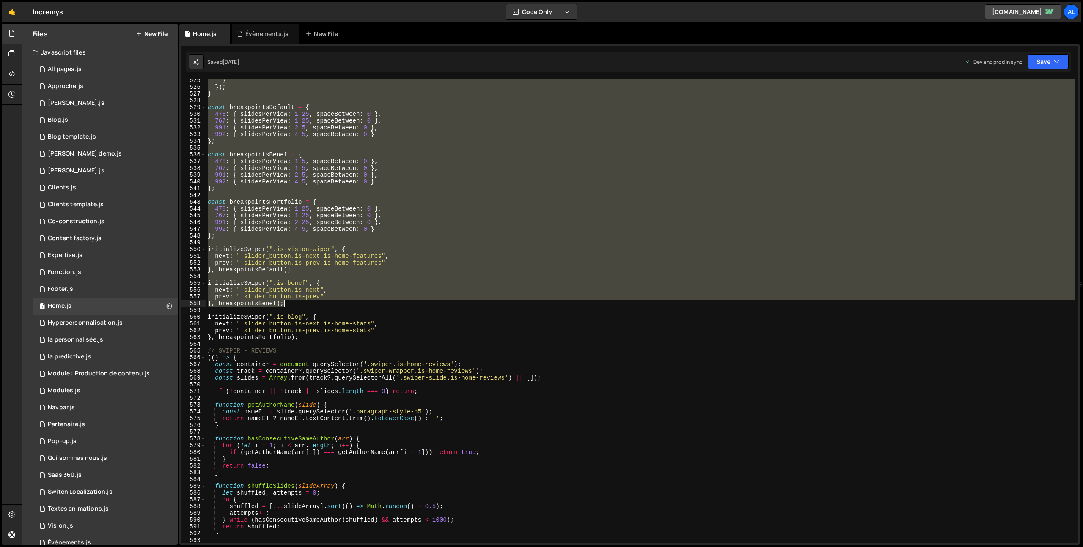
scroll to position [3578, 0]
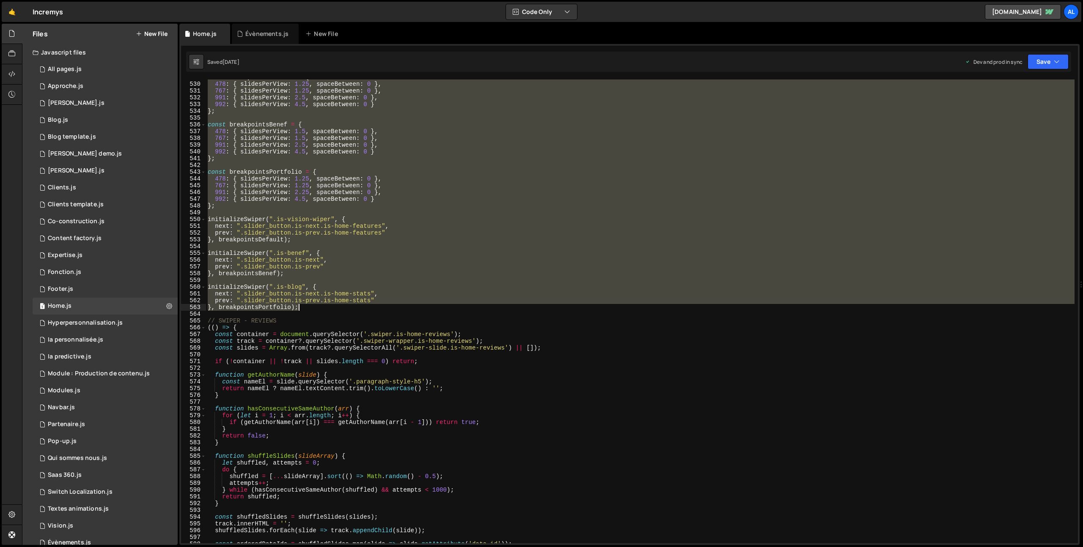
drag, startPoint x: 209, startPoint y: 105, endPoint x: 367, endPoint y: 309, distance: 257.1
click at [367, 309] on div "const breakpointsDefault = { 478 : { slidesPerView : 1.25 , spaceBetween : 0 } …" at bounding box center [640, 312] width 868 height 477
type textarea "prev: ".slider_button.is-prev.is-home-stats" }, breakpointsPortfolio);"
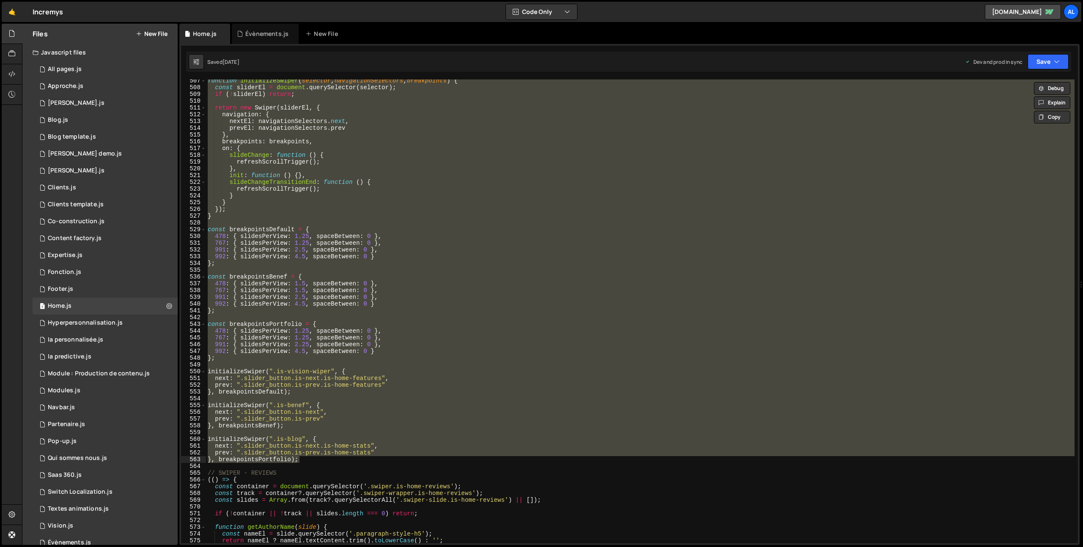
scroll to position [3426, 0]
click at [259, 35] on div "Évènements.js" at bounding box center [266, 34] width 43 height 8
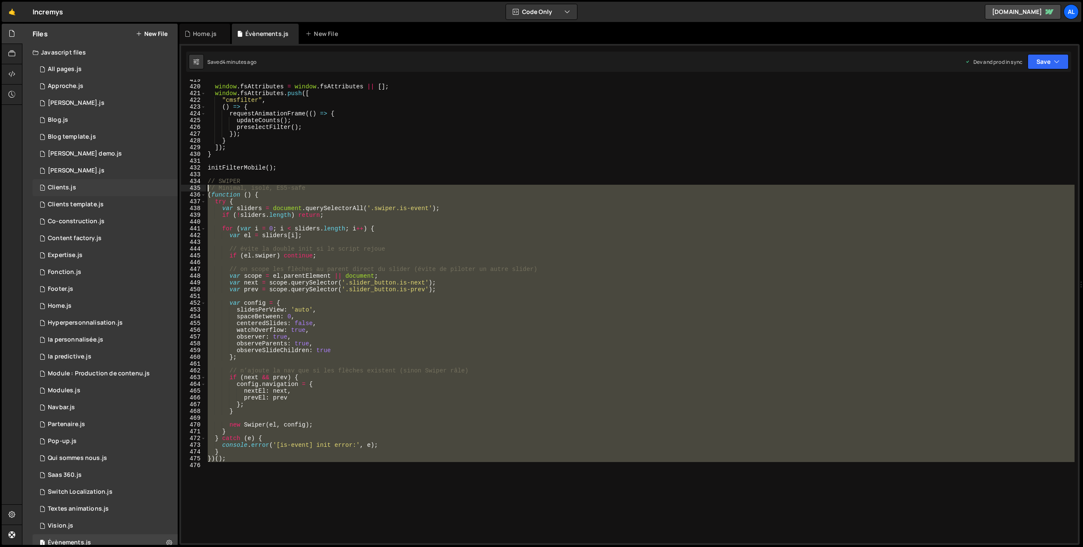
drag, startPoint x: 231, startPoint y: 470, endPoint x: 173, endPoint y: 187, distance: 288.8
click at [173, 187] on div "Files New File Javascript files 1 All pages.js 0 1 Approche.js 0 1 [PERSON_NAME…" at bounding box center [552, 285] width 1061 height 522
type textarea "// Minimal, isolé, ES5-safe (function () {"
paste textarea
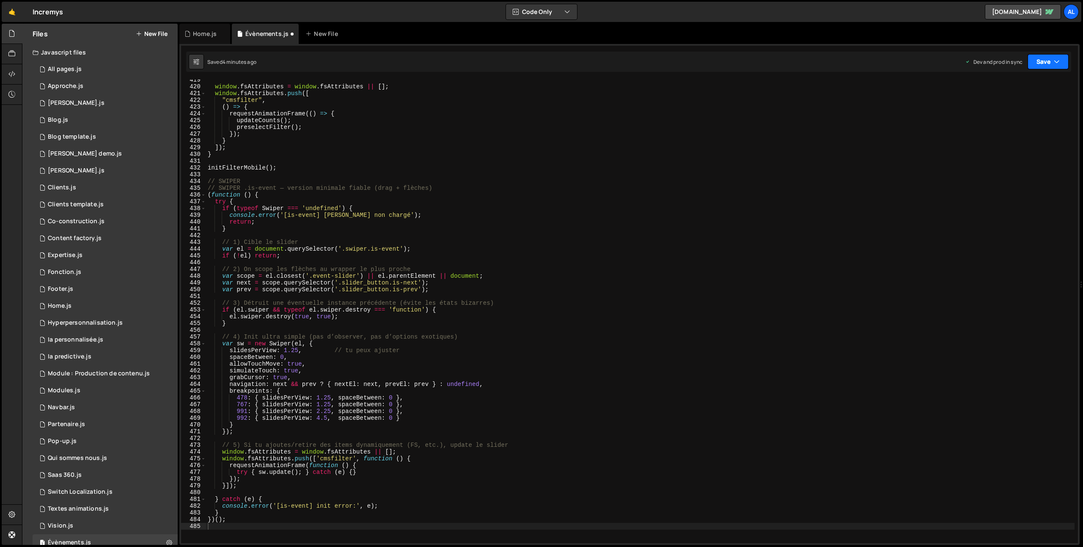
click at [1045, 56] on button "Save" at bounding box center [1047, 61] width 41 height 15
click at [1027, 116] on div "Saved 4 minutes ago" at bounding box center [1019, 119] width 88 height 10
click at [502, 260] on div "window . fsAttributes = window . fsAttributes || [ ] ; window . fsAttributes . …" at bounding box center [640, 315] width 868 height 477
type textarea "})();"
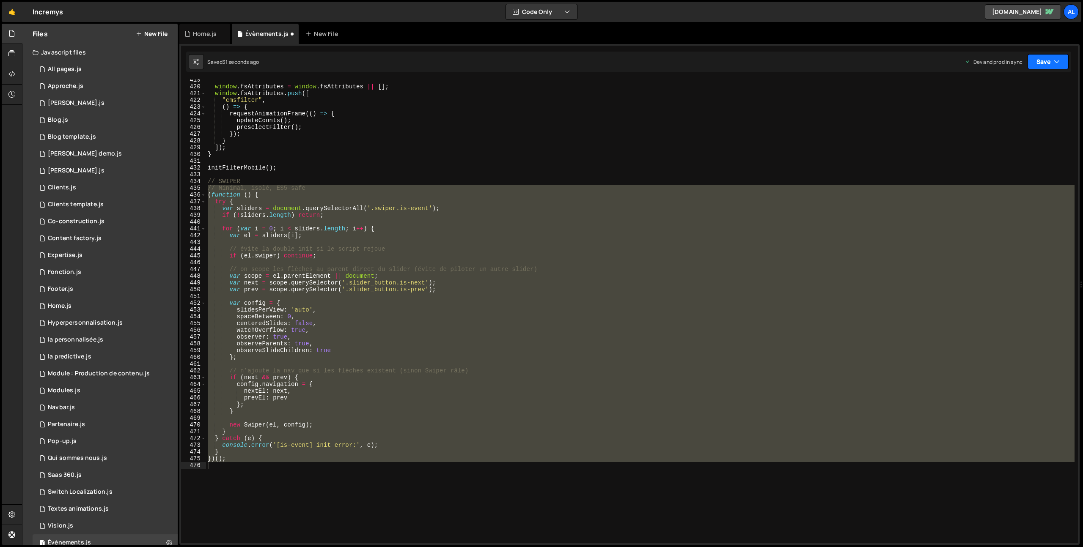
click at [1043, 58] on button "Save" at bounding box center [1047, 61] width 41 height 15
click at [1020, 112] on div "Save to Production S" at bounding box center [1019, 110] width 88 height 8
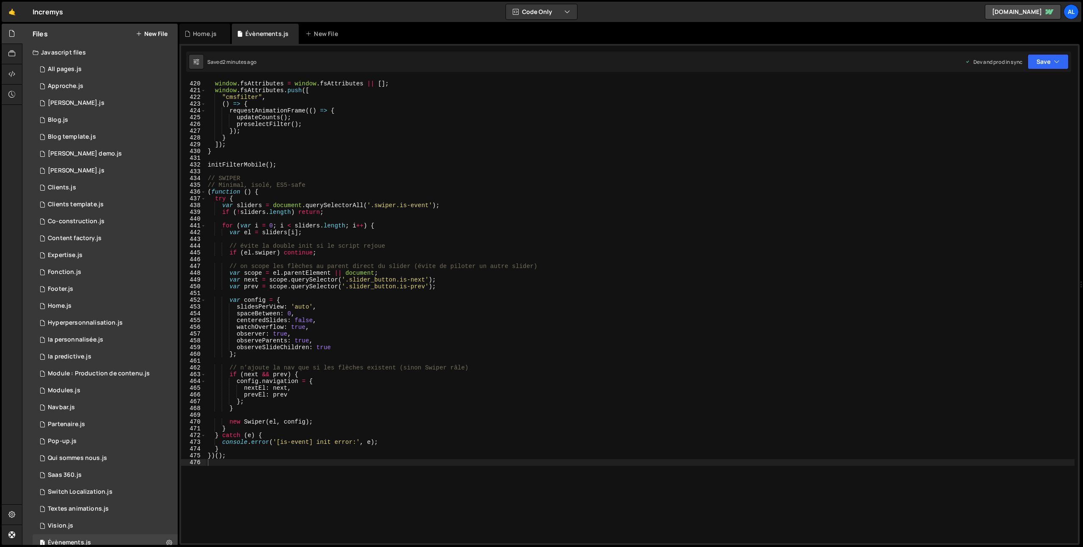
scroll to position [2834, 0]
click at [267, 480] on div "window . fsAttributes = window . fsAttributes || [ ] ; window . fsAttributes . …" at bounding box center [640, 312] width 868 height 477
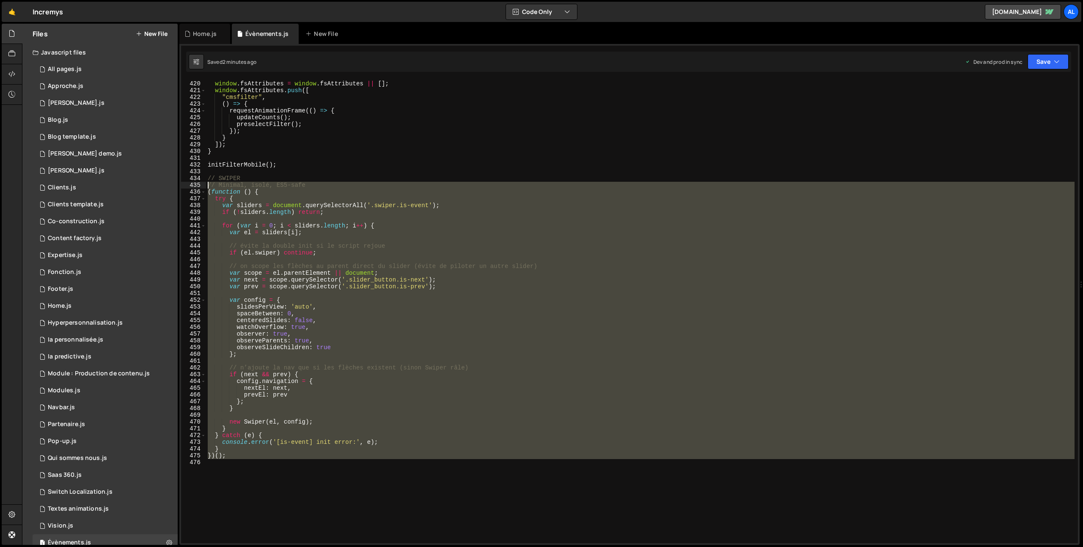
drag, startPoint x: 241, startPoint y: 483, endPoint x: 194, endPoint y: 186, distance: 301.1
click at [194, 186] on div "419 420 421 422 423 424 425 426 427 428 429 430 431 432 433 434 435 436 437 438…" at bounding box center [629, 312] width 897 height 464
type textarea "// Minimal, isolé, ES5-safe (function () {"
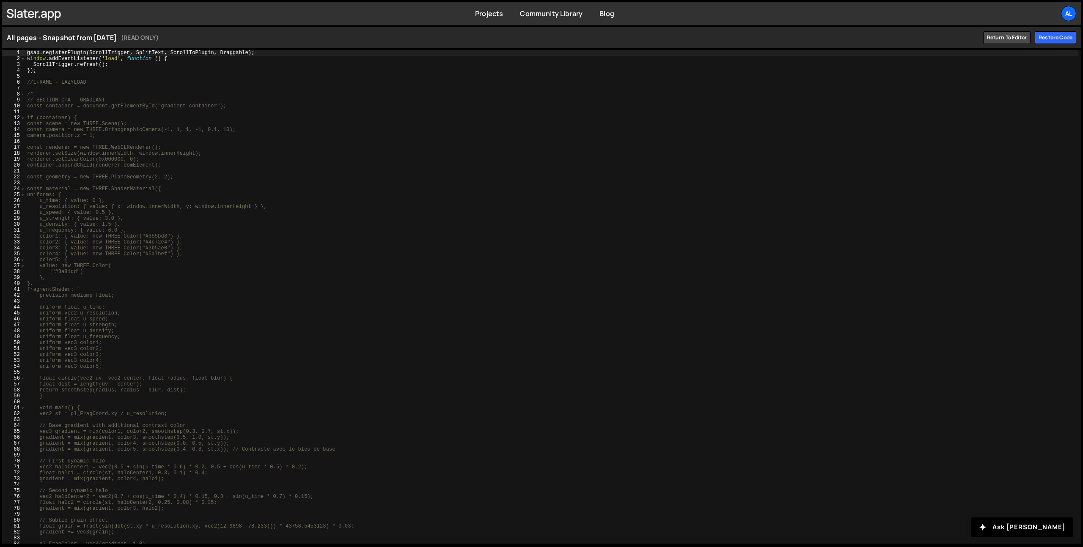
click at [78, 84] on div "gsap . registerPlugin ( ScrollTrigger , SplitText , ScrollToPlugin , Draggable …" at bounding box center [551, 303] width 1052 height 506
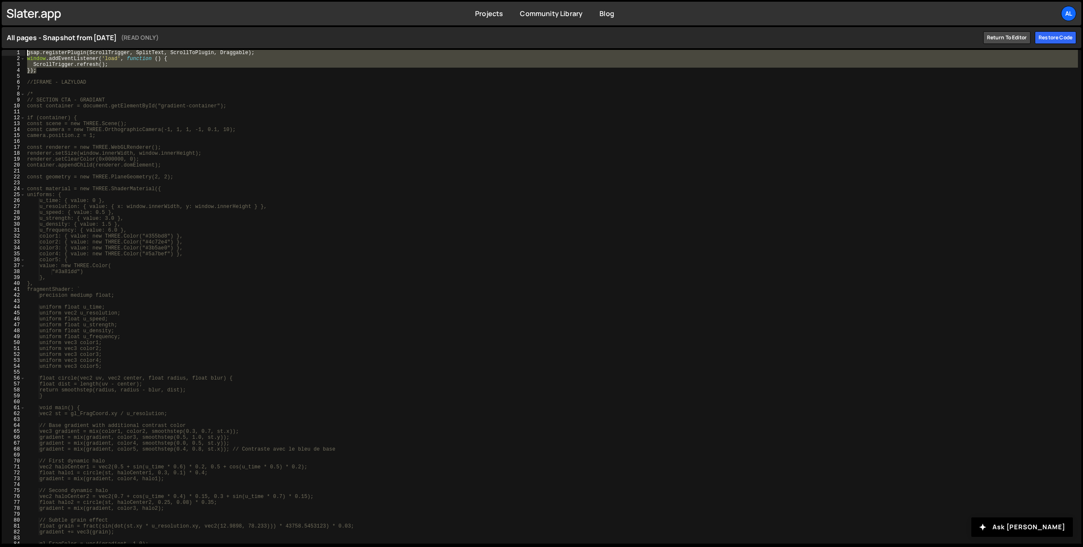
drag, startPoint x: 42, startPoint y: 71, endPoint x: -2, endPoint y: 31, distance: 59.0
click at [0, 31] on html "Projects Community Library Blog al Your current team is alpIDweb Projects Your …" at bounding box center [541, 273] width 1083 height 547
type textarea "gsap.registerPlugin(ScrollTrigger, SplitText, ScrollToPlugin, Draggable); windo…"
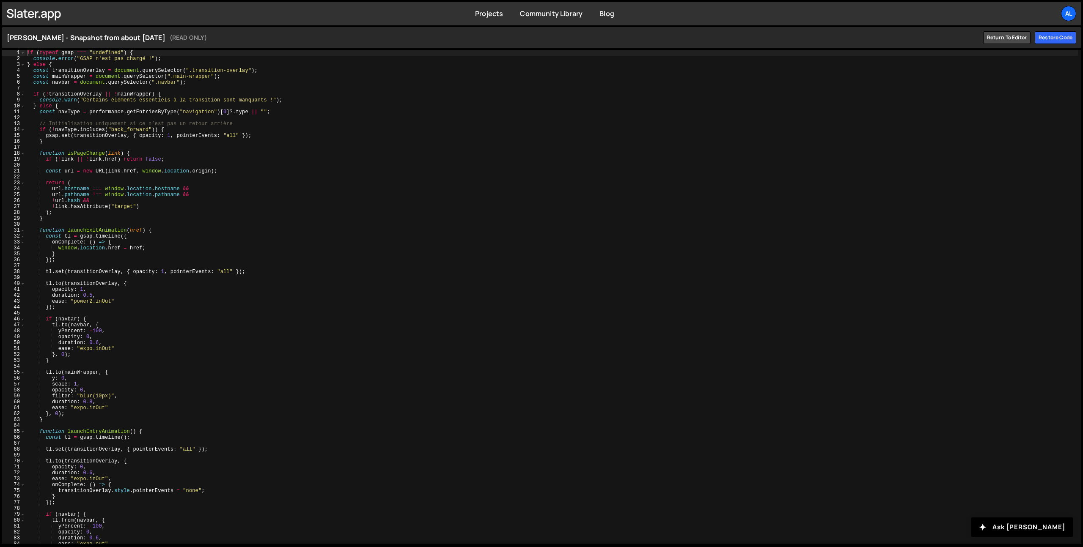
click at [281, 176] on div "if ( typeof gsap === "undefined" ) { console . error ( "GSAP n'est pas chargé !…" at bounding box center [551, 303] width 1052 height 506
type textarea "}"
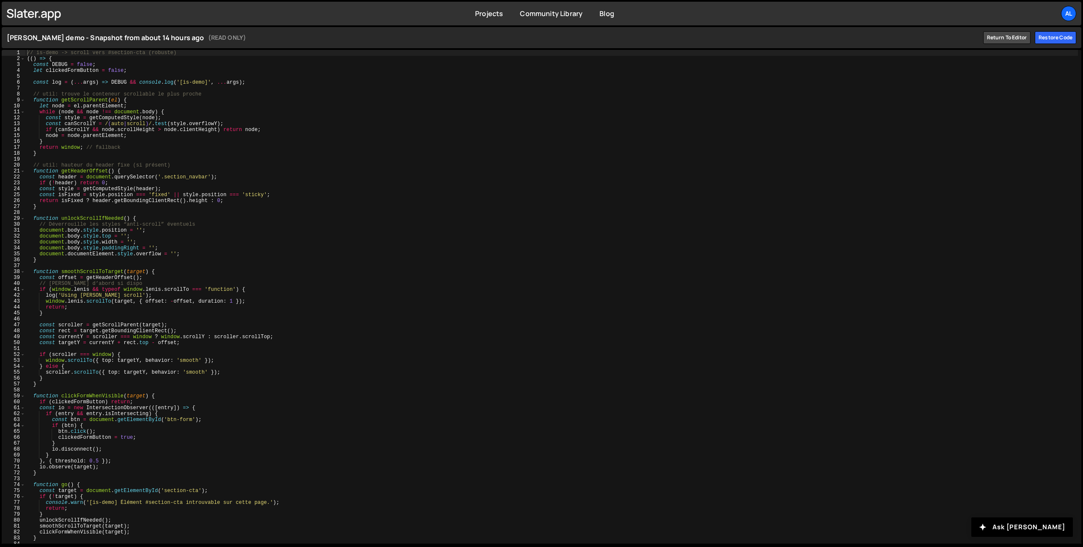
click at [203, 160] on div "// is-demo -> scroll vers #section-cta (robuste) (( ) => { const DEBUG = false …" at bounding box center [551, 303] width 1052 height 506
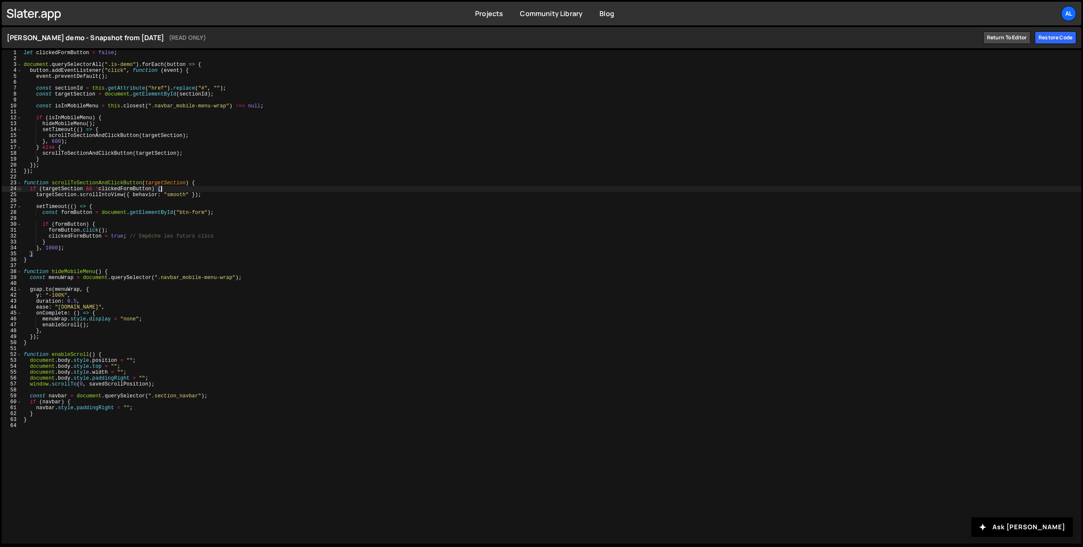
click at [252, 187] on div "let clickedFormButton = false ; document . querySelectorAll ( ".is-demo" ) . fo…" at bounding box center [551, 303] width 1059 height 506
type textarea "}"
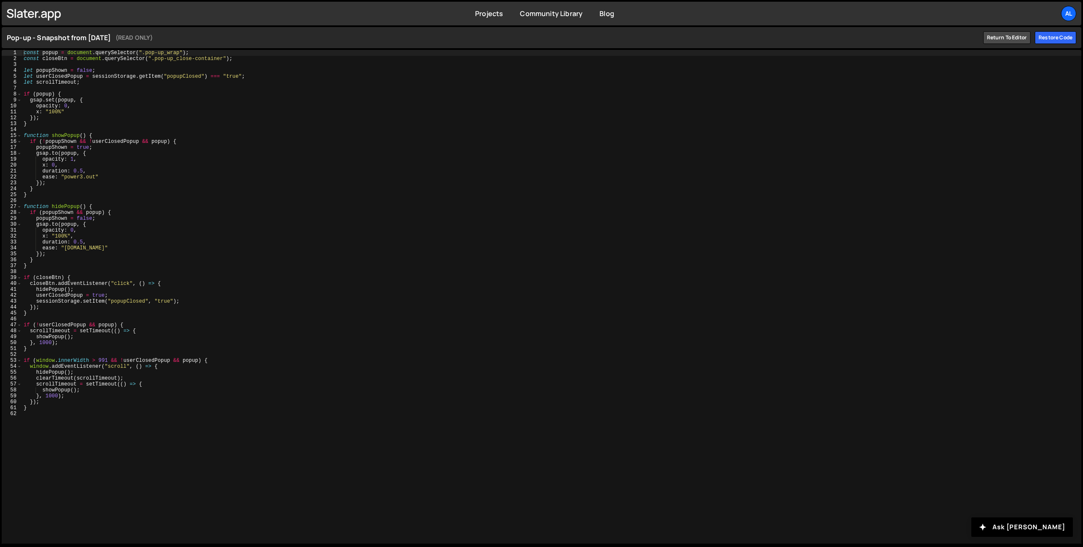
click at [166, 153] on div "const popup = document . querySelector ( ".pop-up_wrap" ) ; const closeBtn = do…" at bounding box center [551, 303] width 1059 height 506
type textarea "}"
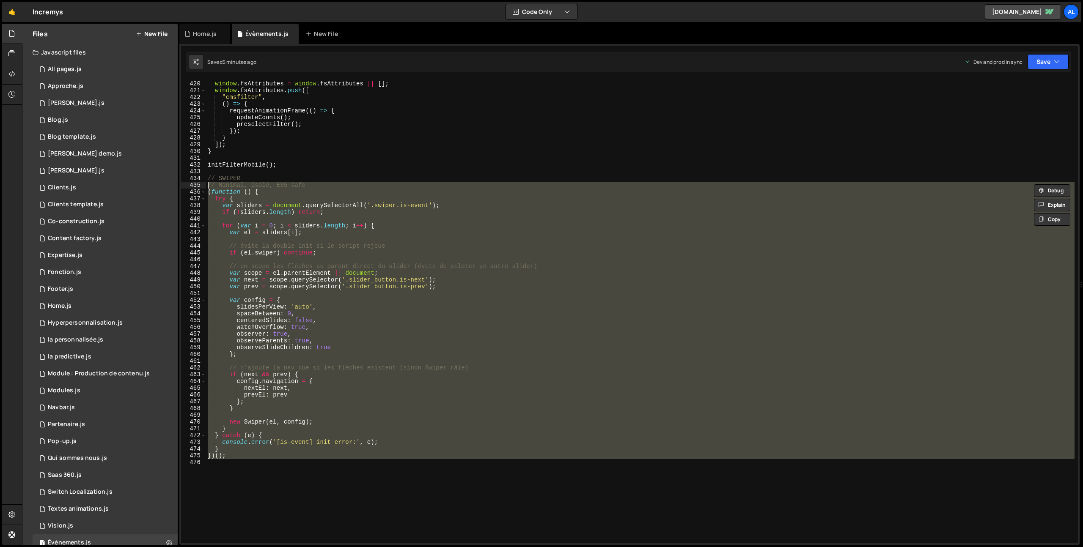
scroll to position [2834, 0]
click at [197, 395] on div "466" at bounding box center [193, 395] width 25 height 7
drag, startPoint x: 242, startPoint y: 489, endPoint x: 155, endPoint y: 185, distance: 316.4
click at [155, 185] on div "Files New File Javascript files 1 All pages.js 0 1 Approche.js 0 1 [PERSON_NAME…" at bounding box center [552, 285] width 1061 height 522
type textarea "// Minimal, isolé, ES5-safe (function () {"
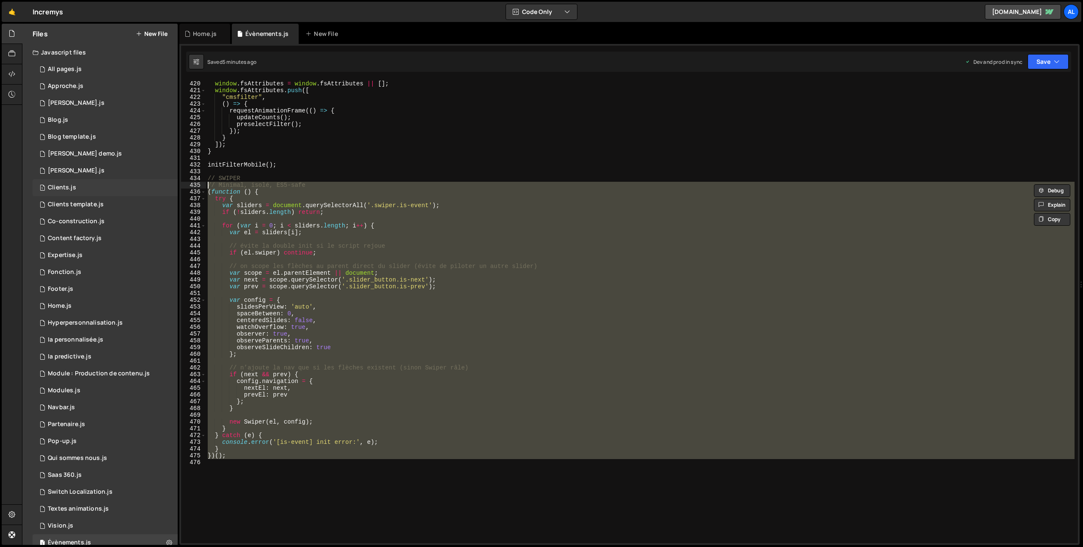
paste textarea
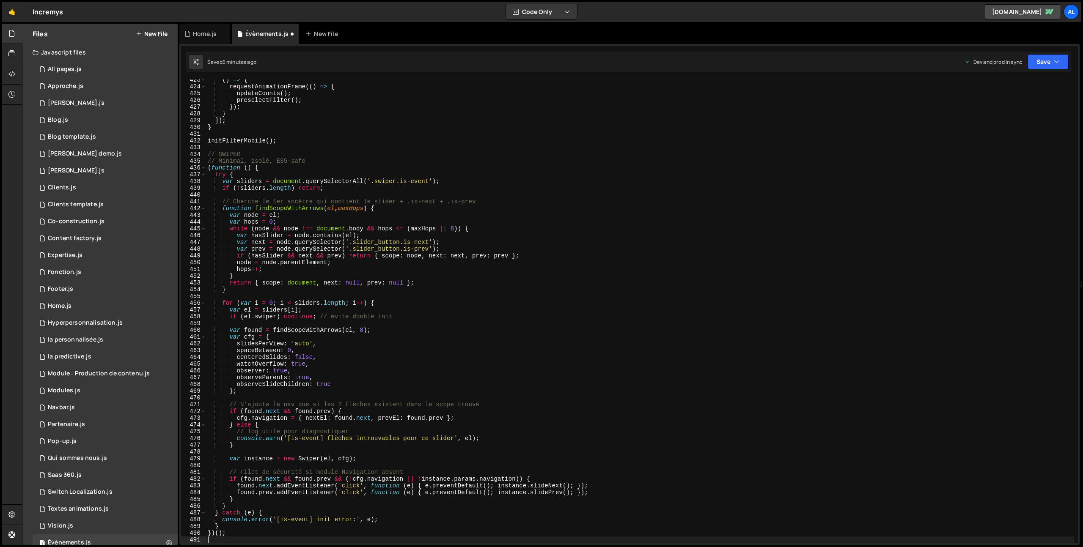
scroll to position [2858, 0]
click at [1051, 59] on button "Save" at bounding box center [1047, 61] width 41 height 15
click at [1018, 118] on div "5 minutes ago" at bounding box center [1006, 118] width 33 height 7
click at [62, 112] on div "1 Blog.js 0" at bounding box center [105, 120] width 145 height 17
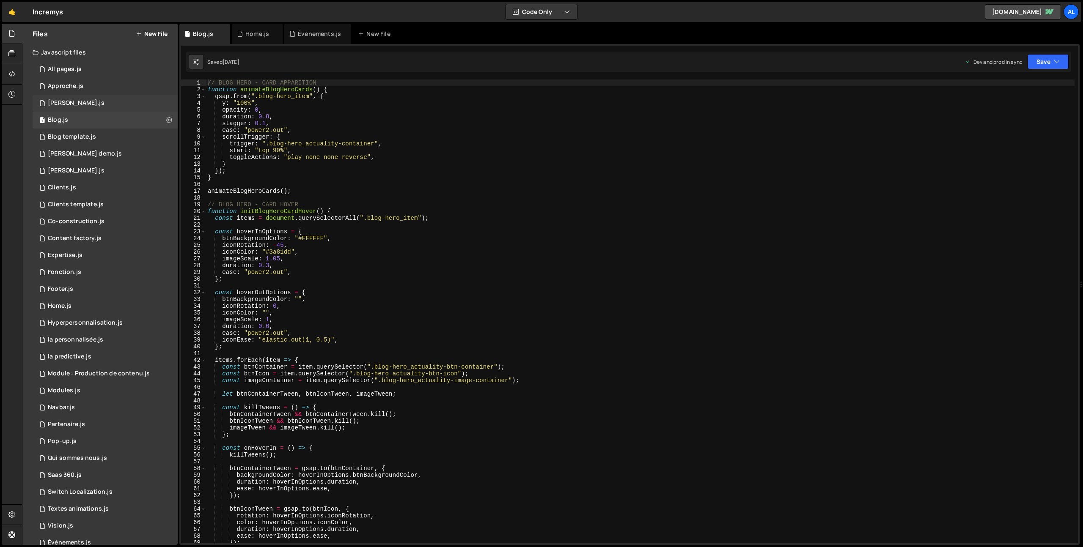
click at [62, 106] on div "[PERSON_NAME].js" at bounding box center [76, 103] width 57 height 8
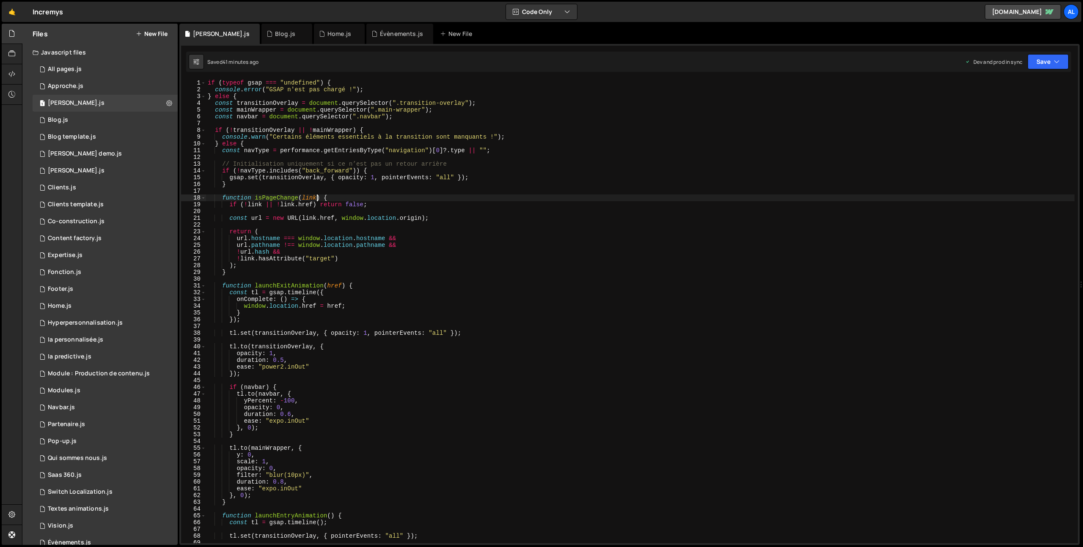
click at [317, 200] on div "if ( typeof gsap === "undefined" ) { console . error ( "GSAP n'est pas chargé !…" at bounding box center [640, 318] width 868 height 477
type textarea "}"
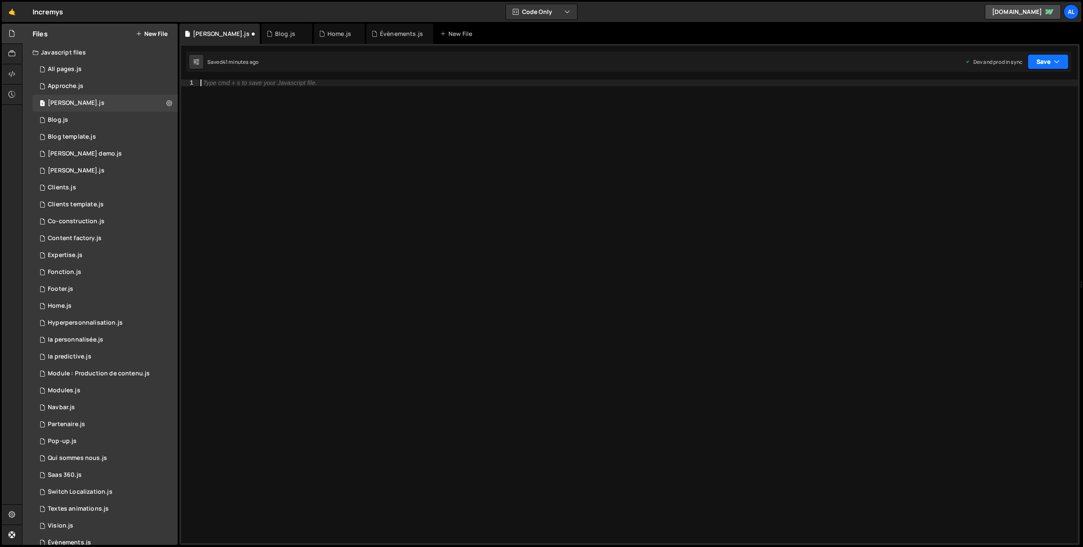
click at [1041, 55] on button "Save" at bounding box center [1047, 61] width 41 height 15
click at [1027, 110] on div "Save to Production S" at bounding box center [1019, 110] width 88 height 8
click at [718, 201] on div at bounding box center [638, 318] width 879 height 477
type textarea "}"
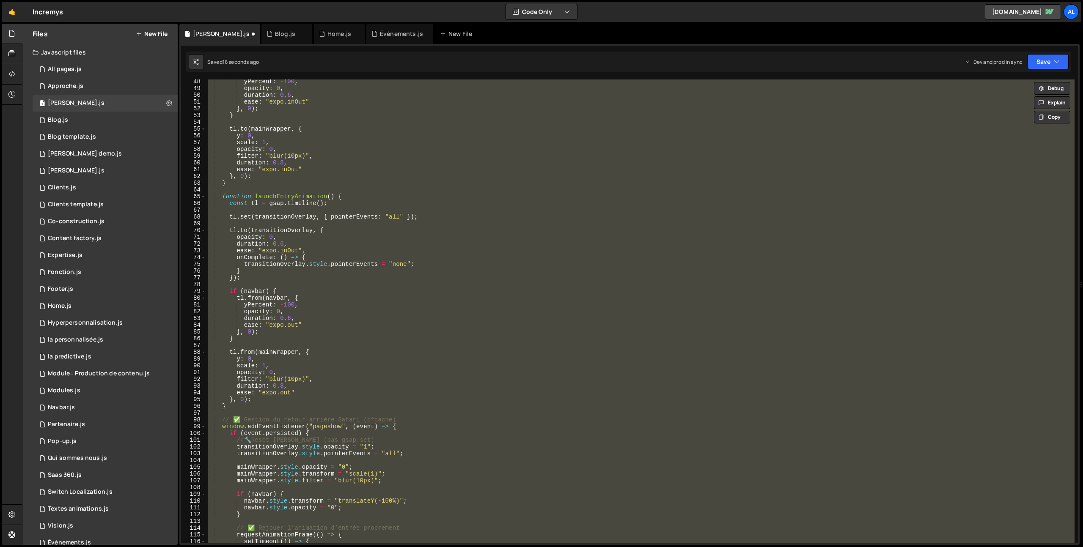
scroll to position [0, 0]
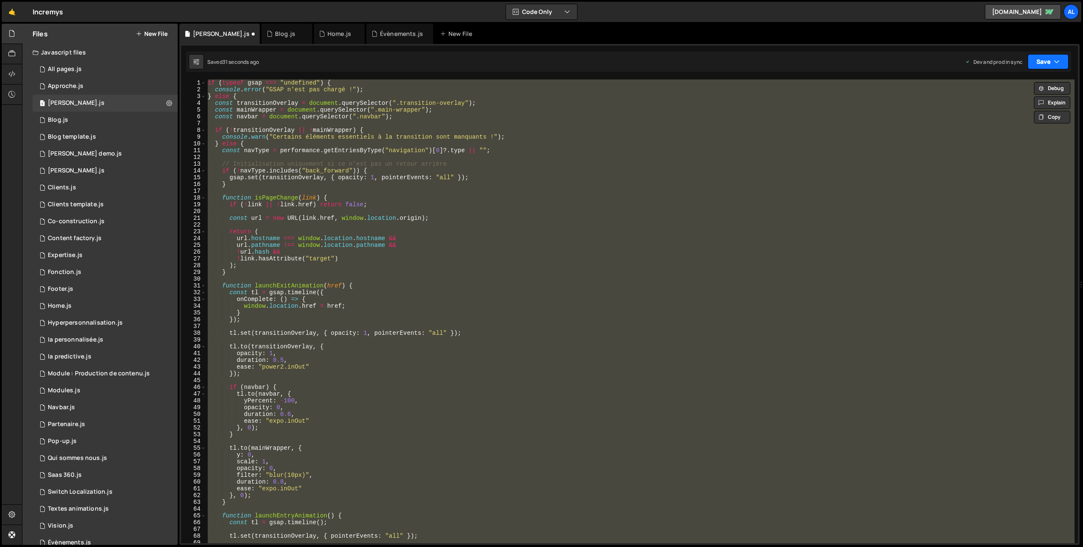
click at [1042, 57] on button "Save" at bounding box center [1047, 61] width 41 height 15
click at [1001, 118] on div "30 seconds ago" at bounding box center [1009, 118] width 38 height 7
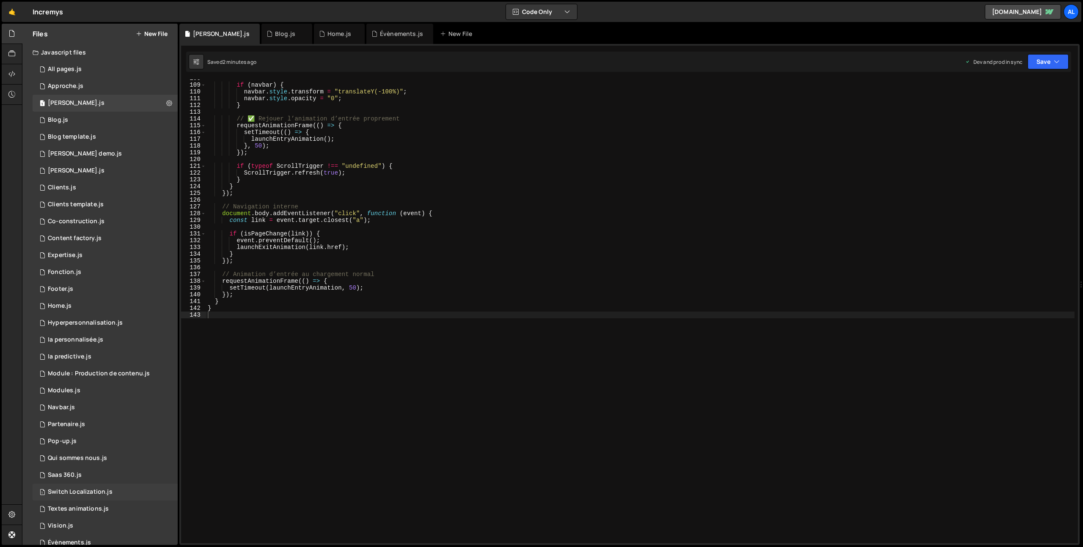
click at [86, 491] on div "Switch Localization.js" at bounding box center [80, 492] width 65 height 8
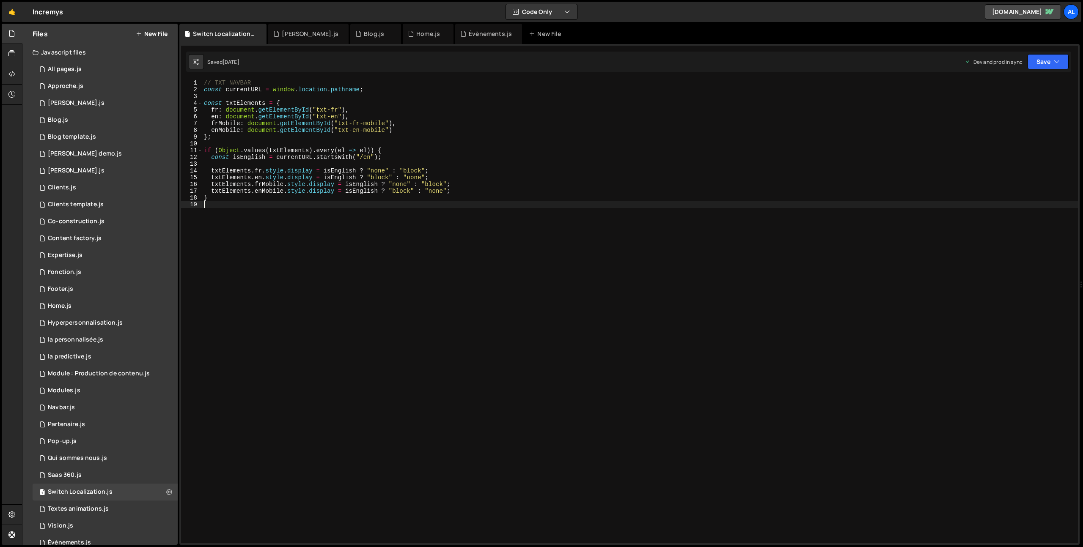
click at [381, 252] on div "// TXT NAVBAR const currentURL = window . location . pathname ; const txtElemen…" at bounding box center [639, 318] width 875 height 477
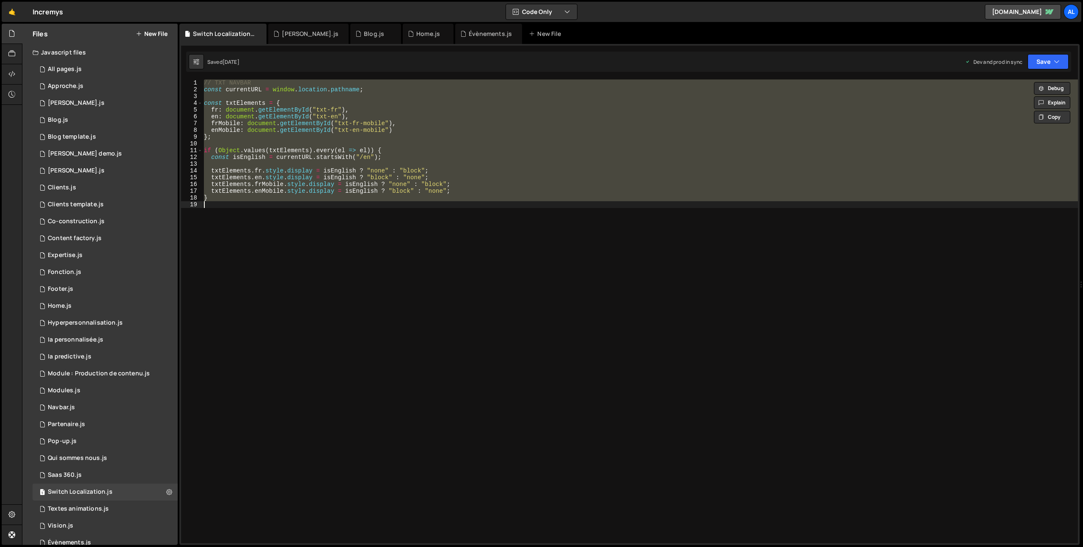
type textarea "// TXT NAVBAR"
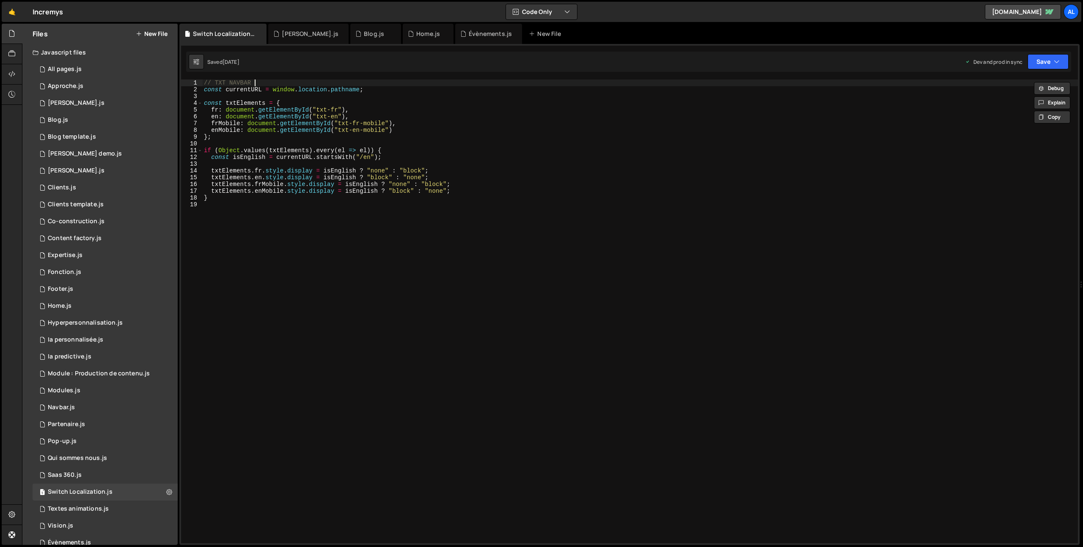
click at [369, 84] on div "// TXT NAVBAR const currentURL = window . location . pathname ; const txtElemen…" at bounding box center [639, 318] width 875 height 477
click at [457, 28] on div "Évènements.js" at bounding box center [488, 34] width 67 height 20
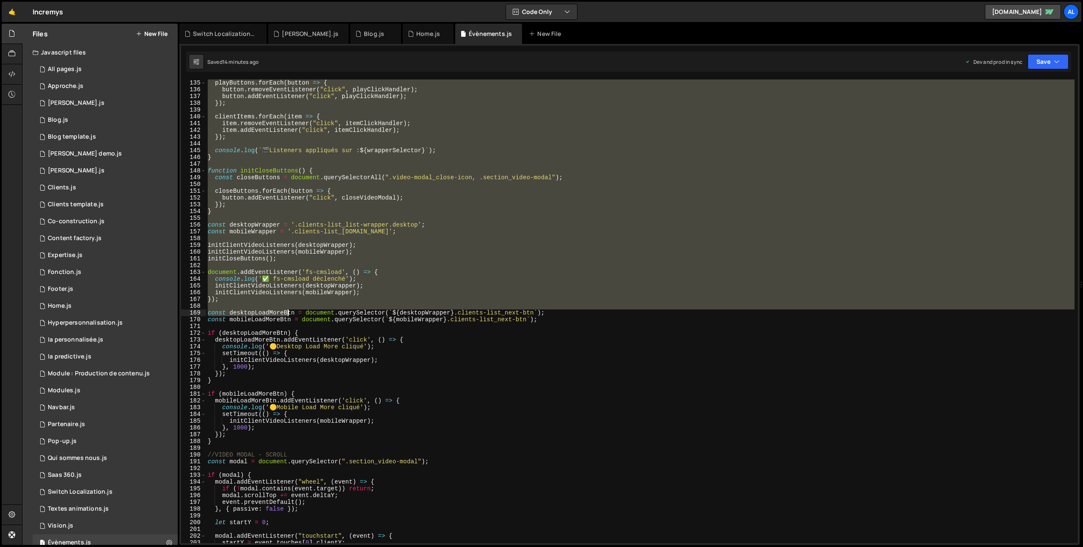
scroll to position [924, 0]
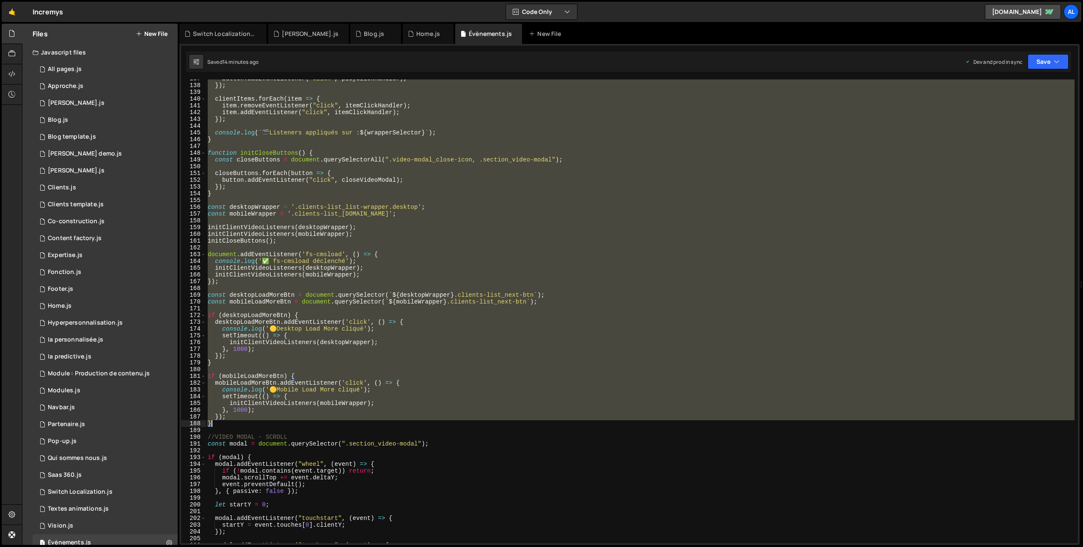
drag, startPoint x: 208, startPoint y: 158, endPoint x: 255, endPoint y: 422, distance: 268.4
click at [255, 422] on div "button . addEventListener ( "click" , playClickHandler ) ; }) ; clientItems . f…" at bounding box center [640, 313] width 868 height 477
click at [240, 407] on div "button . addEventListener ( "click" , playClickHandler ) ; }) ; clientItems . f…" at bounding box center [640, 312] width 868 height 464
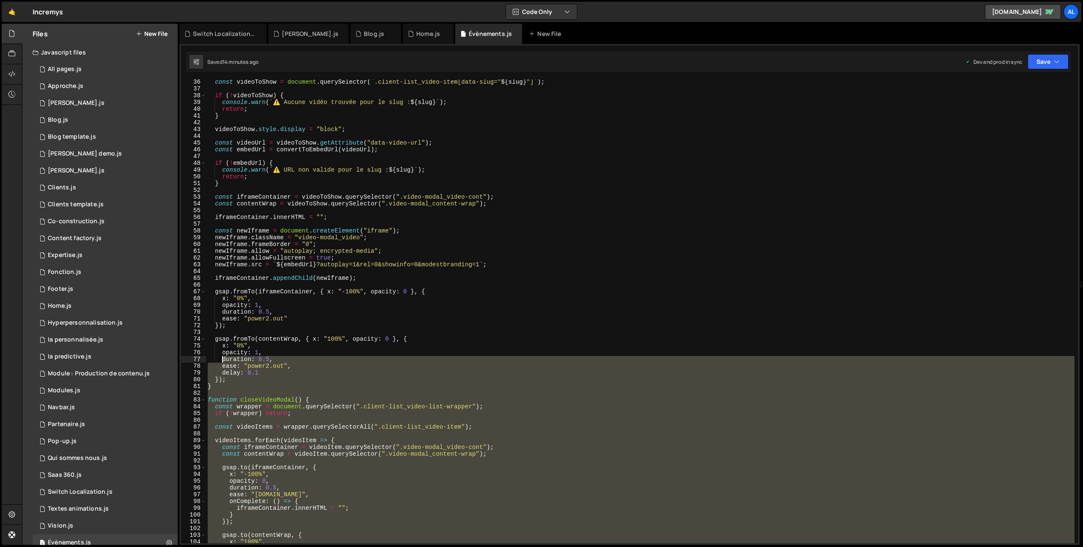
scroll to position [0, 0]
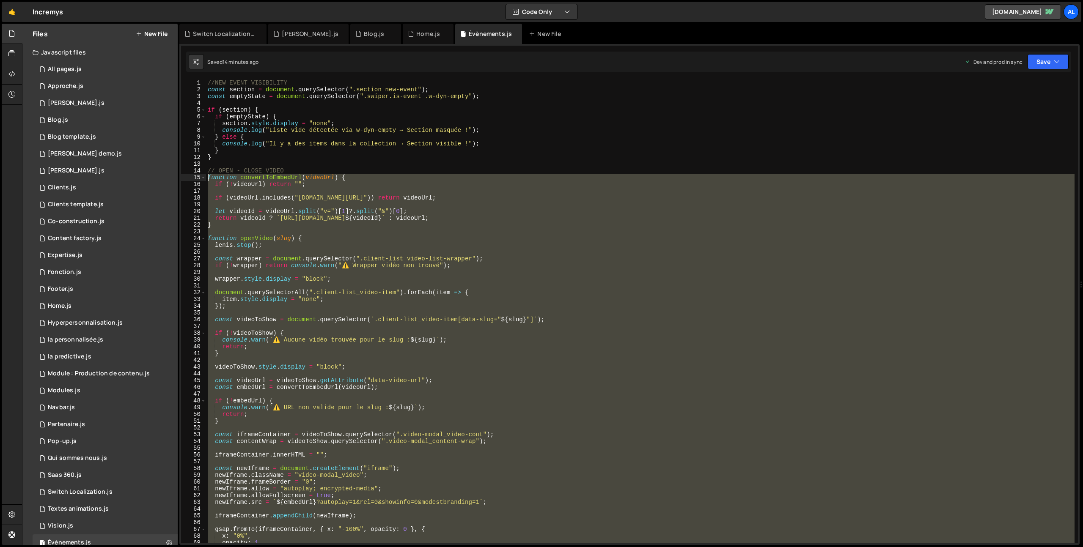
drag, startPoint x: 217, startPoint y: 423, endPoint x: 188, endPoint y: 179, distance: 245.7
click at [188, 179] on div "}, 1000); 1 2 3 4 5 6 7 8 9 10 11 12 13 14 15 16 17 18 19 20 21 22 23 24 25 26 …" at bounding box center [629, 312] width 897 height 464
type textarea "function convertToEmbedUrl(videoUrl) { if (!videoUrl) return "";"
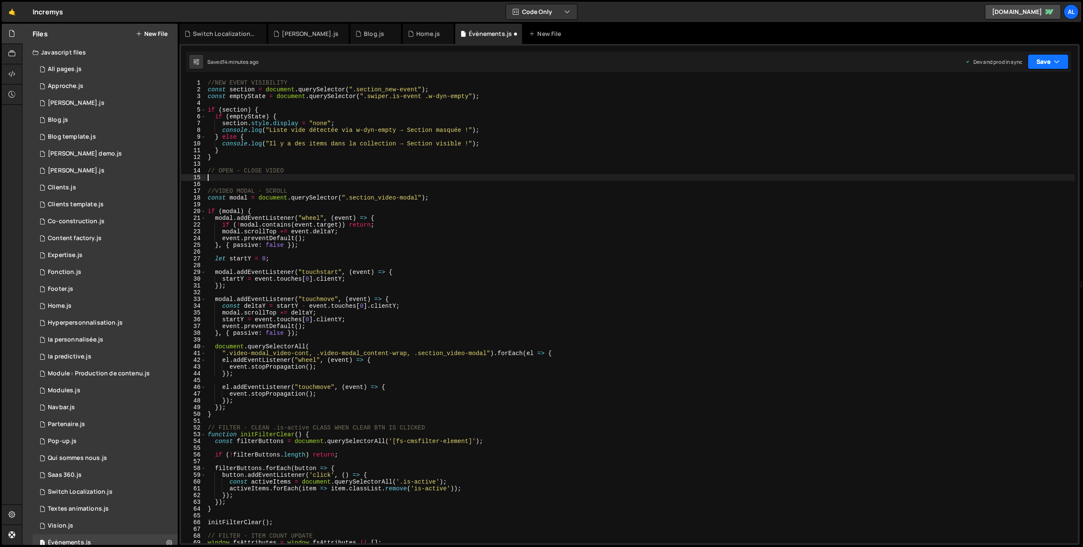
click at [1042, 62] on button "Save" at bounding box center [1047, 61] width 41 height 15
click at [1013, 115] on div "Saved 14 minutes ago" at bounding box center [1019, 119] width 88 height 10
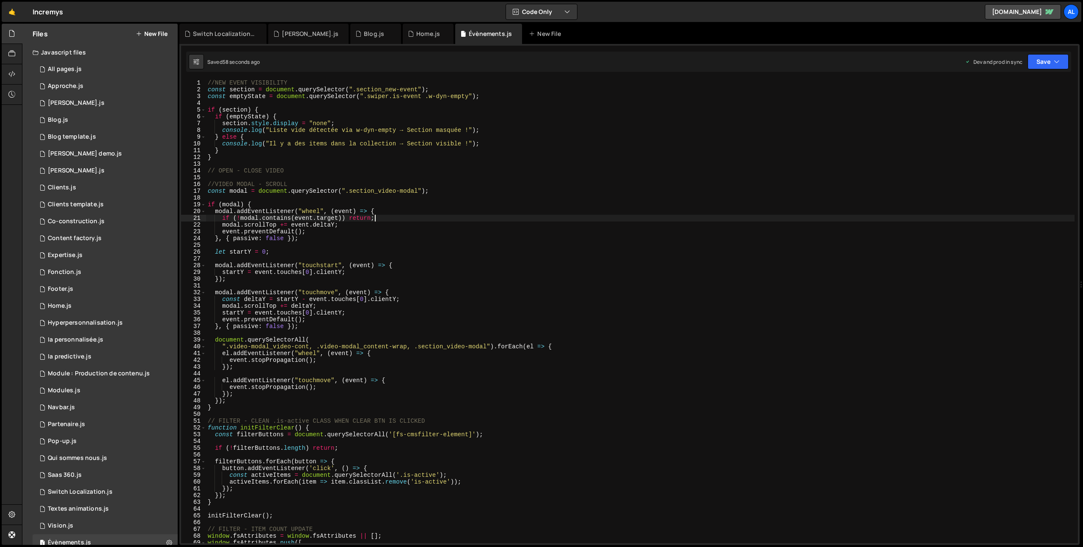
click at [445, 216] on div "//NEW EVENT VISIBILITY const section = document . querySelector ( ".section_new…" at bounding box center [640, 318] width 868 height 477
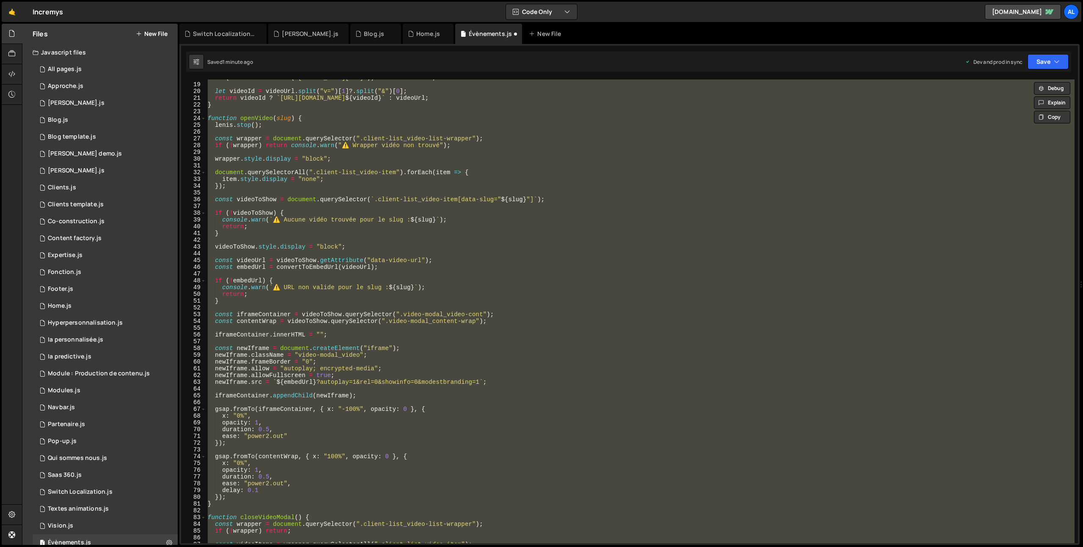
scroll to position [10, 0]
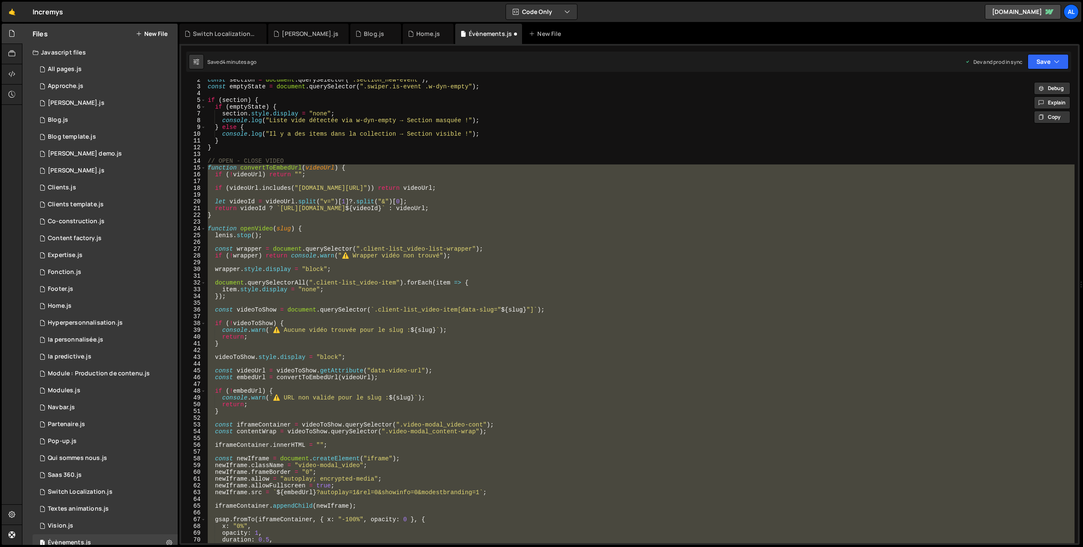
click at [373, 249] on div "const section = document . querySelector ( ".section_new-event" ) ; const empty…" at bounding box center [640, 312] width 868 height 464
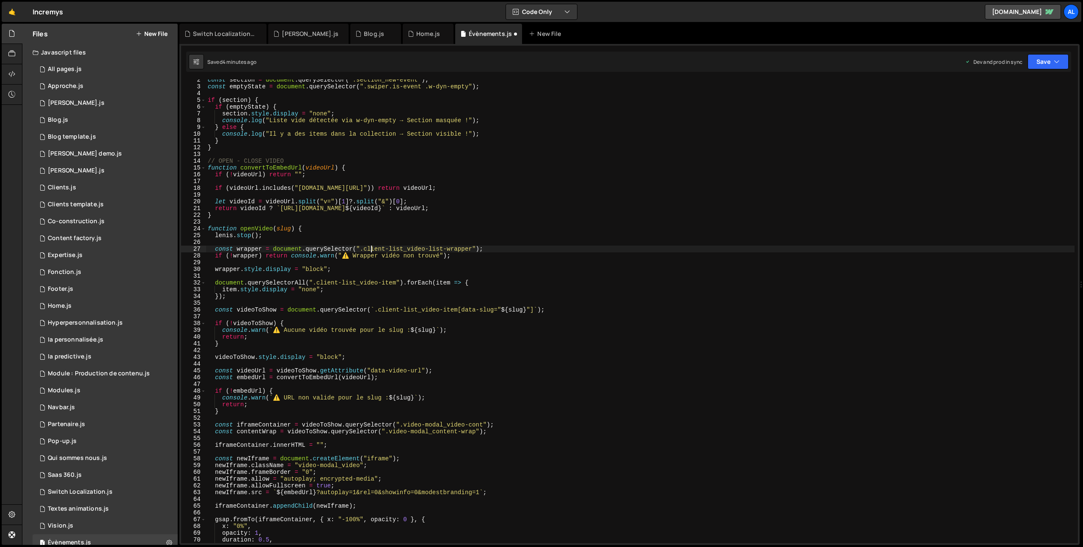
scroll to position [13, 0]
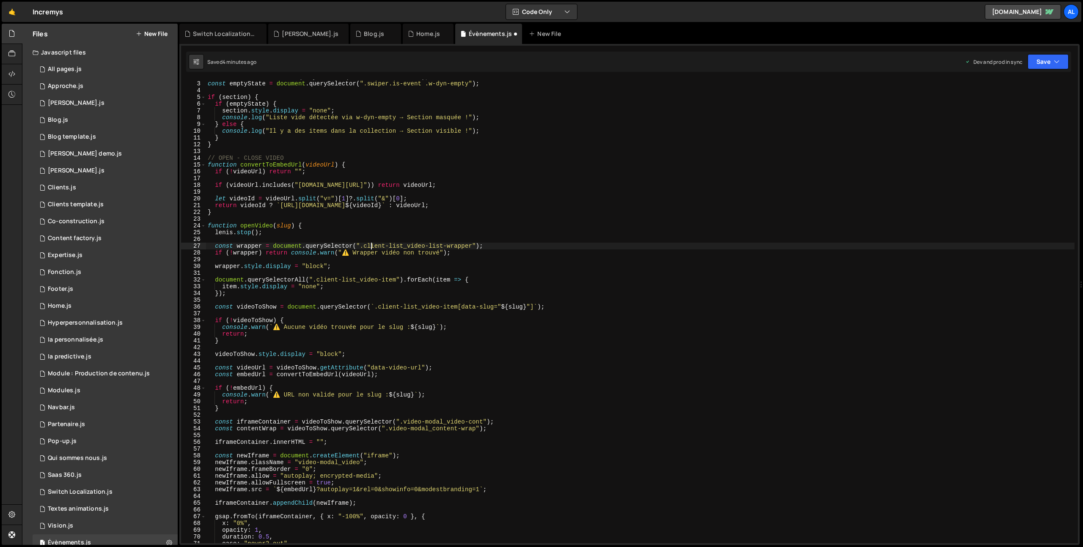
click at [413, 213] on div "const section = document . querySelector ( ".section_new-event" ) ; const empty…" at bounding box center [640, 312] width 868 height 477
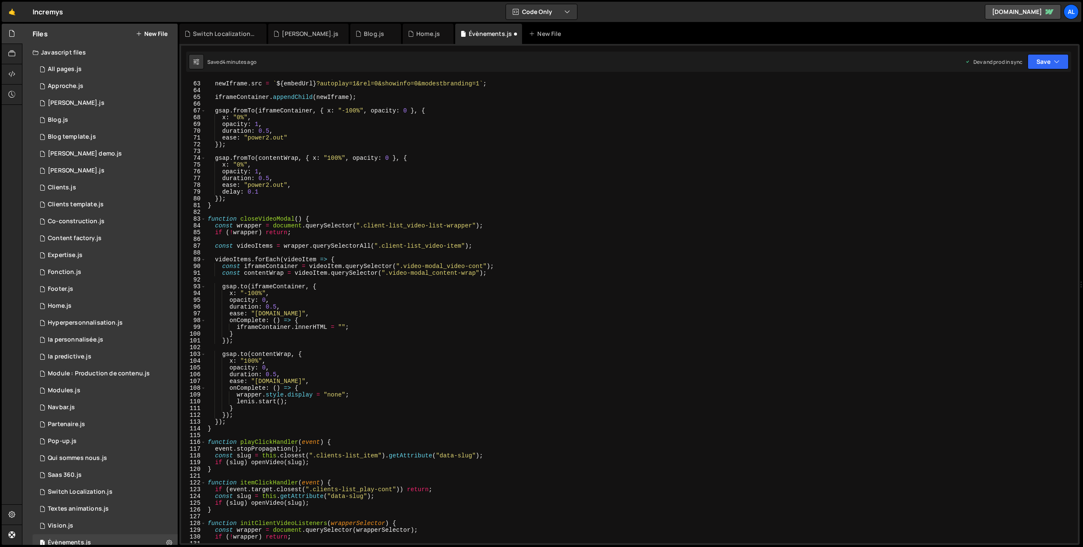
scroll to position [419, 0]
click at [341, 456] on div "newIframe . allowFullscreen = true ; newIframe . src = ` ${ embedUrl } ?autopla…" at bounding box center [640, 312] width 868 height 477
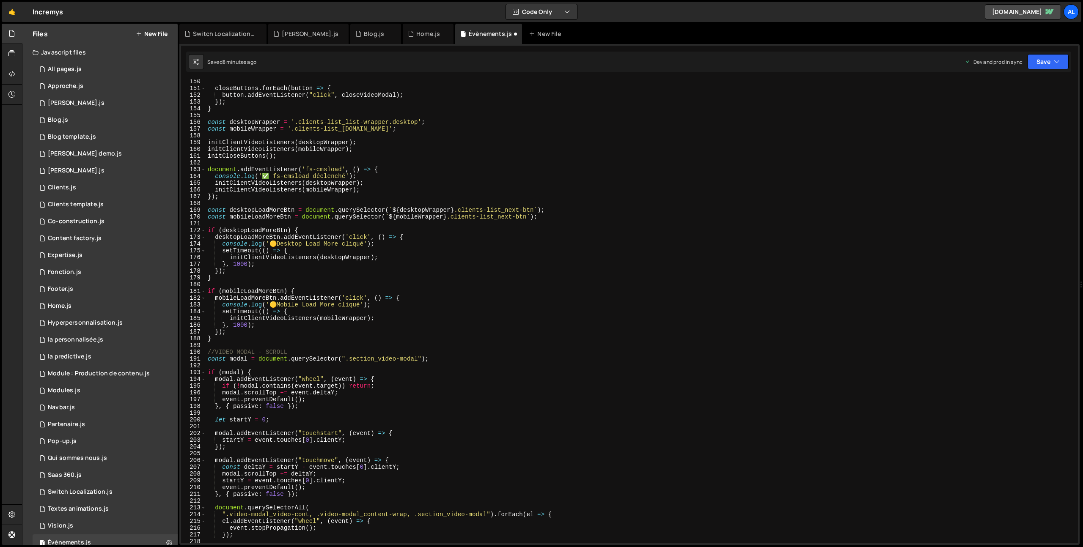
scroll to position [1009, 0]
click at [232, 337] on div "closeButtons . forEach ( button => { button . addEventListener ( "click" , clos…" at bounding box center [640, 316] width 868 height 477
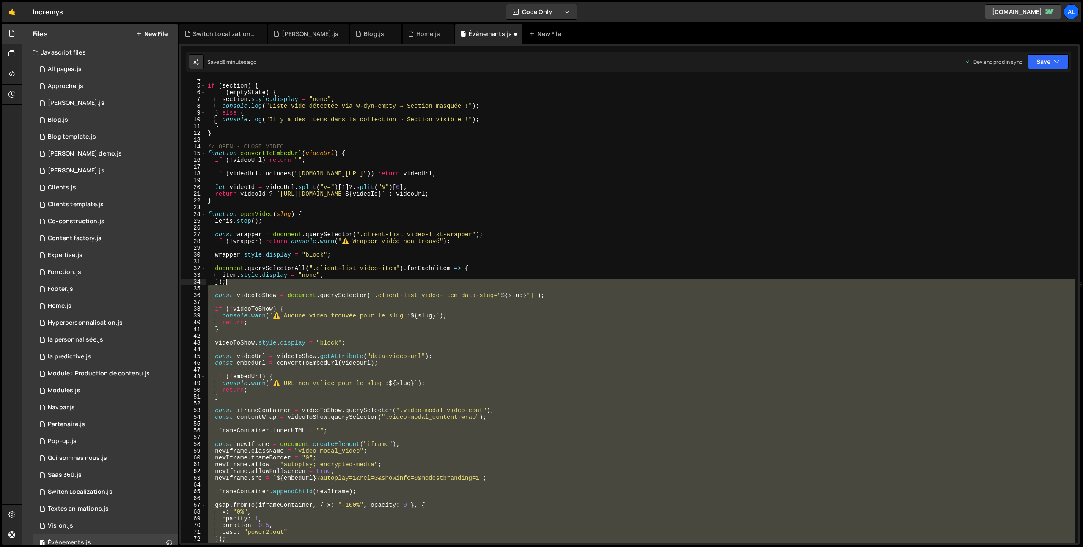
scroll to position [0, 0]
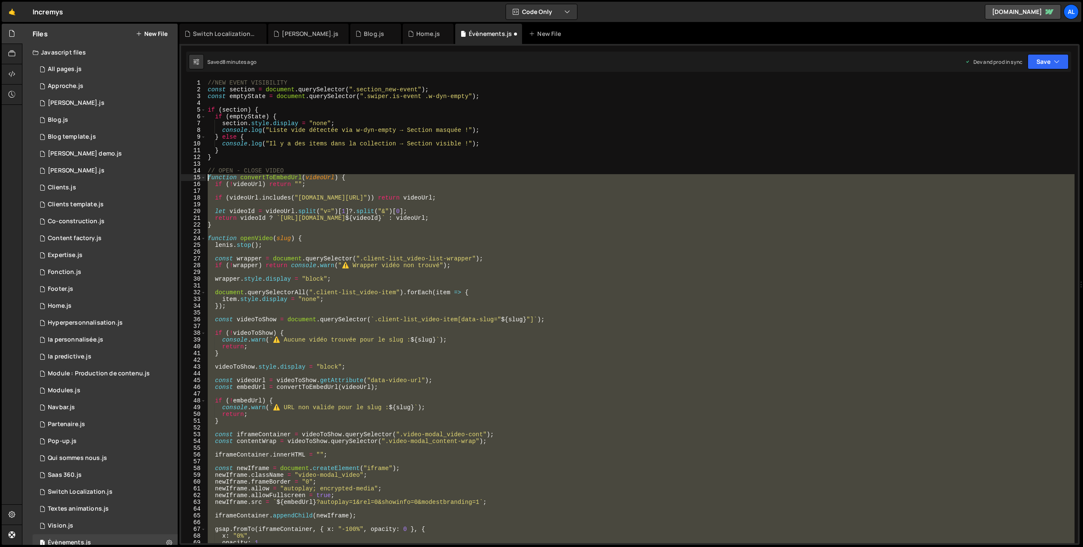
drag, startPoint x: 228, startPoint y: 339, endPoint x: 187, endPoint y: 176, distance: 167.9
click at [187, 176] on div "} 1 2 3 4 5 6 7 8 9 10 11 12 13 14 15 16 17 18 19 20 21 22 23 24 25 26 27 28 29…" at bounding box center [629, 312] width 897 height 464
type textarea "function convertToEmbedUrl(videoUrl) { if (!videoUrl) return "";"
paste textarea
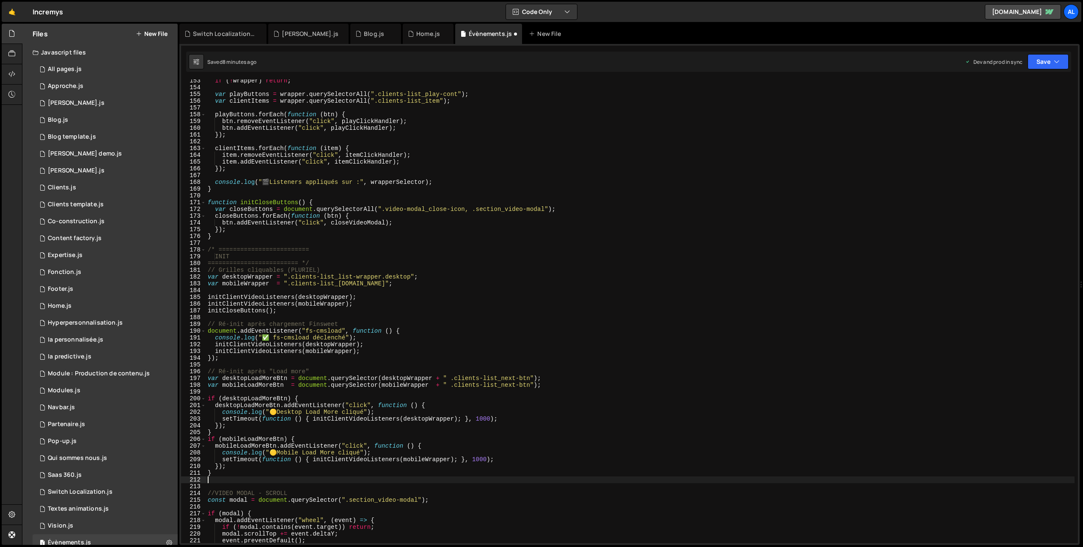
scroll to position [1046, 0]
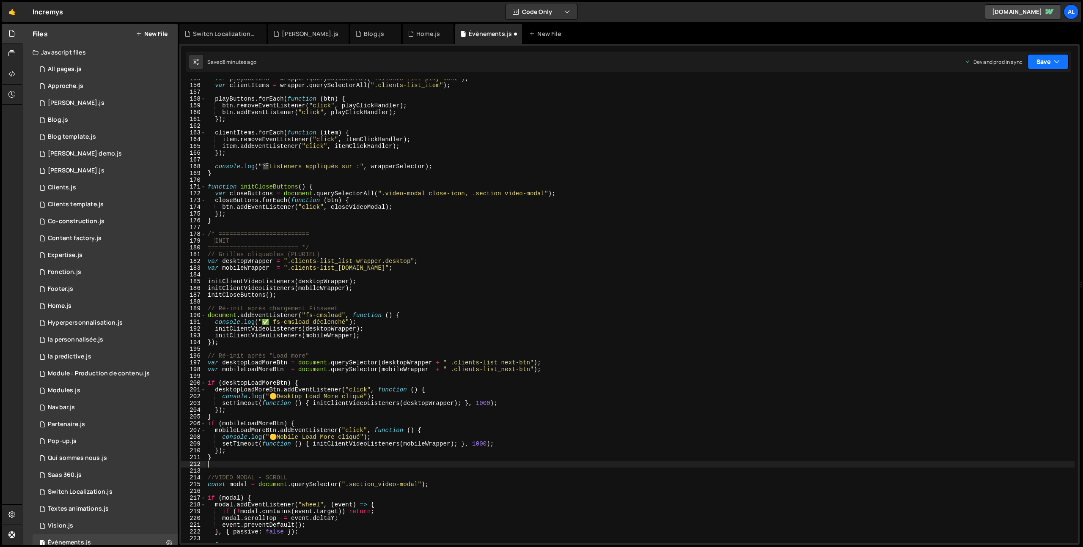
click at [1056, 64] on icon "button" at bounding box center [1056, 62] width 6 height 8
click at [1004, 123] on div "Saved 8 minutes ago" at bounding box center [1019, 119] width 88 height 10
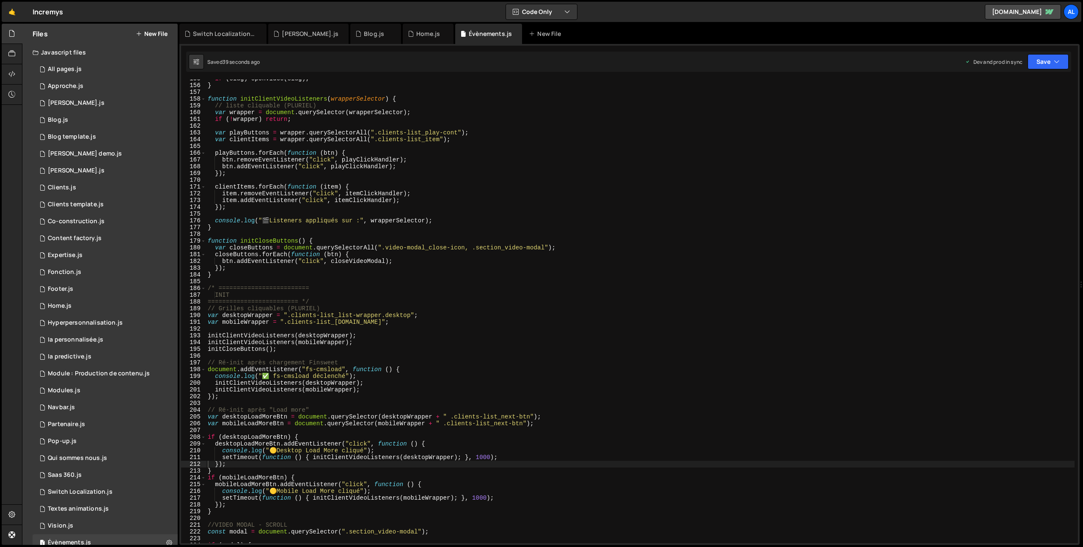
click at [307, 261] on div "if ( slug ) openVideo ( slug ) ; } function initClientVideoListeners ( wrapperS…" at bounding box center [640, 313] width 868 height 477
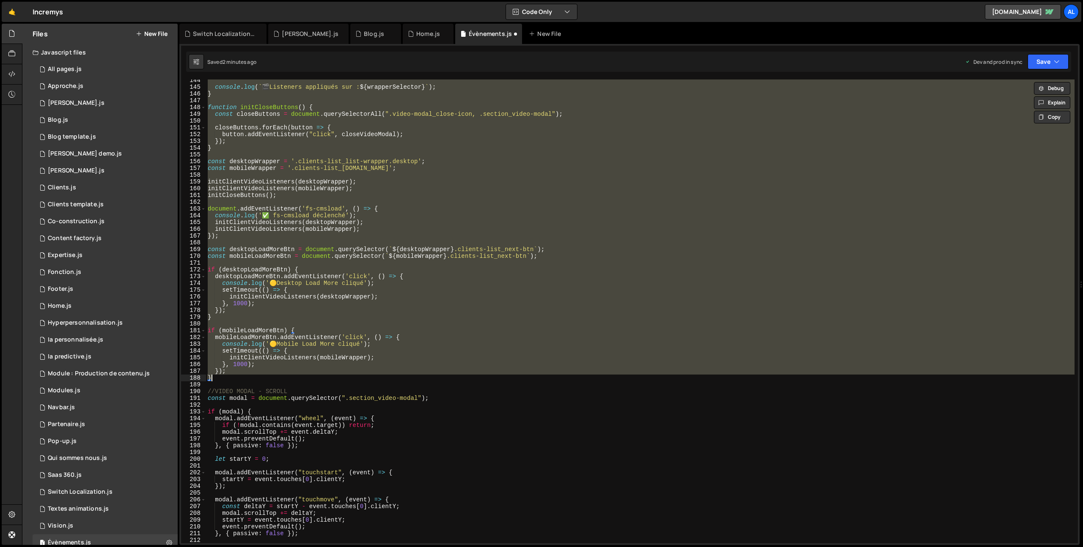
scroll to position [860, 0]
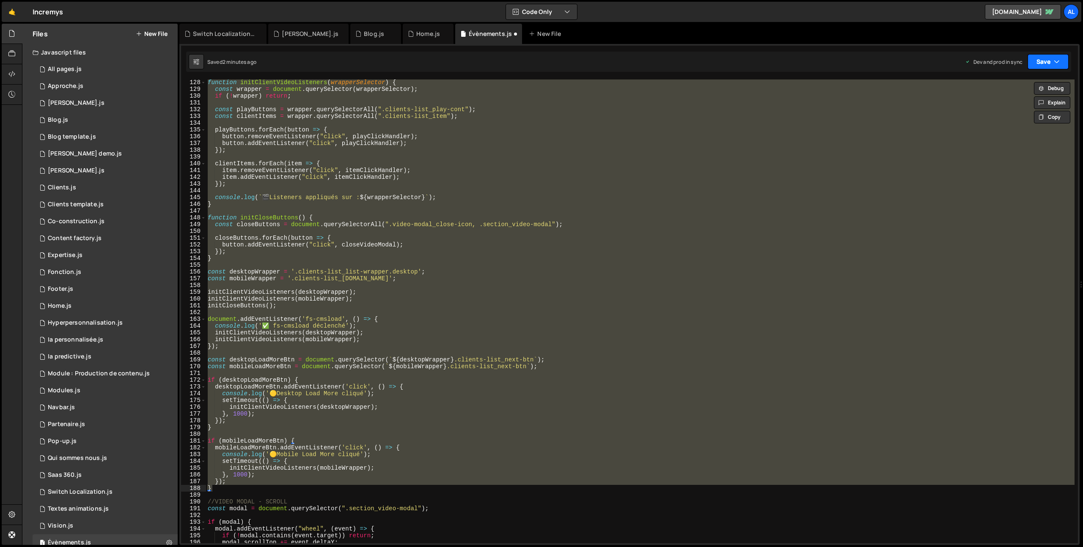
click at [1056, 60] on icon "button" at bounding box center [1056, 62] width 6 height 8
click at [1004, 113] on div "Save to Production S" at bounding box center [1019, 110] width 88 height 8
type textarea "}"
